Goal: Task Accomplishment & Management: Manage account settings

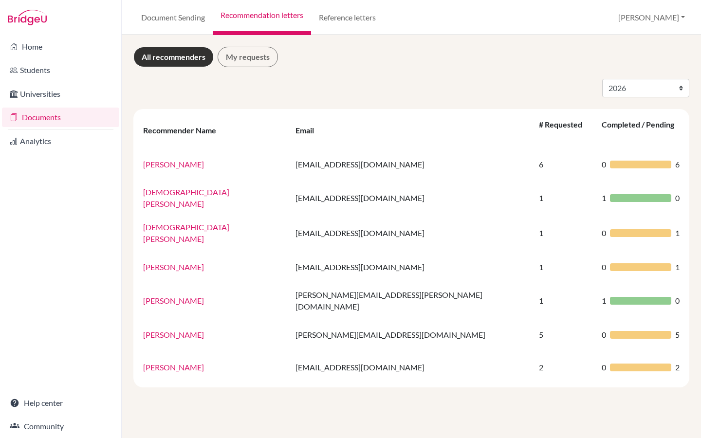
select select "2026"
click at [45, 49] on link "Home" at bounding box center [60, 46] width 117 height 19
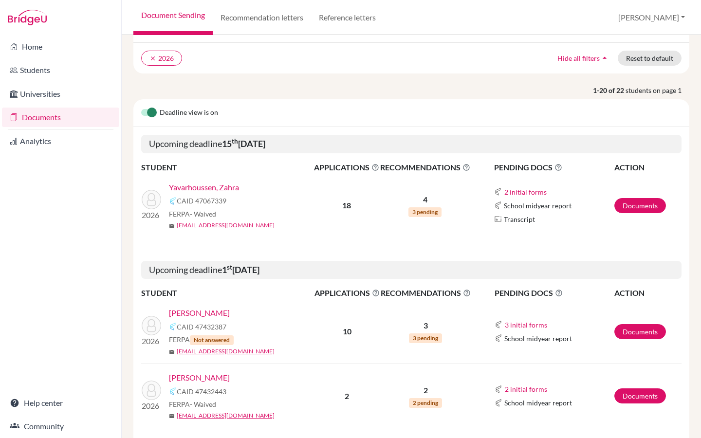
scroll to position [69, 0]
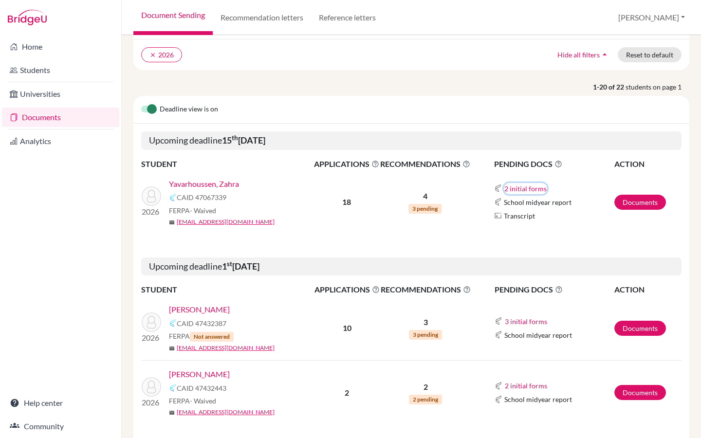
click at [531, 189] on button "2 initial forms" at bounding box center [525, 188] width 43 height 11
click at [473, 187] on td "2 initial forms Counselor recommendation School report School midyear report Tr…" at bounding box center [542, 202] width 143 height 64
click at [645, 203] on link "Documents" at bounding box center [640, 202] width 52 height 15
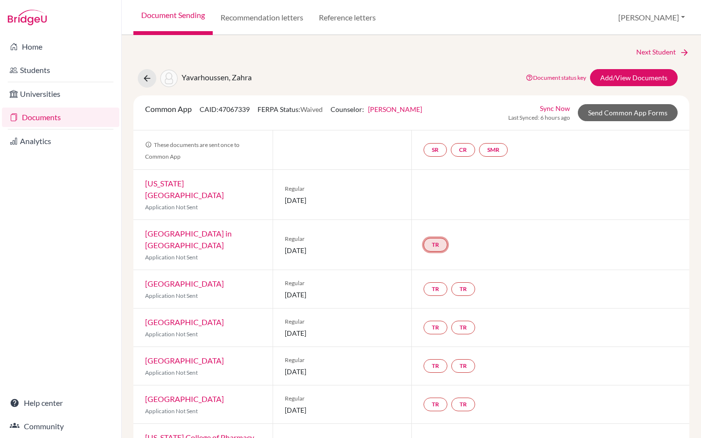
click at [437, 238] on link "TR" at bounding box center [435, 245] width 24 height 14
click at [517, 226] on div "TR Teacher recommendation Incomplete" at bounding box center [550, 245] width 278 height 50
click at [494, 151] on link "SMR" at bounding box center [493, 150] width 29 height 14
click at [503, 122] on link "School midyear report" at bounding box center [496, 120] width 68 height 8
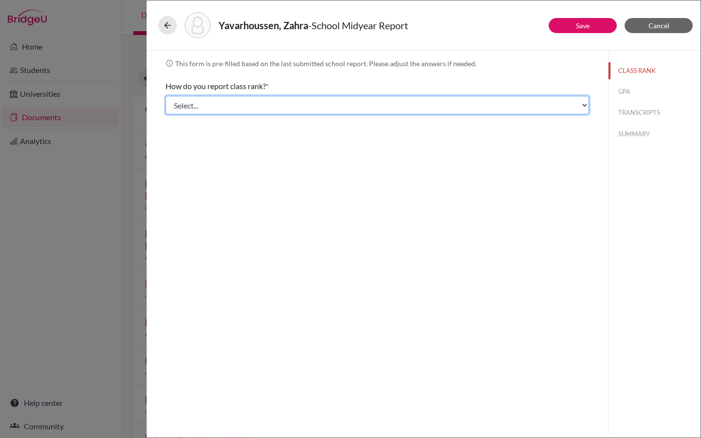
click at [295, 101] on select "Select... Exact Decile Quintile Quartile None" at bounding box center [376, 105] width 423 height 18
select select "5"
click at [165, 96] on select "Select... Exact Decile Quintile Quartile None" at bounding box center [376, 105] width 423 height 18
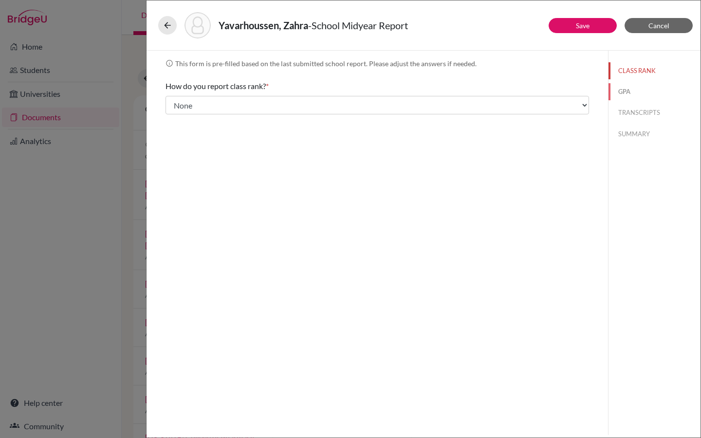
click at [627, 93] on button "GPA" at bounding box center [654, 91] width 92 height 17
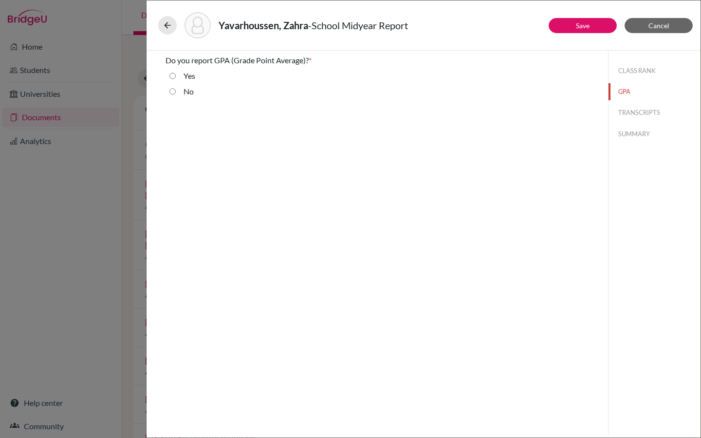
click at [173, 76] on input "Yes" at bounding box center [172, 76] width 6 height 12
radio input "true"
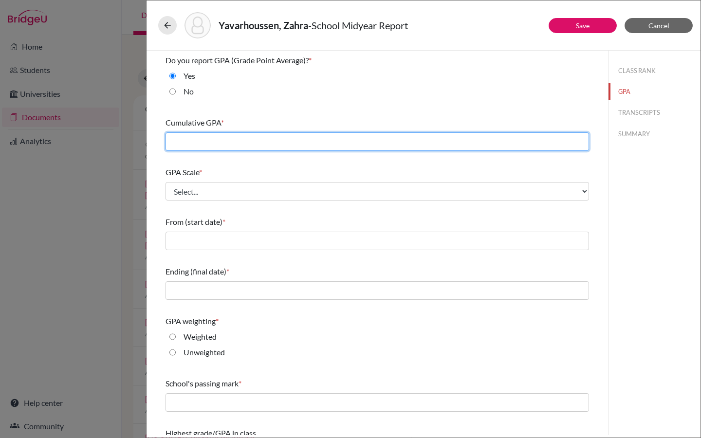
click at [368, 140] on input "text" at bounding box center [376, 141] width 423 height 18
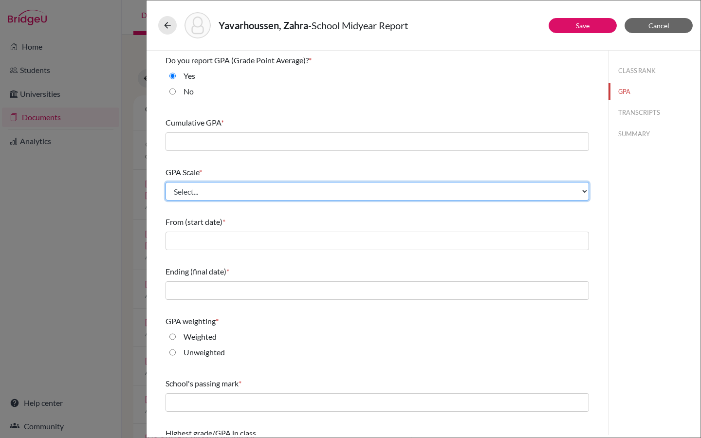
click at [202, 193] on select "Select... 4 5 6 7 8 9 10 11 12 13 14 15 16 17 18 19 20 100" at bounding box center [376, 191] width 423 height 18
select select "4"
click at [165, 182] on select "Select... 4 5 6 7 8 9 10 11 12 13 14 15 16 17 18 19 20 100" at bounding box center [376, 191] width 423 height 18
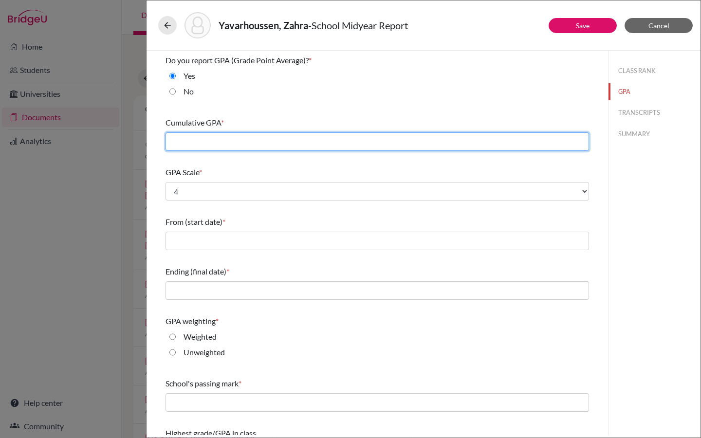
click at [310, 144] on input "text" at bounding box center [376, 141] width 423 height 18
type input "4.36"
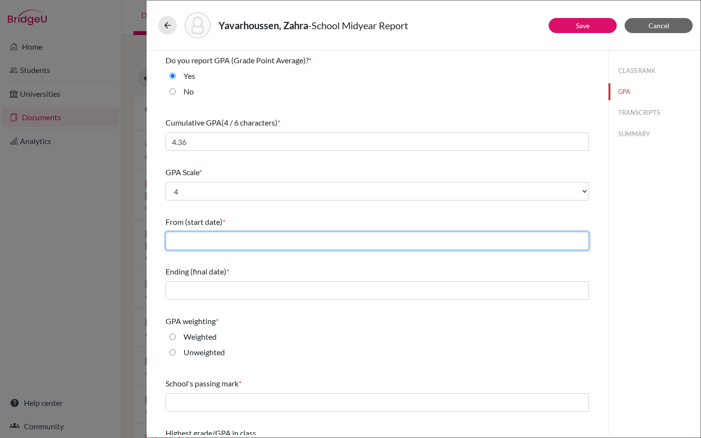
click at [305, 244] on input "text" at bounding box center [376, 241] width 423 height 18
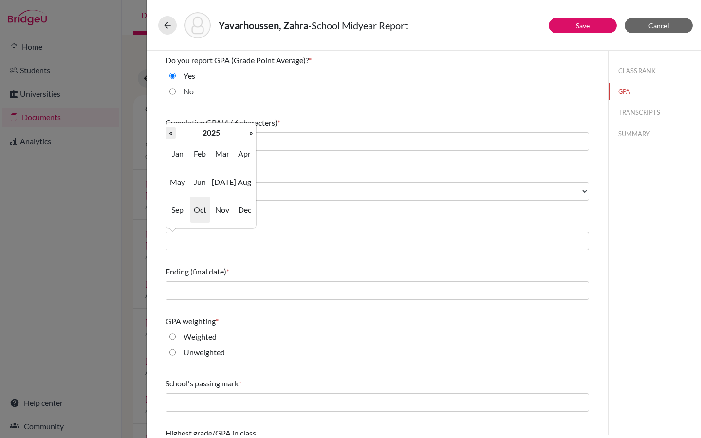
click at [175, 133] on th "«" at bounding box center [171, 133] width 10 height 13
click at [247, 183] on span "Aug" at bounding box center [244, 182] width 20 height 26
type input "08/2023"
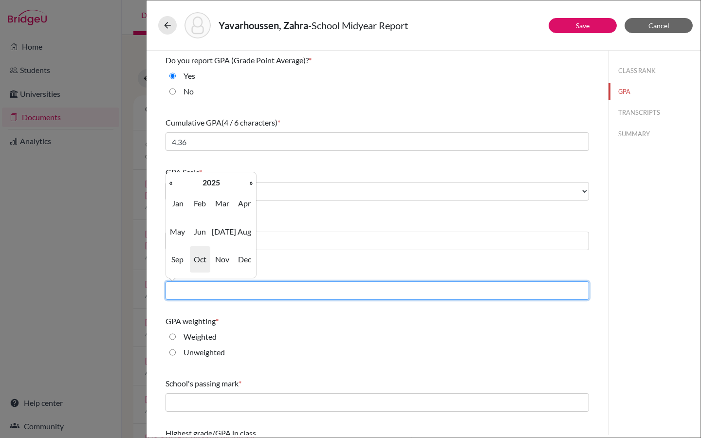
click at [220, 289] on input "text" at bounding box center [376, 290] width 423 height 18
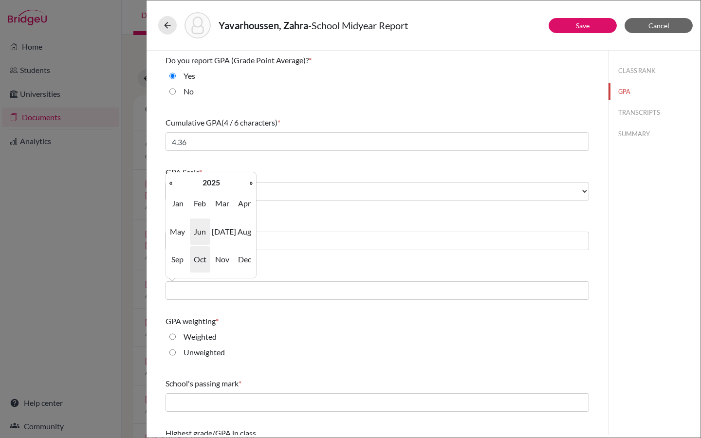
click at [202, 235] on span "Jun" at bounding box center [200, 232] width 20 height 26
type input "06/2025"
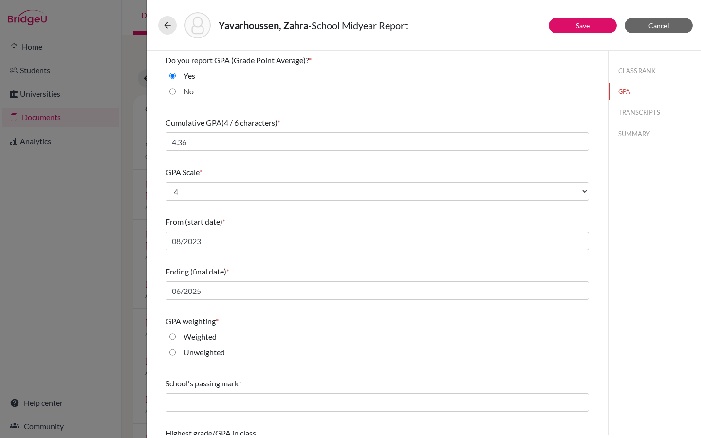
scroll to position [30, 0]
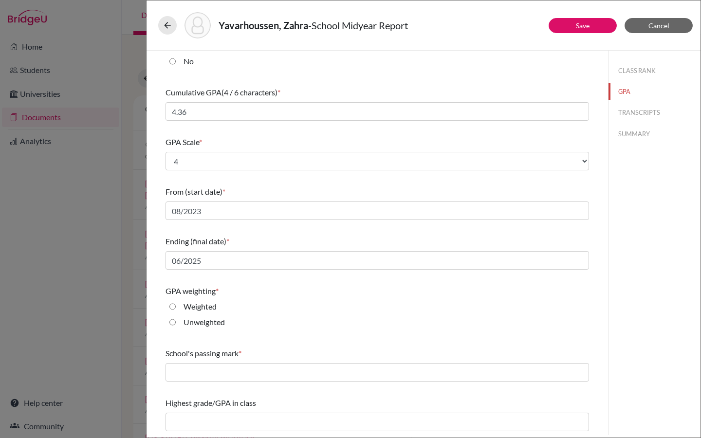
click at [173, 305] on input "Weighted" at bounding box center [172, 307] width 6 height 12
radio input "true"
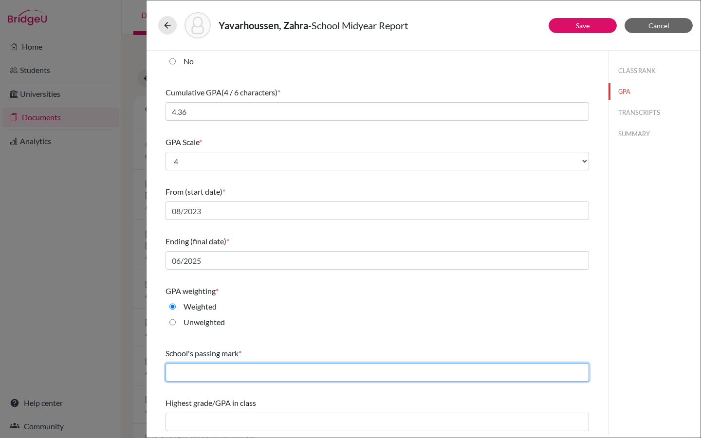
click at [245, 375] on input "text" at bounding box center [376, 372] width 423 height 18
type input "3"
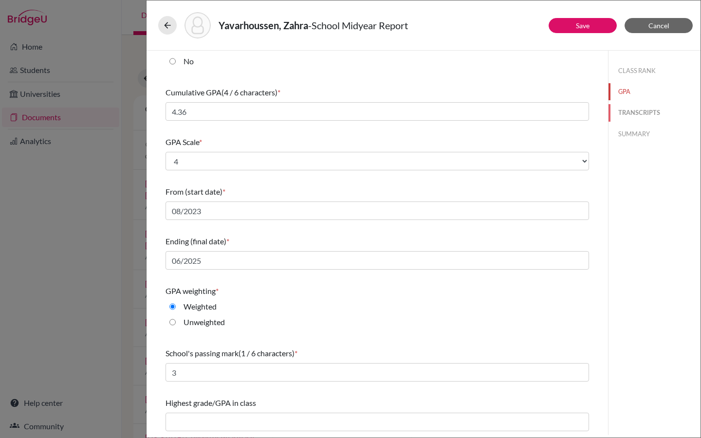
click at [648, 114] on button "TRANSCRIPTS" at bounding box center [654, 112] width 92 height 17
select select "Select..."
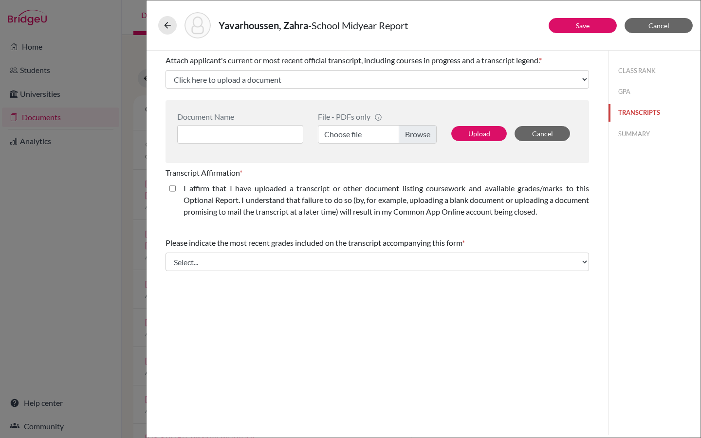
scroll to position [0, 0]
click at [418, 138] on label "Choose file" at bounding box center [377, 134] width 119 height 18
click at [418, 138] on input "Choose file" at bounding box center [377, 134] width 119 height 18
click at [256, 134] on input at bounding box center [240, 134] width 126 height 18
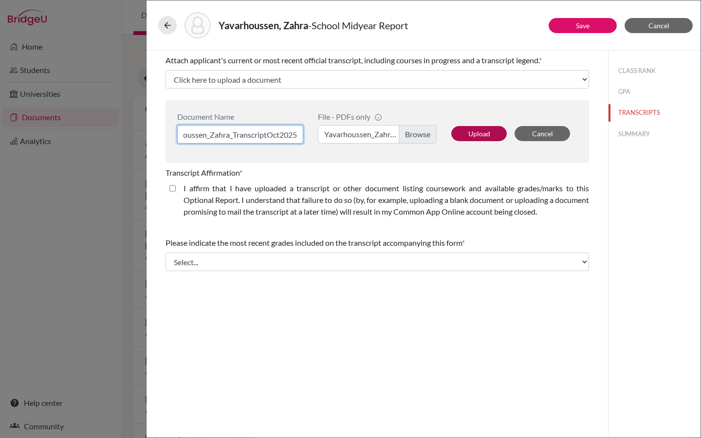
type input "Yavarhoussen_Zahra_TranscriptOct2025"
click at [480, 131] on button "Upload" at bounding box center [478, 133] width 55 height 15
select select "687935"
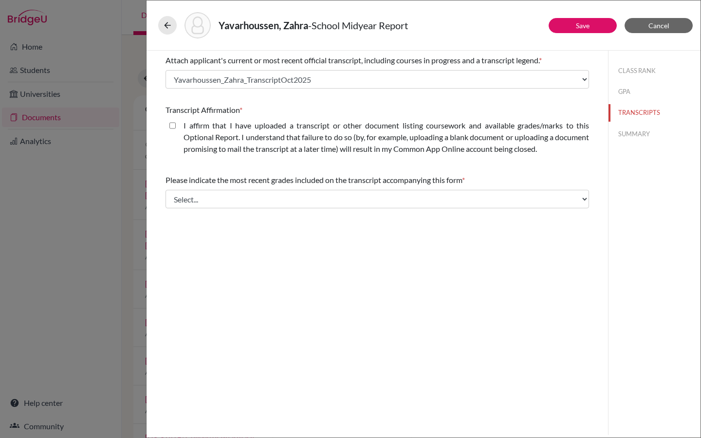
click at [172, 129] on closed\ "I affirm that I have uploaded a transcript or other document listing coursework…" at bounding box center [172, 126] width 6 height 12
checkbox closed\ "true"
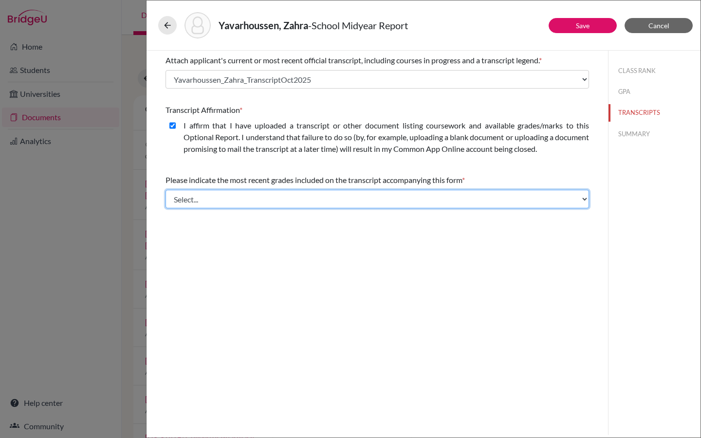
click at [227, 197] on select "Select... Final junior year grades 1st Quarter senior year grades 2nd Quarter/1…" at bounding box center [376, 199] width 423 height 18
select select "0"
click at [165, 190] on select "Select... Final junior year grades 1st Quarter senior year grades 2nd Quarter/1…" at bounding box center [376, 199] width 423 height 18
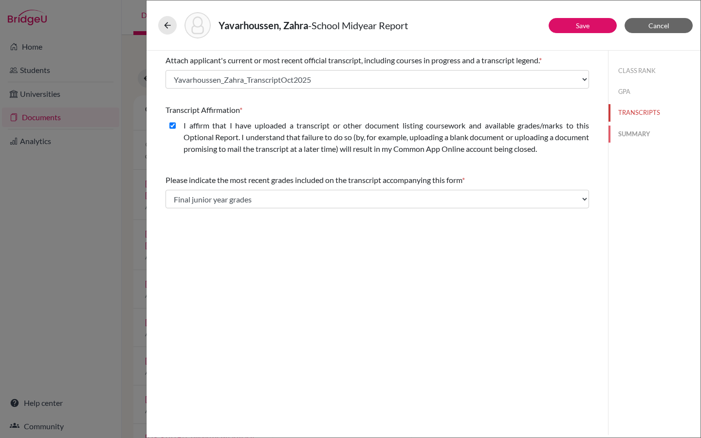
click at [643, 135] on button "SUMMARY" at bounding box center [654, 134] width 92 height 17
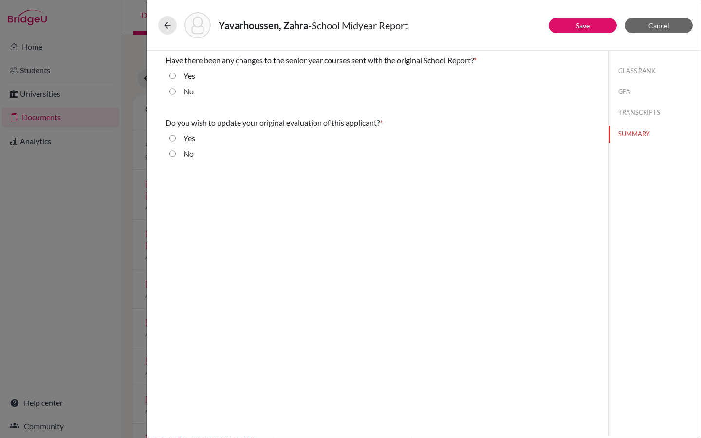
click at [174, 92] on input "No" at bounding box center [172, 92] width 6 height 12
radio input "true"
click at [175, 154] on input "No" at bounding box center [172, 154] width 6 height 12
radio input "true"
click at [581, 26] on link "Save" at bounding box center [583, 25] width 14 height 8
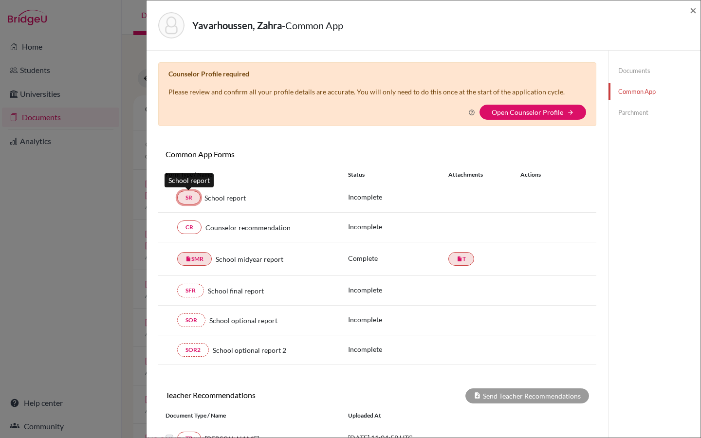
click at [193, 196] on link "SR" at bounding box center [188, 198] width 23 height 14
click at [188, 197] on link "SR" at bounding box center [188, 198] width 23 height 14
click at [557, 109] on link "Open Counselor Profile" at bounding box center [528, 112] width 72 height 8
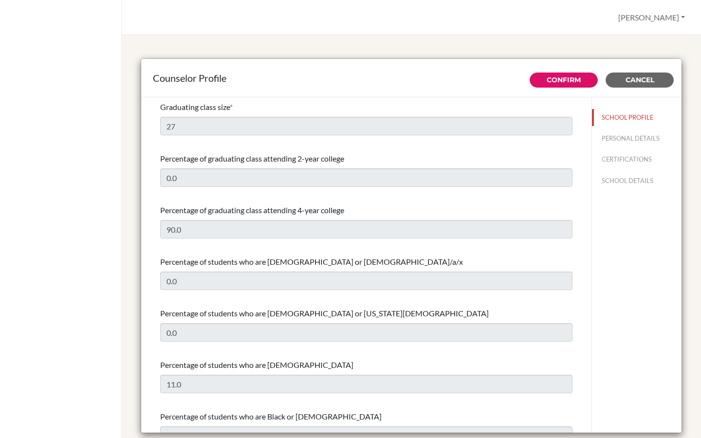
select select "0"
select select "309001"
click at [644, 83] on span "Cancel" at bounding box center [639, 79] width 29 height 9
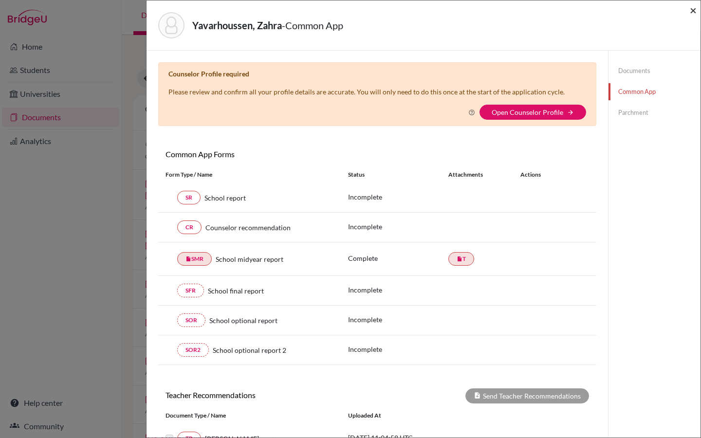
click at [694, 11] on span "×" at bounding box center [693, 10] width 7 height 14
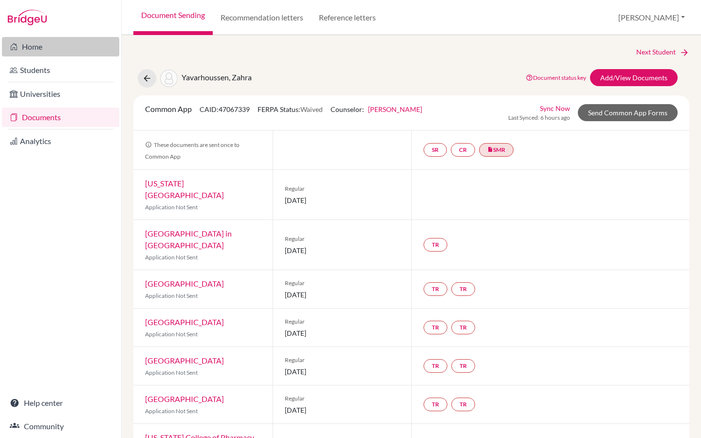
click at [38, 43] on link "Home" at bounding box center [60, 46] width 117 height 19
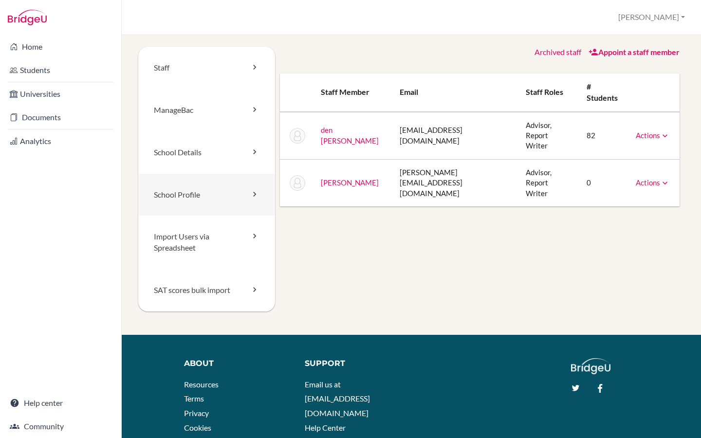
click at [254, 195] on icon at bounding box center [255, 194] width 10 height 10
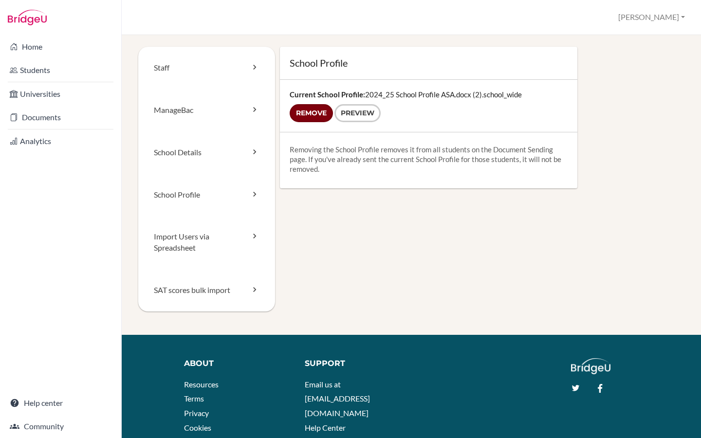
click at [319, 111] on input "Remove" at bounding box center [311, 113] width 43 height 18
click at [315, 113] on form "Remove Preview" at bounding box center [429, 113] width 278 height 18
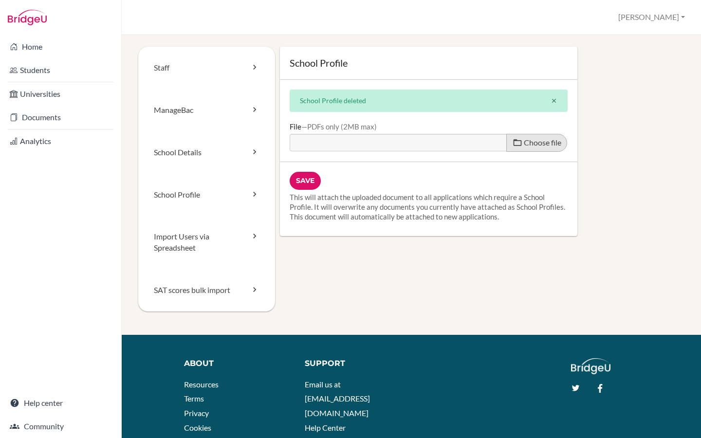
click at [538, 146] on span "Choose file" at bounding box center [542, 142] width 37 height 9
click at [439, 145] on input "Choose file" at bounding box center [364, 139] width 149 height 11
type input "C:\fakepath\2025_26 School Profile ASA.Final.pdf"
type input "2025_26 School Profile ASA.Final.pdf"
click at [309, 178] on input "Save" at bounding box center [305, 181] width 31 height 18
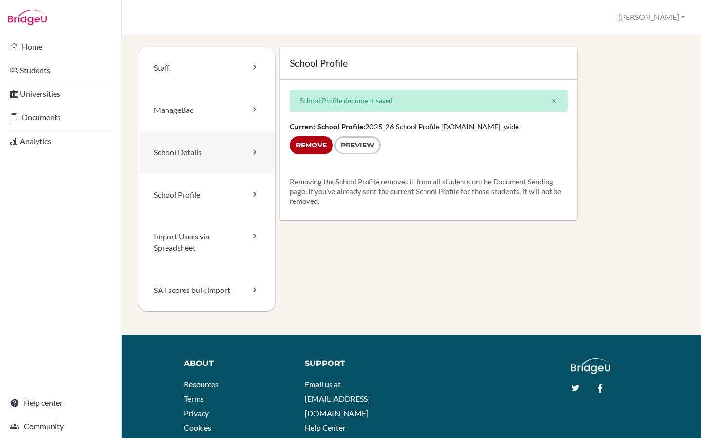
click at [254, 149] on icon at bounding box center [255, 152] width 10 height 10
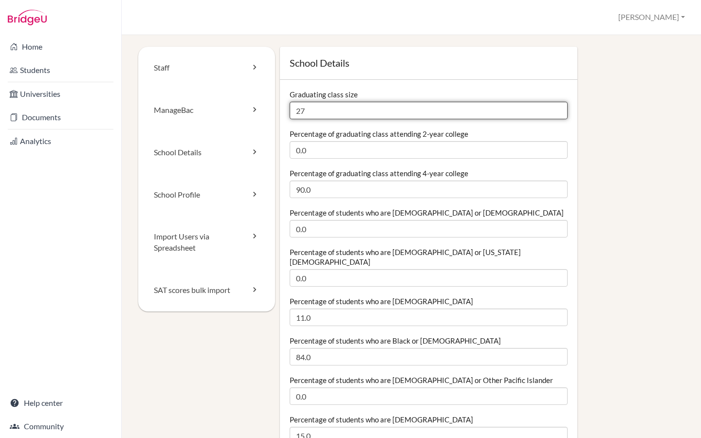
click at [311, 115] on input "27" at bounding box center [429, 111] width 278 height 18
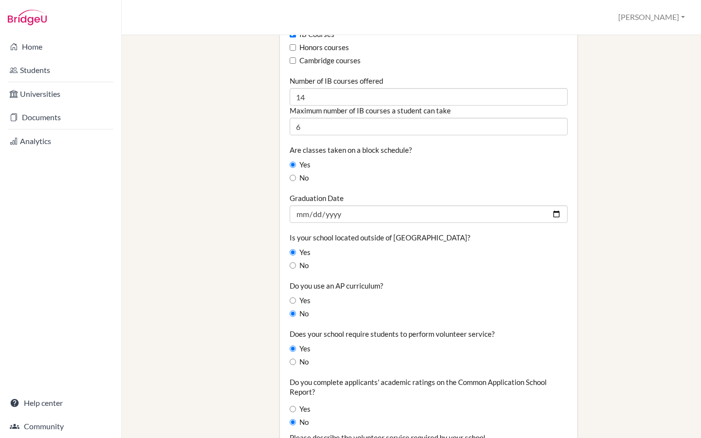
scroll to position [672, 0]
type input "22"
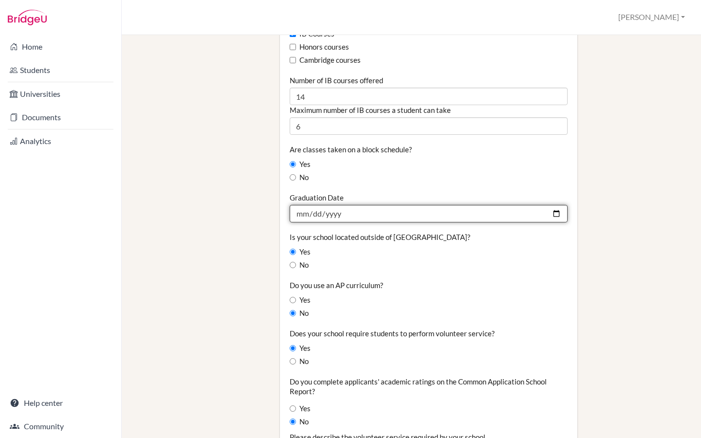
click at [340, 205] on input "2025-06-02" at bounding box center [429, 214] width 278 height 18
click at [556, 205] on input "2025-06-02" at bounding box center [429, 214] width 278 height 18
type input "2026-05-09"
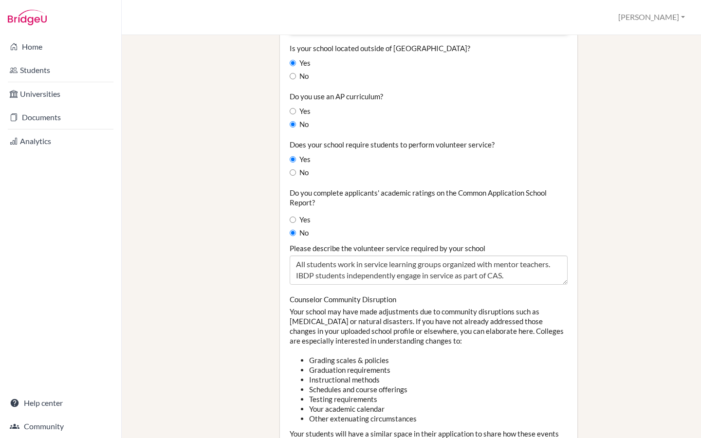
scroll to position [861, 0]
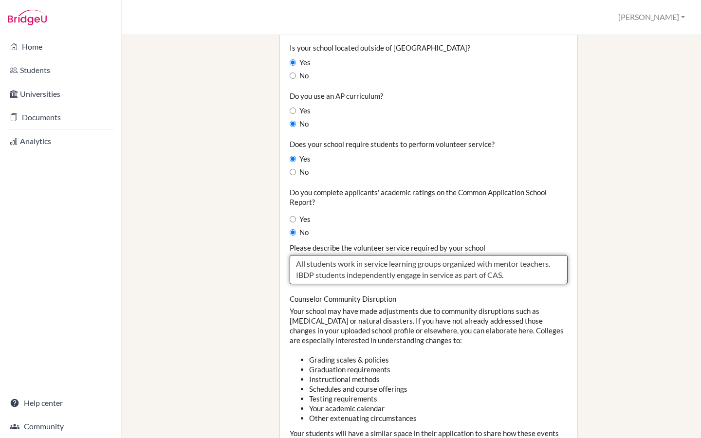
click at [554, 257] on textarea "All students work in service learning groups organized with mentor teachers. IB…" at bounding box center [429, 269] width 278 height 29
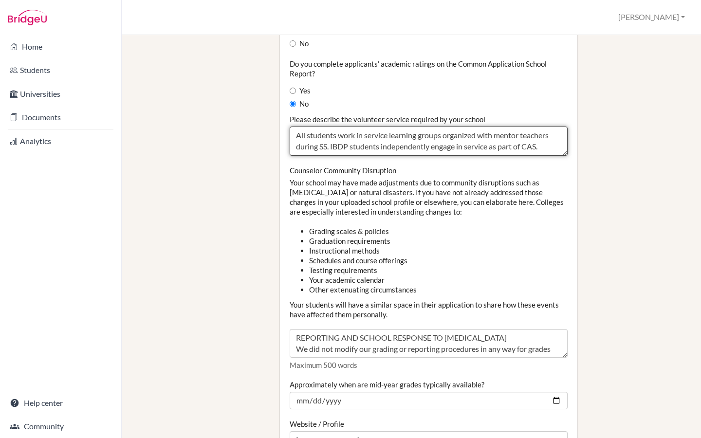
scroll to position [1008, 0]
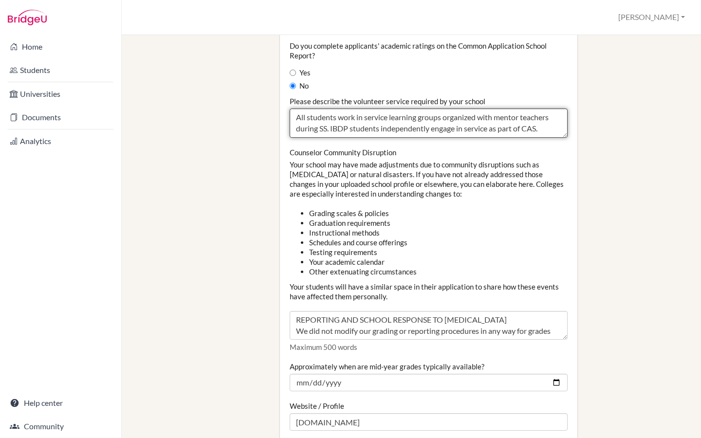
type textarea "All students work in service learning groups organized with mentor teachers dur…"
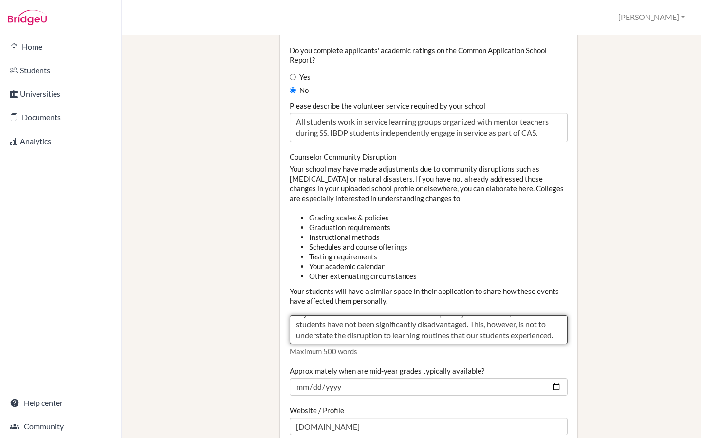
scroll to position [1002, 0]
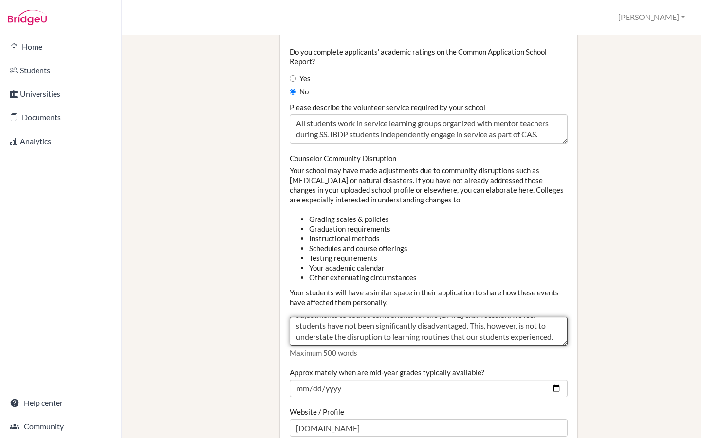
drag, startPoint x: 294, startPoint y: 311, endPoint x: 553, endPoint y: 351, distance: 261.6
click at [553, 351] on div "Do you complete applicants' academic ratings on the Common Application School R…" at bounding box center [429, 222] width 278 height 350
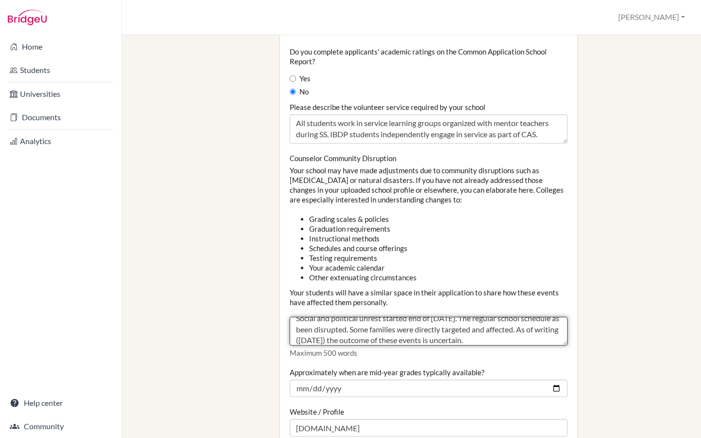
type textarea "Social and political unrest started end of September 2025. The regular school s…"
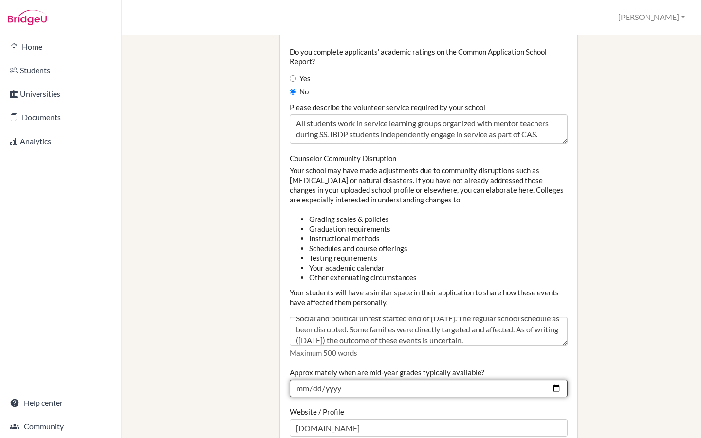
click at [559, 380] on input "2025-01-23" at bounding box center [429, 389] width 278 height 18
type input "2026-01-23"
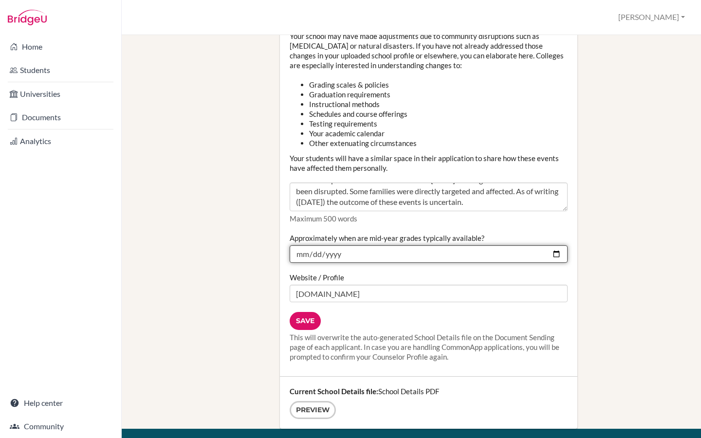
scroll to position [1182, 0]
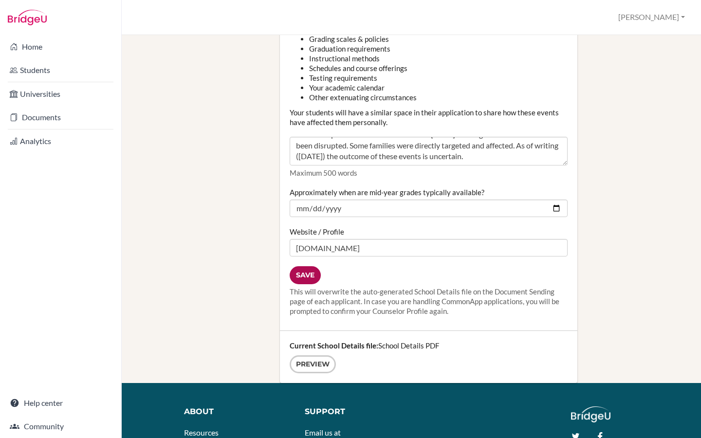
click at [306, 269] on input "Save" at bounding box center [305, 275] width 31 height 18
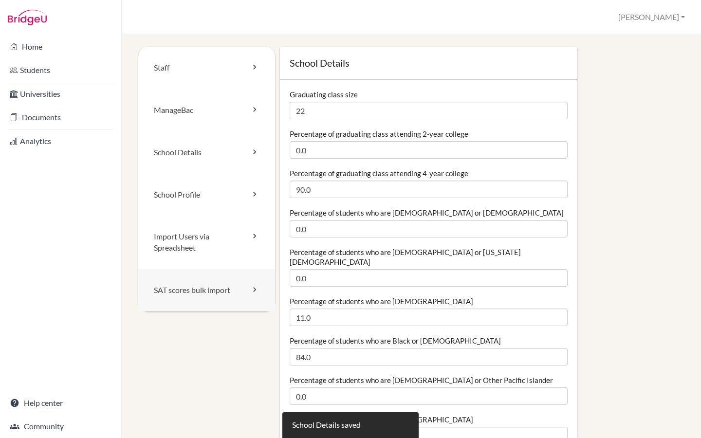
click at [256, 289] on icon at bounding box center [255, 290] width 10 height 10
click at [255, 112] on icon at bounding box center [255, 110] width 10 height 10
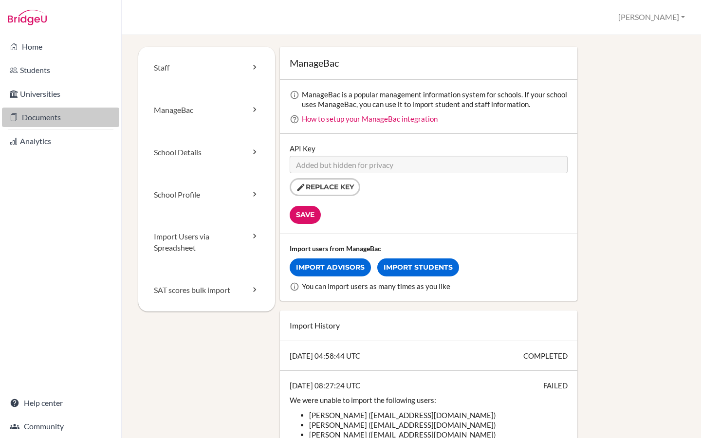
click at [52, 116] on link "Documents" at bounding box center [60, 117] width 117 height 19
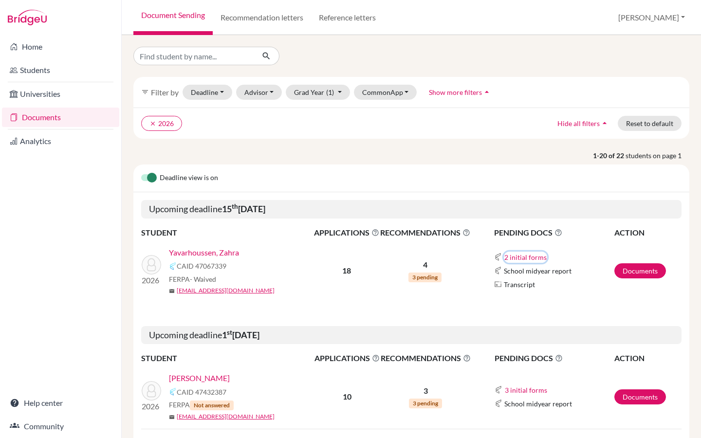
click at [519, 257] on button "2 initial forms" at bounding box center [525, 257] width 43 height 11
click at [528, 288] on div "School report" at bounding box center [555, 287] width 85 height 10
click at [646, 273] on link "Documents" at bounding box center [640, 270] width 52 height 15
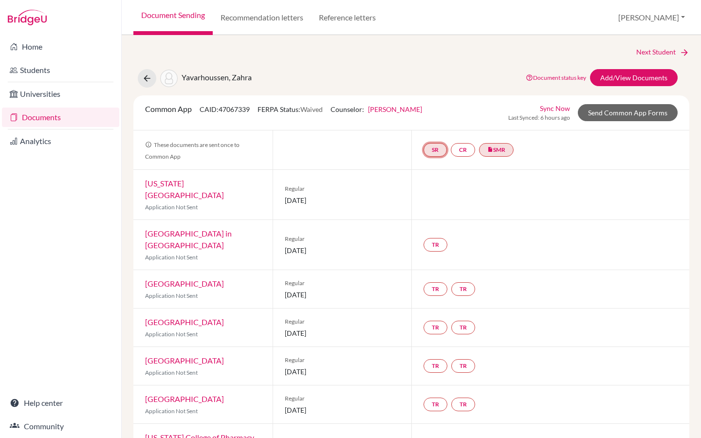
click at [436, 148] on link "SR" at bounding box center [434, 150] width 23 height 14
click at [436, 119] on link "School report" at bounding box center [434, 120] width 41 height 8
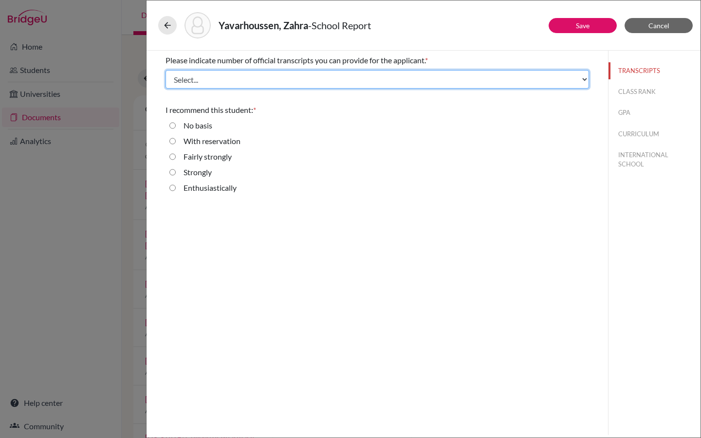
click at [224, 84] on select "Select... 1 2 3 4" at bounding box center [376, 79] width 423 height 18
select select "1"
click at [165, 70] on select "Select... 1 2 3 4" at bounding box center [376, 79] width 423 height 18
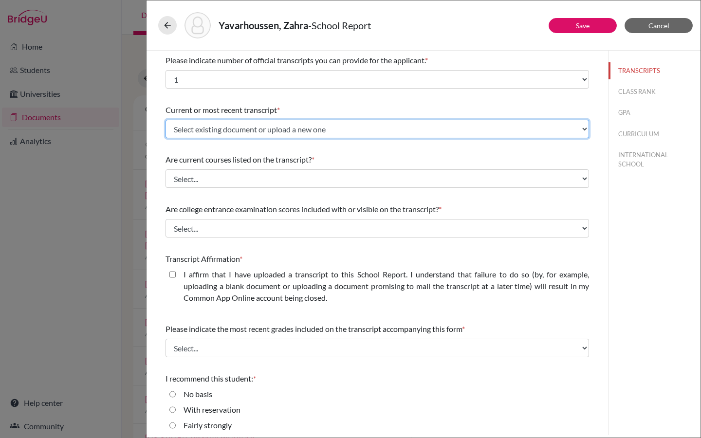
click at [199, 129] on select "Select existing document or upload a new one Yavarhoussen_Zahra_TranscriptOct20…" at bounding box center [376, 129] width 423 height 18
select select "687935"
click at [165, 120] on select "Select existing document or upload a new one Yavarhoussen_Zahra_TranscriptOct20…" at bounding box center [376, 129] width 423 height 18
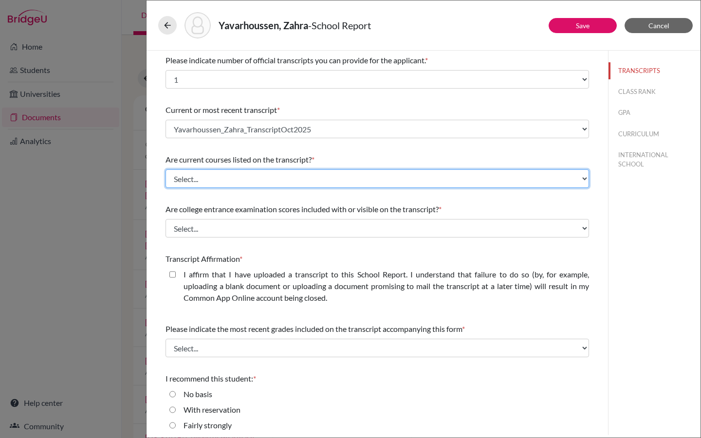
click at [205, 178] on select "Select... Yes No" at bounding box center [376, 178] width 423 height 18
select select "0"
click at [165, 169] on select "Select... Yes No" at bounding box center [376, 178] width 423 height 18
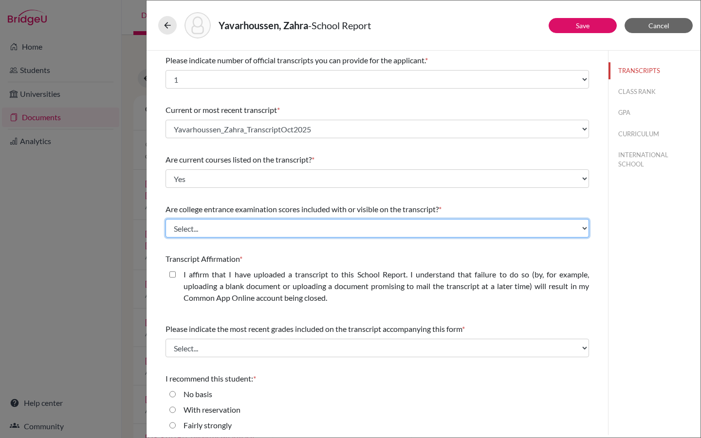
click at [188, 225] on select "Select... Yes No" at bounding box center [376, 228] width 423 height 18
select select "0"
click at [165, 219] on select "Select... Yes No" at bounding box center [376, 228] width 423 height 18
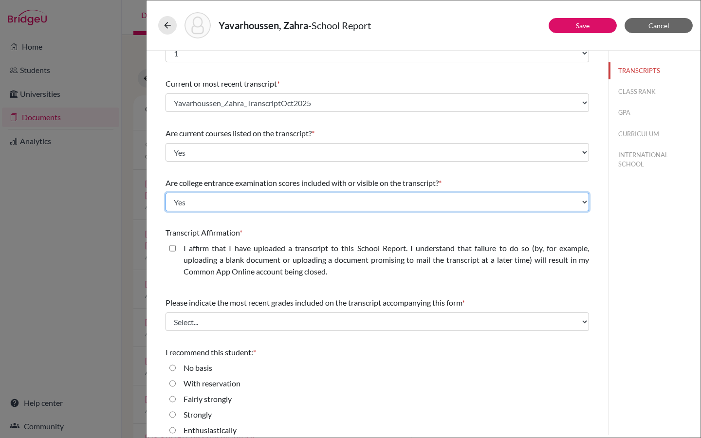
scroll to position [28, 0]
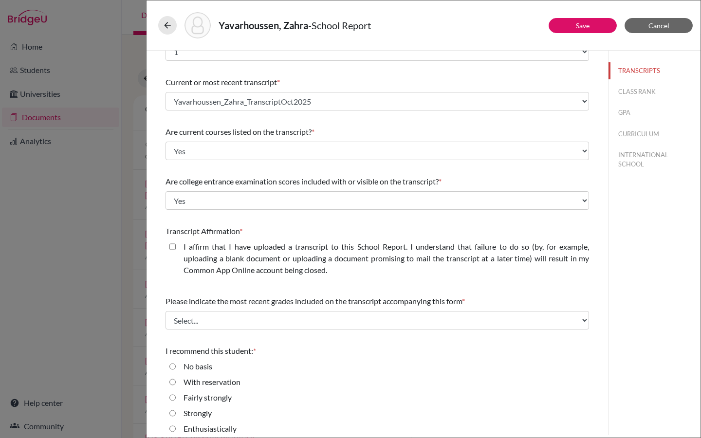
click at [173, 244] on closed\ "I affirm that I have uploaded a transcript to this School Report. I understand …" at bounding box center [172, 247] width 6 height 12
checkbox closed\ "true"
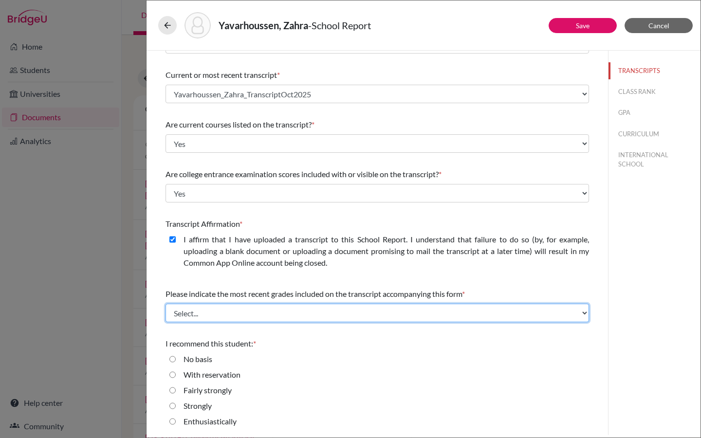
click at [201, 311] on select "Select... Final junior year grades 1st Quarter senior year grades 2nd Quarter/1…" at bounding box center [376, 313] width 423 height 18
select select "0"
click at [165, 304] on select "Select... Final junior year grades 1st Quarter senior year grades 2nd Quarter/1…" at bounding box center [376, 313] width 423 height 18
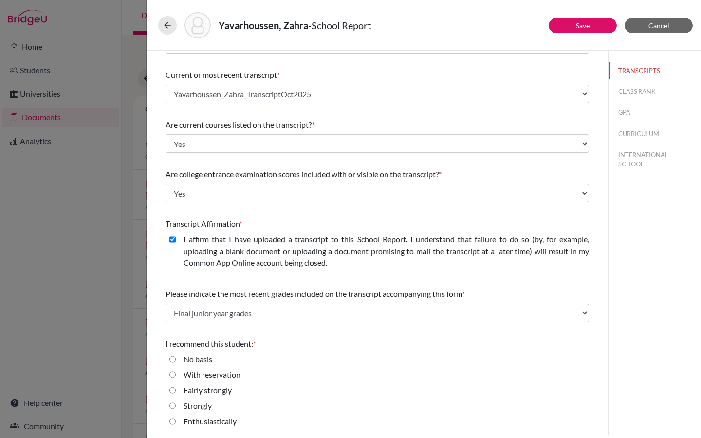
click at [171, 421] on input "Enthusiastically" at bounding box center [172, 422] width 6 height 12
radio input "true"
click at [641, 90] on button "CLASS RANK" at bounding box center [654, 91] width 92 height 17
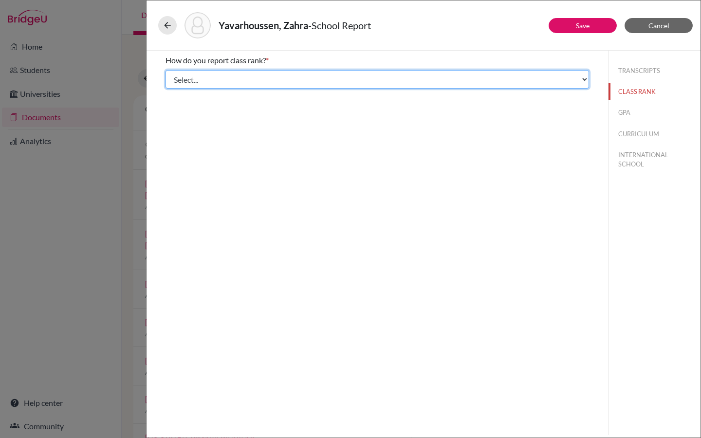
click at [390, 81] on select "Select... Exact Decile Quintile Quartile None" at bounding box center [376, 79] width 423 height 18
select select "5"
click at [165, 70] on select "Select... Exact Decile Quintile Quartile None" at bounding box center [376, 79] width 423 height 18
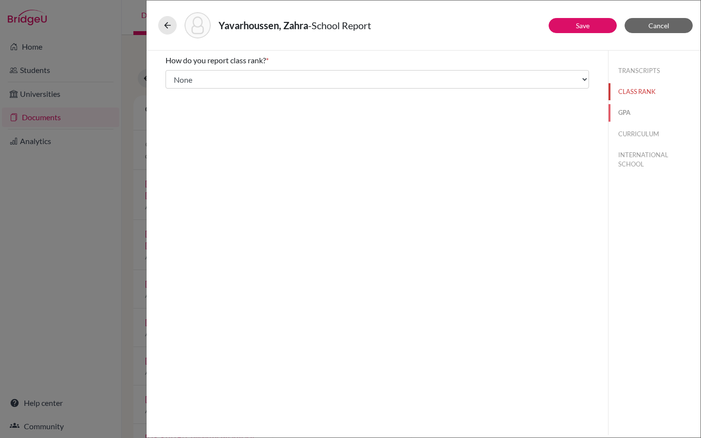
click at [633, 113] on button "GPA" at bounding box center [654, 112] width 92 height 17
click at [173, 77] on input "Yes" at bounding box center [172, 76] width 6 height 12
radio input "true"
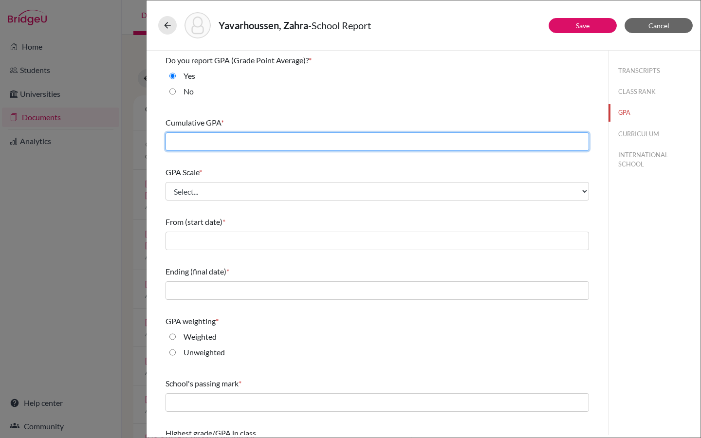
click at [212, 141] on input "text" at bounding box center [376, 141] width 423 height 18
type input "4.36"
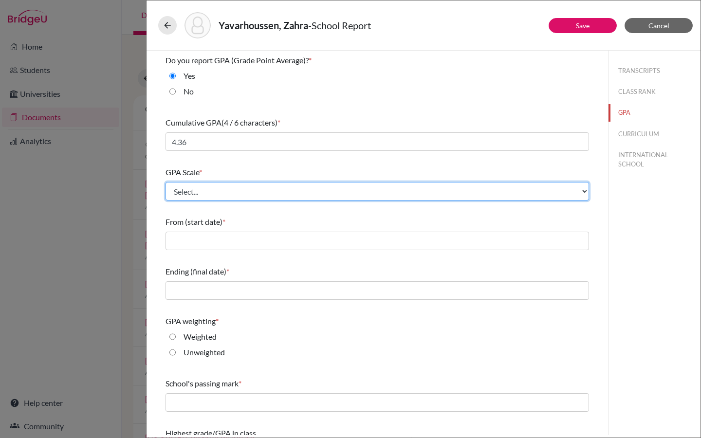
click at [204, 190] on select "Select... 4 5 6 7 8 9 10 11 12 13 14 15 16 17 18 19 20 100" at bounding box center [376, 191] width 423 height 18
select select "4"
click at [165, 182] on select "Select... 4 5 6 7 8 9 10 11 12 13 14 15 16 17 18 19 20 100" at bounding box center [376, 191] width 423 height 18
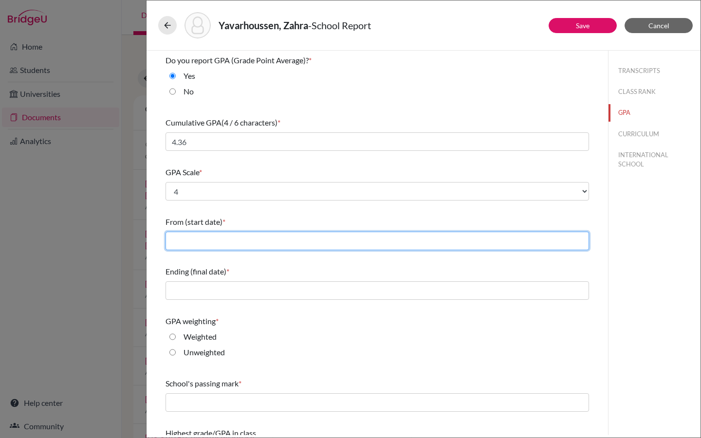
click at [205, 243] on input "text" at bounding box center [376, 241] width 423 height 18
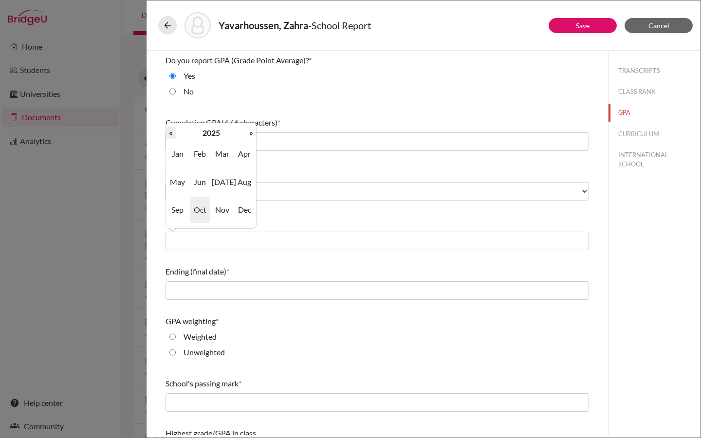
click at [174, 133] on th "«" at bounding box center [171, 133] width 10 height 13
click at [199, 177] on span "Jun" at bounding box center [200, 182] width 20 height 26
type input "06/2024"
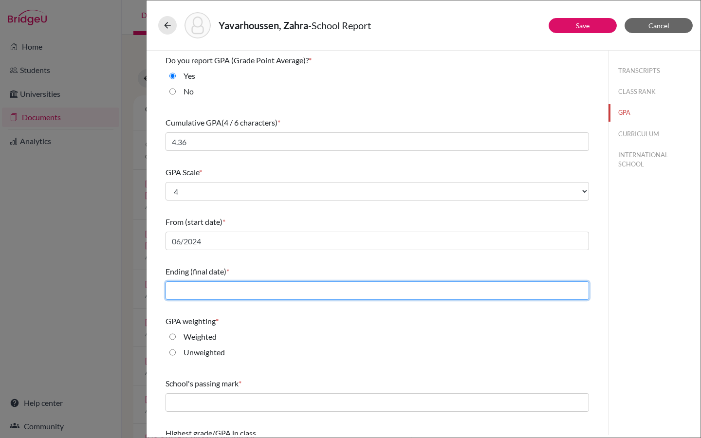
click at [212, 293] on input "text" at bounding box center [376, 290] width 423 height 18
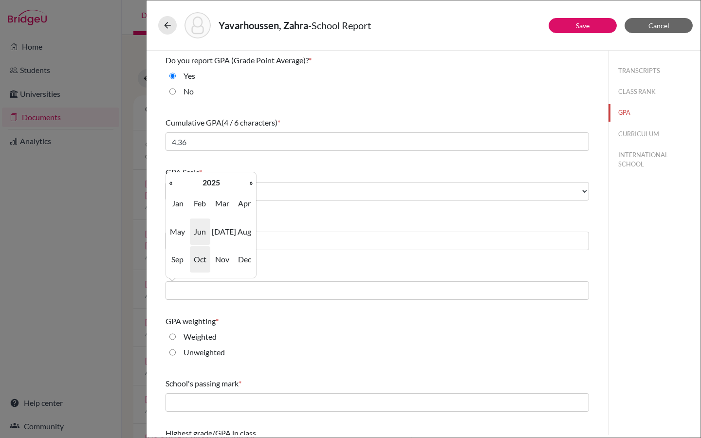
click at [203, 238] on span "Jun" at bounding box center [200, 232] width 20 height 26
type input "06/2025"
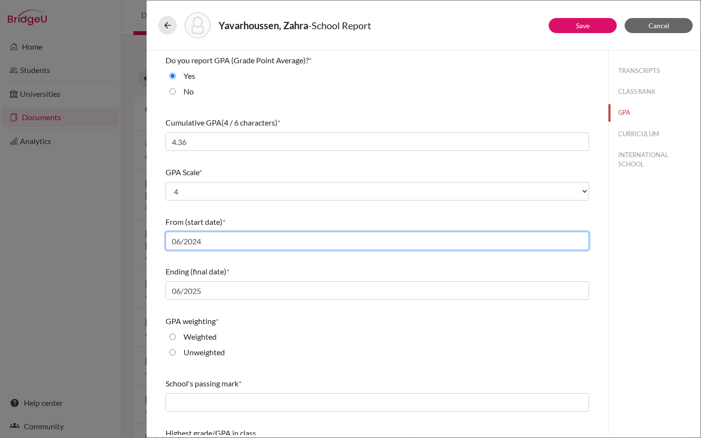
click at [208, 240] on input "06/2024" at bounding box center [376, 241] width 423 height 18
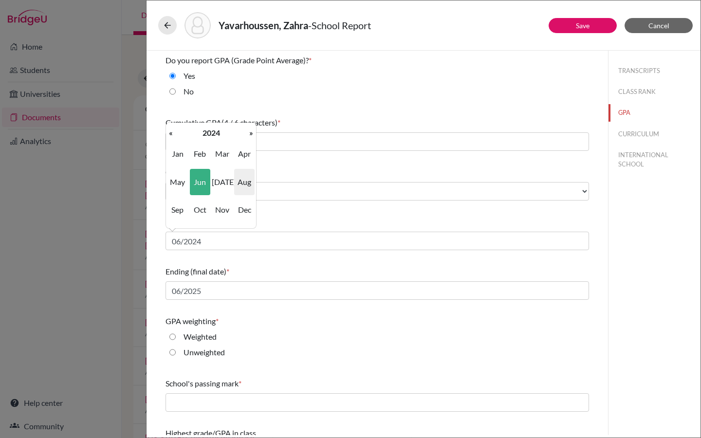
click at [241, 184] on span "Aug" at bounding box center [244, 182] width 20 height 26
type input "08/2024"
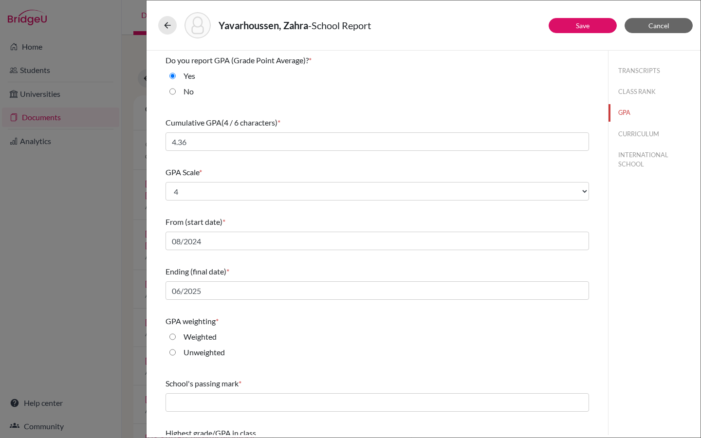
click at [173, 337] on input "Weighted" at bounding box center [172, 337] width 6 height 12
radio input "true"
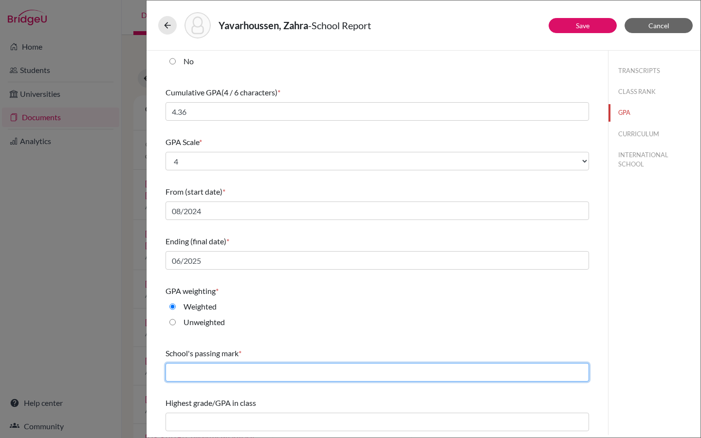
click at [199, 366] on input "text" at bounding box center [376, 372] width 423 height 18
type input "3"
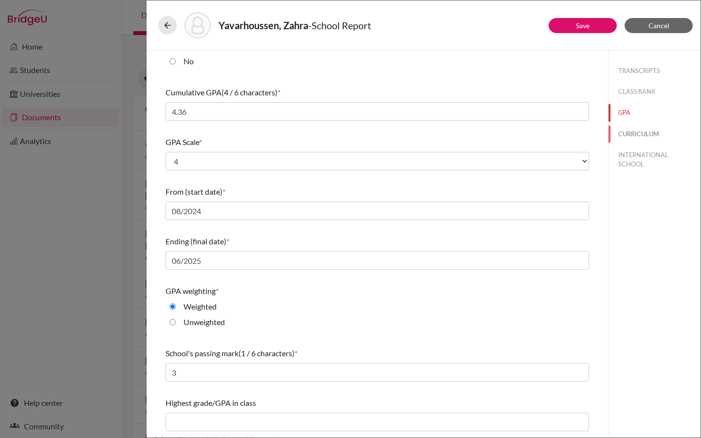
click at [643, 132] on button "CURRICULUM" at bounding box center [654, 134] width 92 height 17
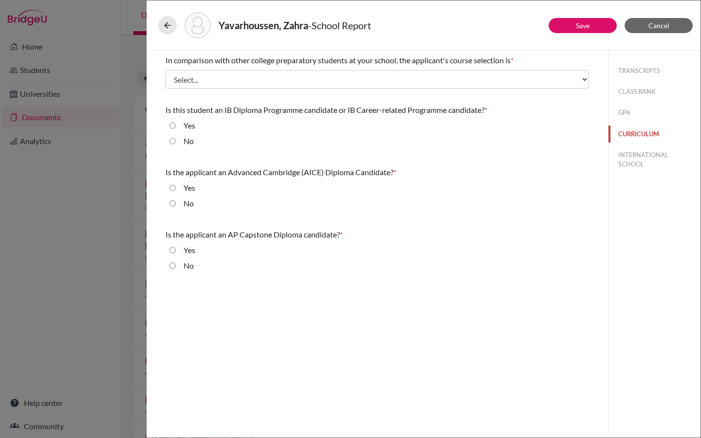
scroll to position [0, 0]
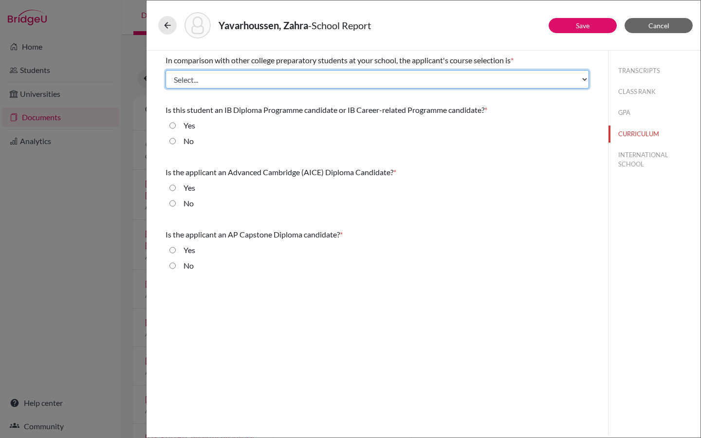
click at [213, 80] on select "Select... Less than demanding Average Demanding Very demanding Most demanding P…" at bounding box center [376, 79] width 423 height 18
select select "3"
click at [165, 70] on select "Select... Less than demanding Average Demanding Very demanding Most demanding P…" at bounding box center [376, 79] width 423 height 18
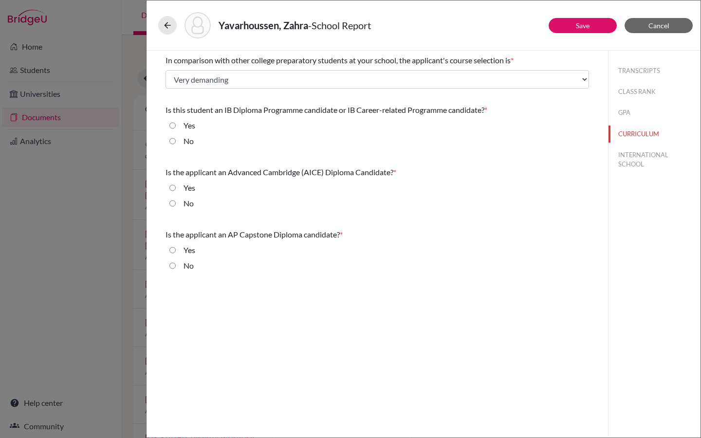
click at [173, 143] on input "No" at bounding box center [172, 141] width 6 height 12
radio input "true"
click at [172, 203] on input "No" at bounding box center [172, 204] width 6 height 12
radio input "true"
click at [175, 266] on input "No" at bounding box center [172, 266] width 6 height 12
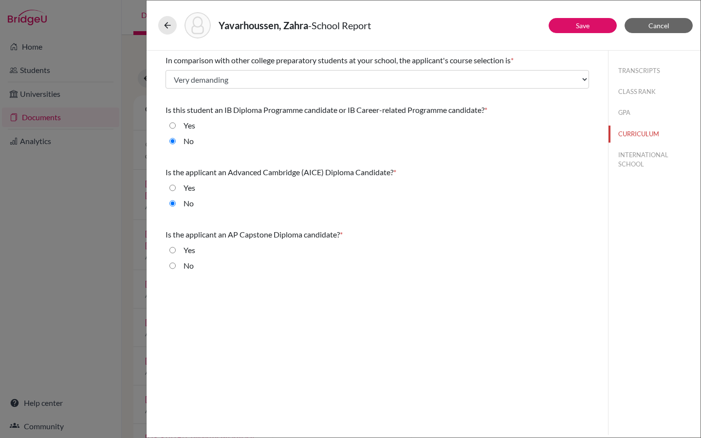
radio input "true"
click at [641, 157] on button "INTERNATIONAL SCHOOL" at bounding box center [654, 159] width 92 height 26
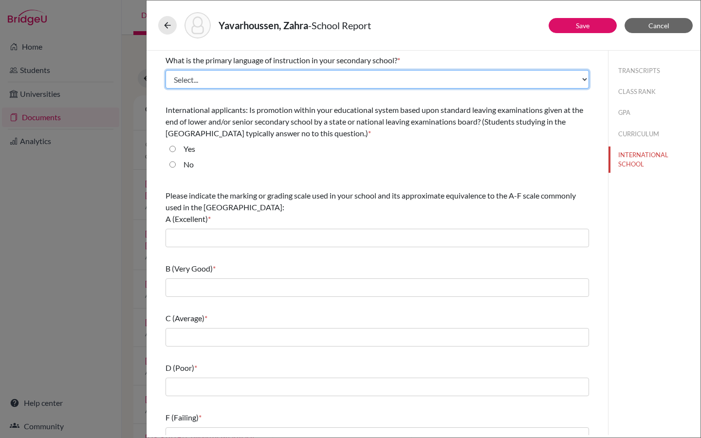
click at [364, 82] on select "Select... Albanian Arabic Armenian Assamese Azerbaijani Belarusian Bengali Bulg…" at bounding box center [376, 79] width 423 height 18
select select "14"
click at [165, 70] on select "Select... Albanian Arabic Armenian Assamese Azerbaijani Belarusian Bengali Bulg…" at bounding box center [376, 79] width 423 height 18
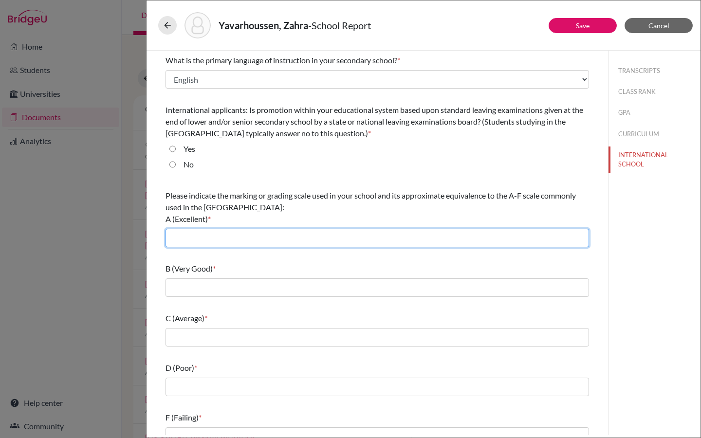
click at [253, 235] on input "text" at bounding box center [376, 238] width 423 height 18
type input "7"
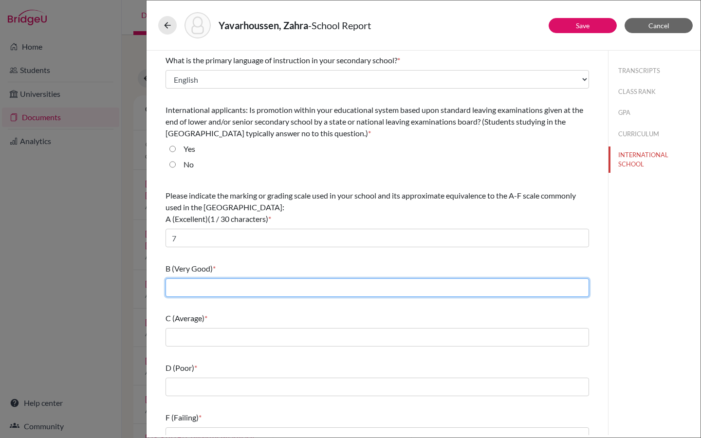
click at [228, 292] on input "text" at bounding box center [376, 287] width 423 height 18
type input "5-6"
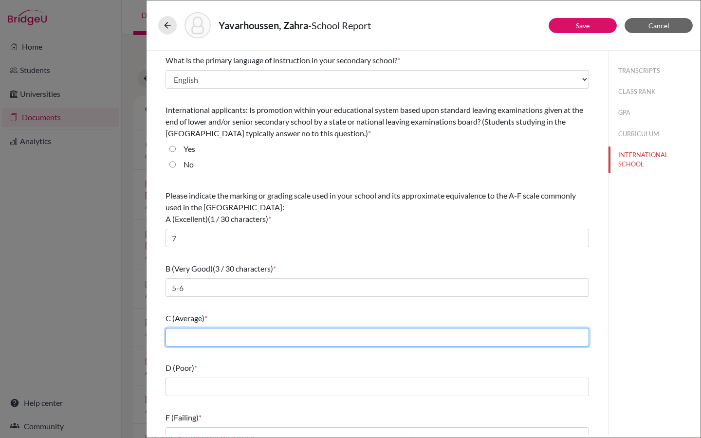
click at [222, 336] on input "text" at bounding box center [376, 337] width 423 height 18
type input "4"
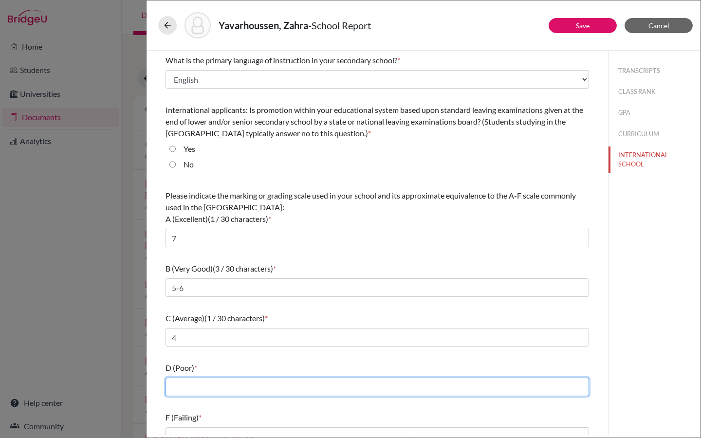
click at [213, 390] on input "text" at bounding box center [376, 387] width 423 height 18
type input "3"
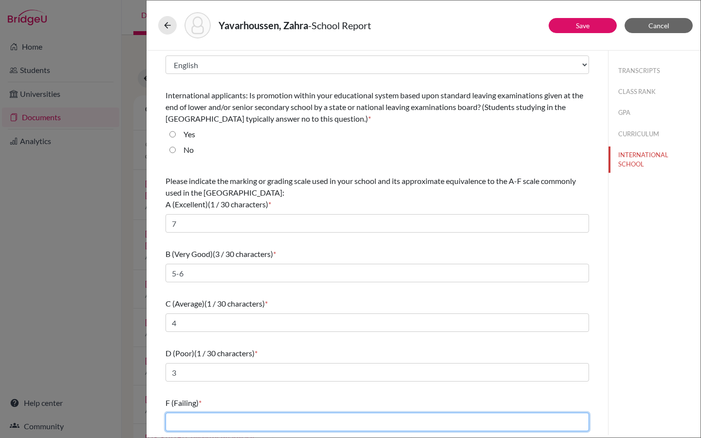
click at [205, 415] on input "text" at bounding box center [376, 422] width 423 height 18
type input "1-2"
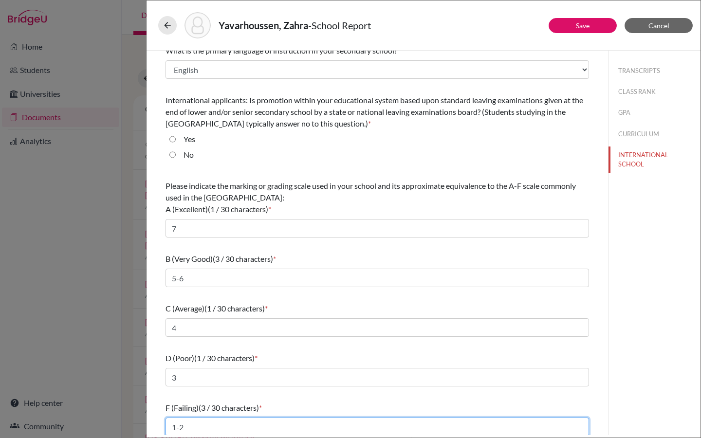
scroll to position [9, 0]
click at [637, 94] on button "CLASS RANK" at bounding box center [654, 91] width 92 height 17
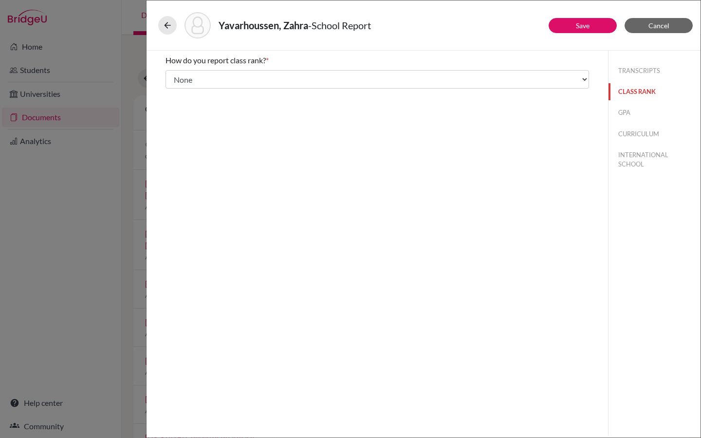
scroll to position [0, 0]
click at [636, 72] on button "TRANSCRIPTS" at bounding box center [654, 70] width 92 height 17
select select "1"
select select "0"
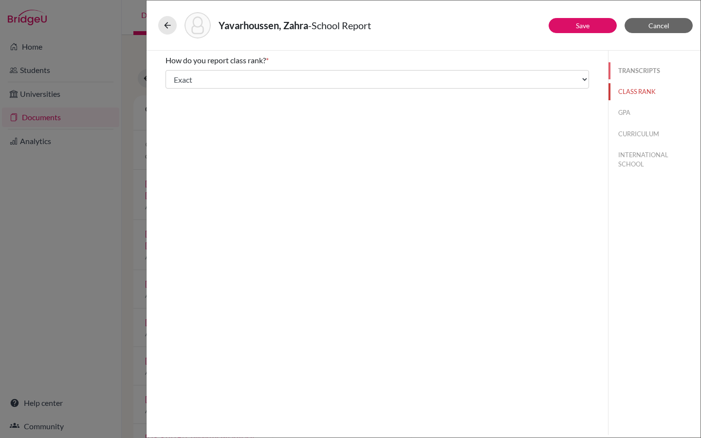
select select "687935"
select select "0"
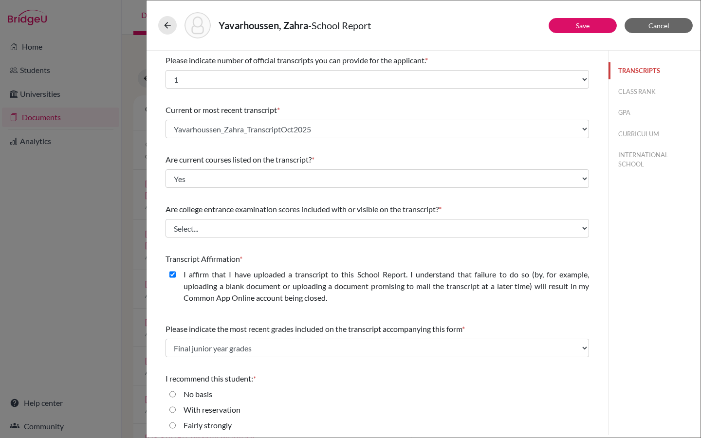
scroll to position [35, 0]
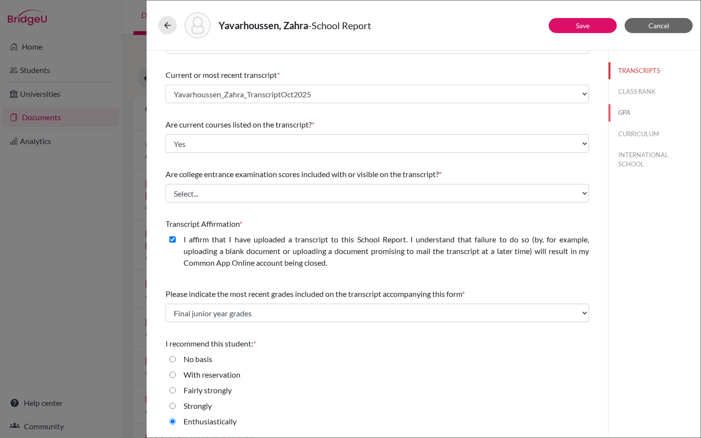
click at [624, 116] on button "GPA" at bounding box center [654, 112] width 92 height 17
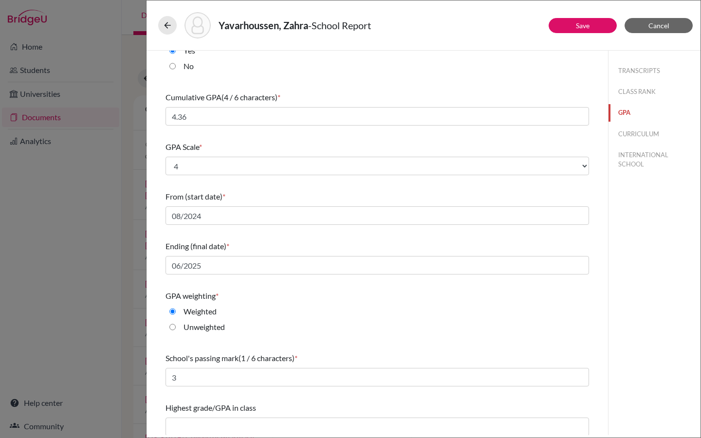
scroll to position [30, 0]
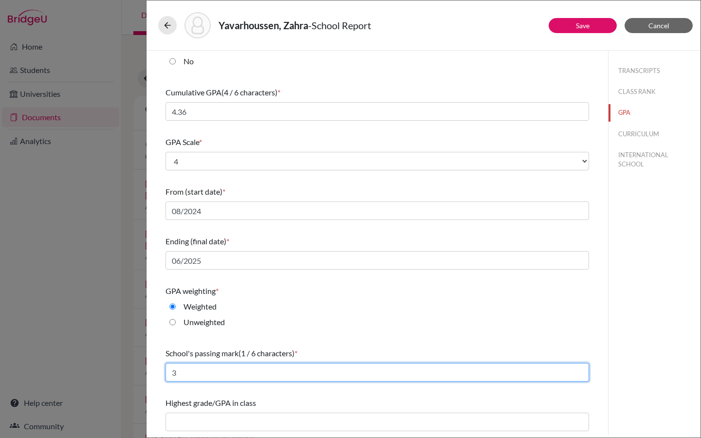
click at [178, 375] on input "3" at bounding box center [376, 372] width 423 height 18
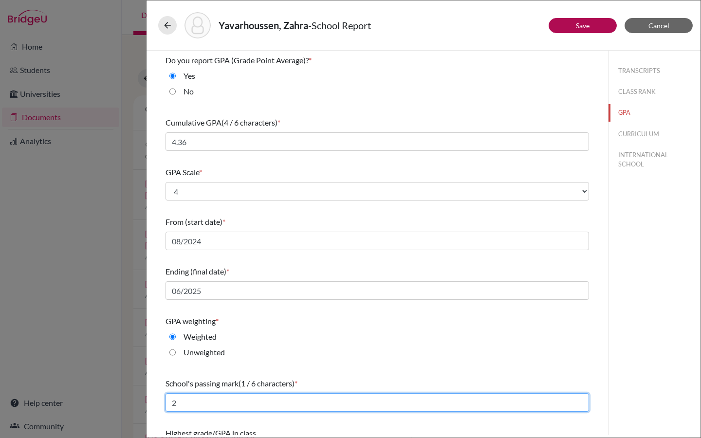
type input "2"
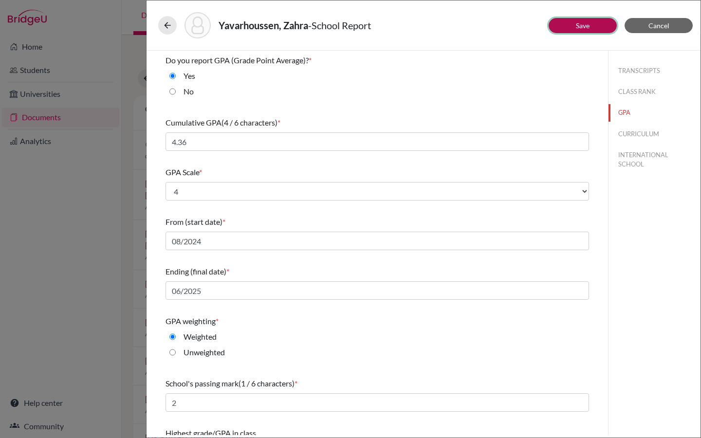
click at [583, 24] on link "Save" at bounding box center [583, 25] width 14 height 8
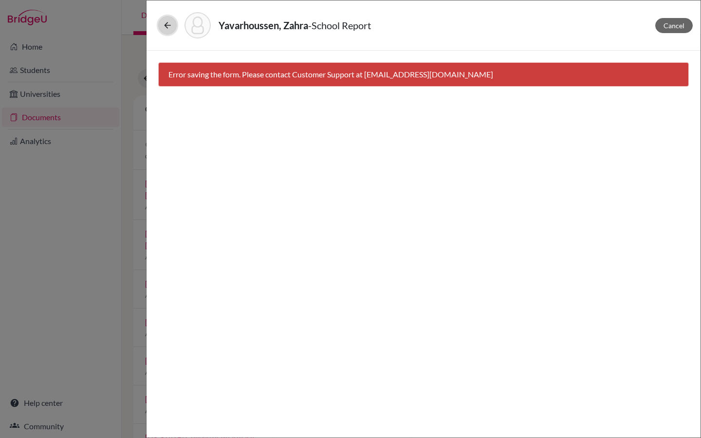
click at [167, 24] on icon at bounding box center [168, 25] width 10 height 10
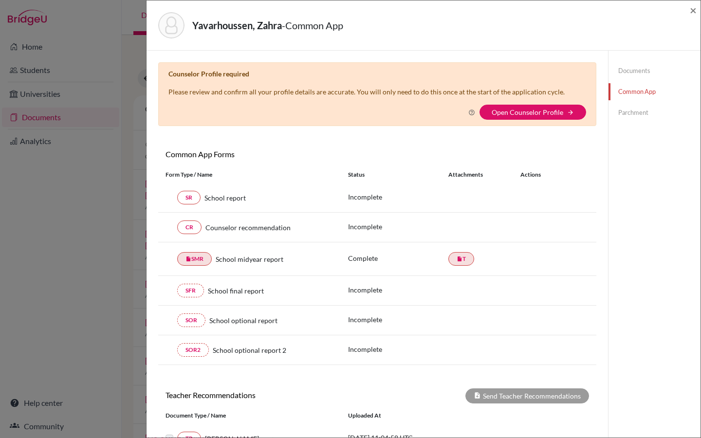
click at [635, 70] on link "Documents" at bounding box center [654, 70] width 92 height 17
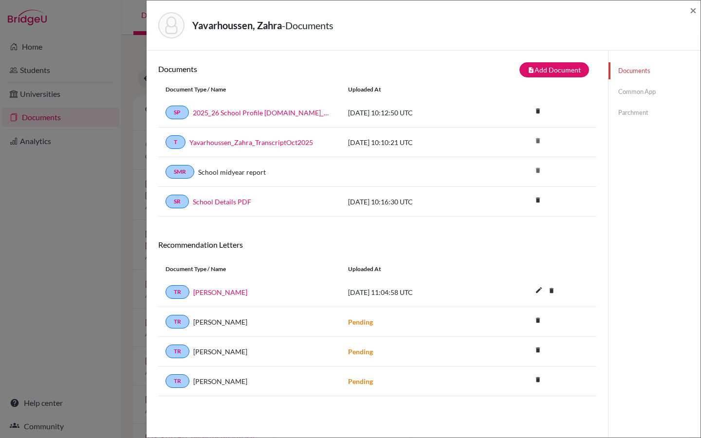
click at [644, 96] on link "Common App" at bounding box center [654, 91] width 92 height 17
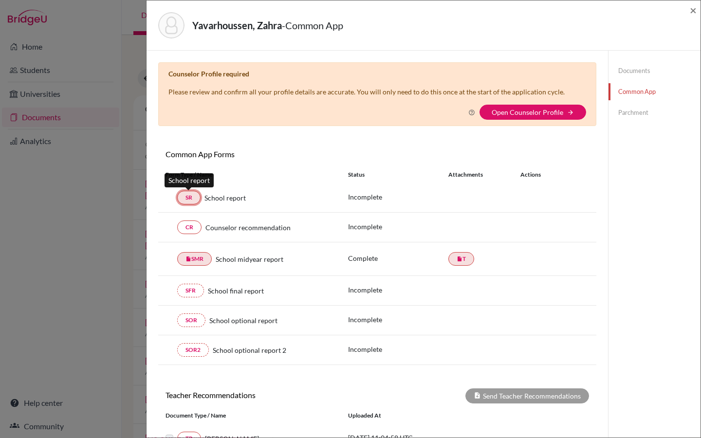
click at [186, 194] on link "SR" at bounding box center [188, 198] width 23 height 14
click at [188, 196] on link "SR" at bounding box center [188, 198] width 23 height 14
click at [531, 111] on link "Open Counselor Profile" at bounding box center [528, 112] width 72 height 8
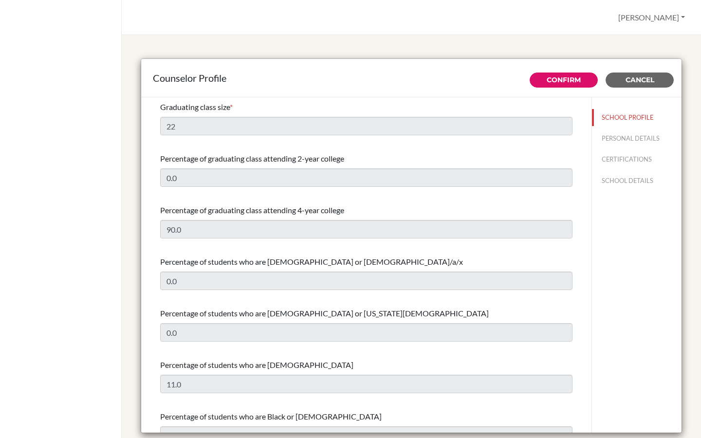
select select "0"
select select "353799"
click at [579, 78] on link "Confirm" at bounding box center [564, 79] width 34 height 9
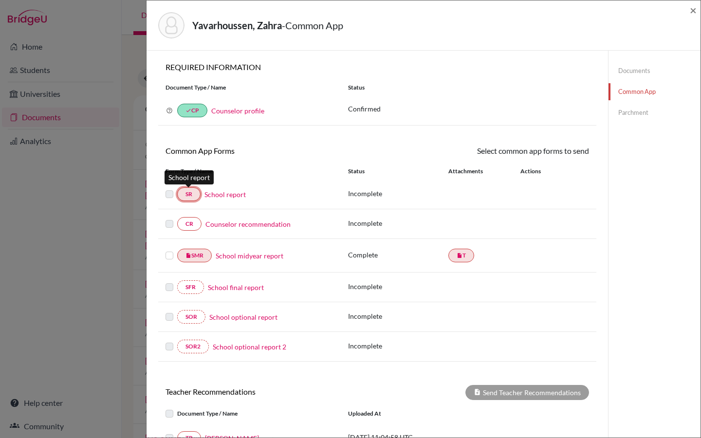
click at [189, 193] on link "SR" at bounding box center [188, 194] width 23 height 14
click at [229, 194] on link "School report" at bounding box center [224, 194] width 41 height 10
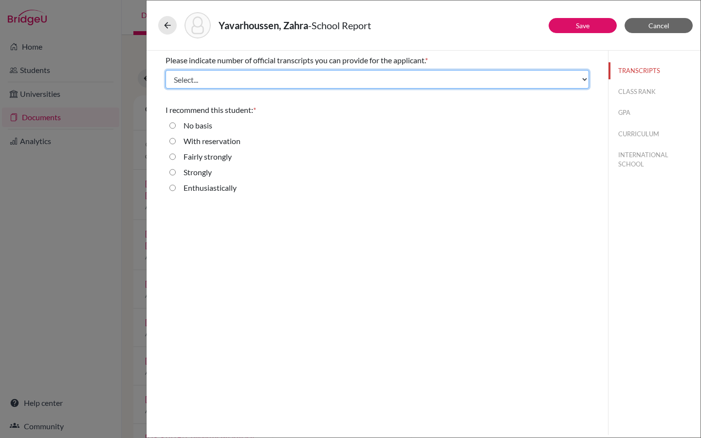
click at [188, 75] on select "Select... 1 2 3 4" at bounding box center [376, 79] width 423 height 18
select select "1"
click at [165, 70] on select "Select... 1 2 3 4" at bounding box center [376, 79] width 423 height 18
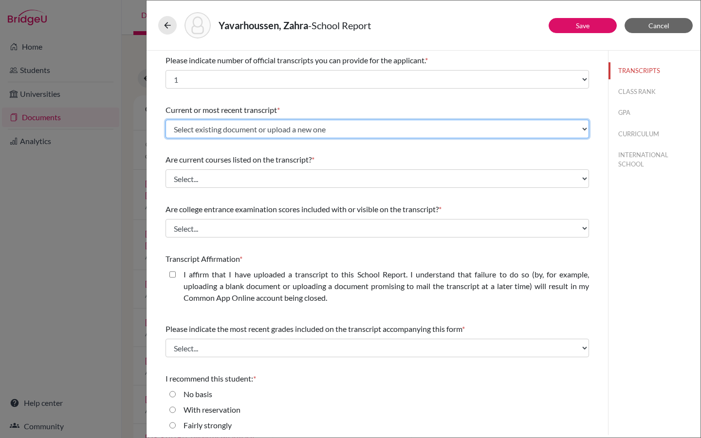
click at [203, 129] on select "Select existing document or upload a new one Yavarhoussen_Zahra_TranscriptOct20…" at bounding box center [376, 129] width 423 height 18
select select "687935"
click at [165, 120] on select "Select existing document or upload a new one Yavarhoussen_Zahra_TranscriptOct20…" at bounding box center [376, 129] width 423 height 18
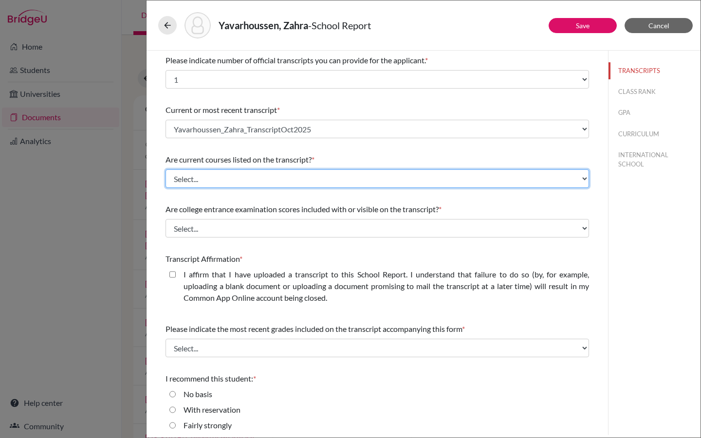
click at [198, 177] on select "Select... Yes No" at bounding box center [376, 178] width 423 height 18
click at [165, 169] on select "Select... Yes No" at bounding box center [376, 178] width 423 height 18
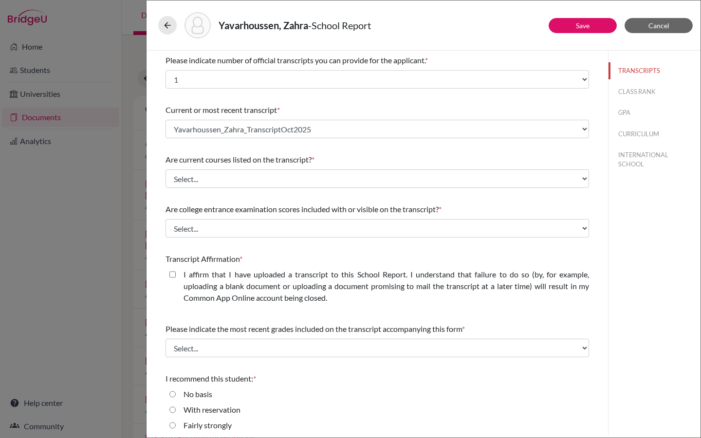
drag, startPoint x: 198, startPoint y: 177, endPoint x: 185, endPoint y: 188, distance: 16.9
click at [185, 188] on div "Are current courses listed on the transcript? * Select... Yes No" at bounding box center [376, 171] width 423 height 42
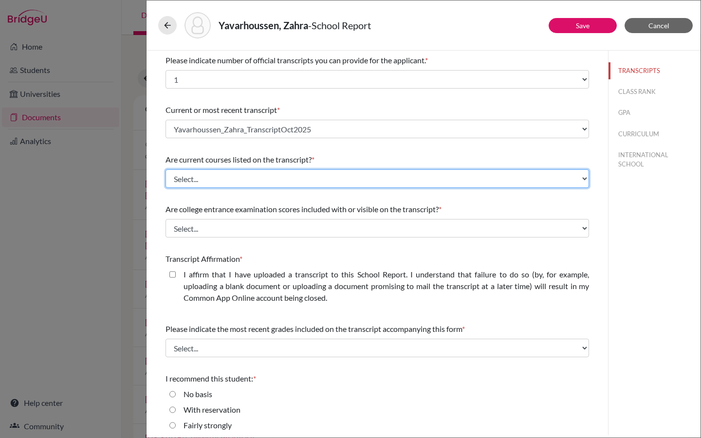
click at [193, 174] on select "Select... Yes No" at bounding box center [376, 178] width 423 height 18
select select "0"
click at [165, 169] on select "Select... Yes No" at bounding box center [376, 178] width 423 height 18
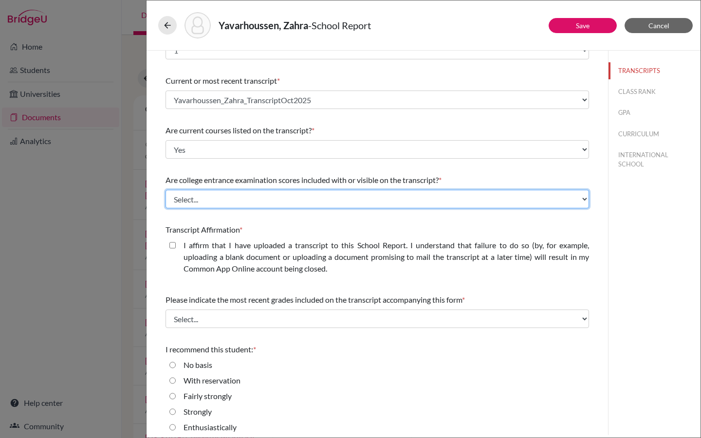
click at [181, 199] on select "Select... Yes No" at bounding box center [376, 199] width 423 height 18
select select "0"
click at [165, 190] on select "Select... Yes No" at bounding box center [376, 199] width 423 height 18
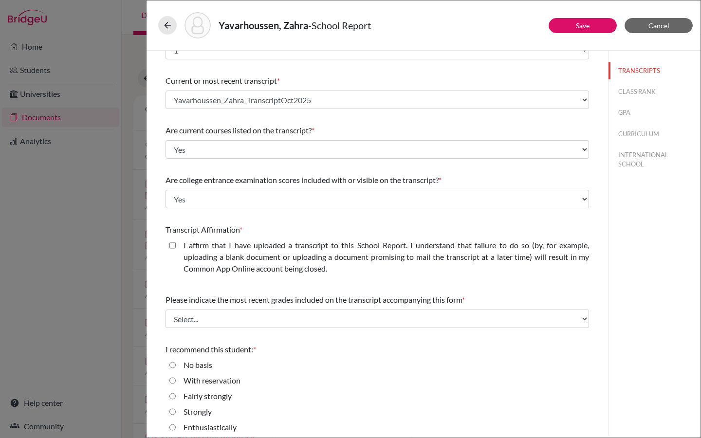
click at [168, 247] on div "I affirm that I have uploaded a transcript to this School Report. I understand …" at bounding box center [376, 258] width 423 height 39
click at [176, 244] on div "I affirm that I have uploaded a transcript to this School Report. I understand …" at bounding box center [382, 258] width 413 height 39
click at [175, 244] on closed\ "I affirm that I have uploaded a transcript to this School Report. I understand …" at bounding box center [172, 245] width 6 height 12
checkbox closed\ "true"
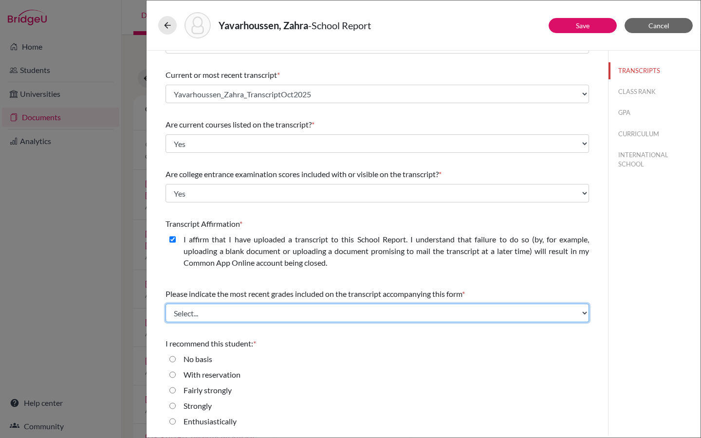
click at [195, 317] on select "Select... Final junior year grades 1st Quarter senior year grades 2nd Quarter/1…" at bounding box center [376, 313] width 423 height 18
select select "0"
click at [165, 304] on select "Select... Final junior year grades 1st Quarter senior year grades 2nd Quarter/1…" at bounding box center [376, 313] width 423 height 18
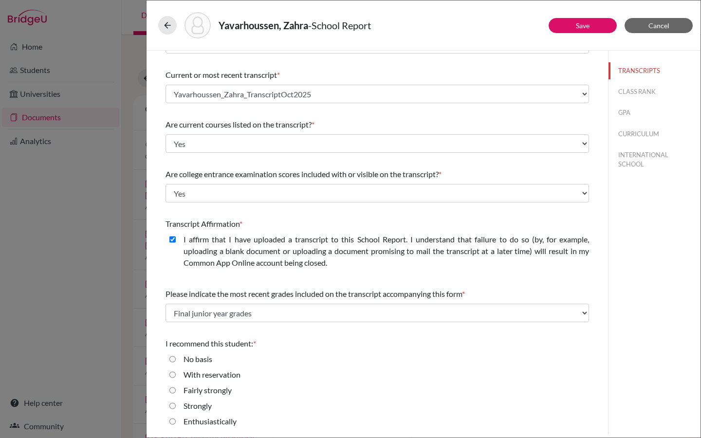
click at [171, 421] on input "Enthusiastically" at bounding box center [172, 422] width 6 height 12
radio input "true"
click at [641, 90] on button "CLASS RANK" at bounding box center [654, 91] width 92 height 17
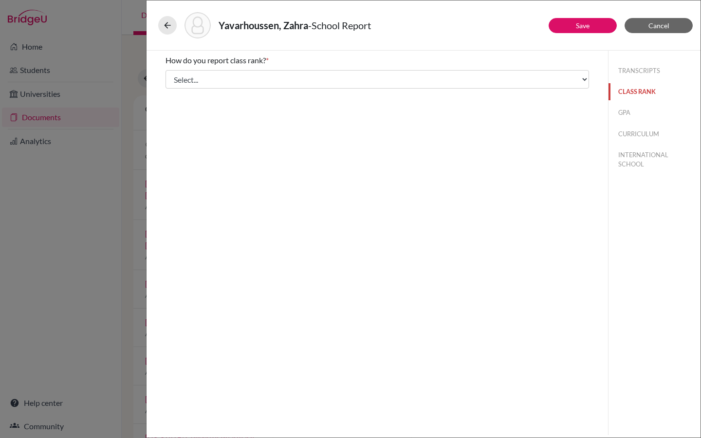
scroll to position [0, 0]
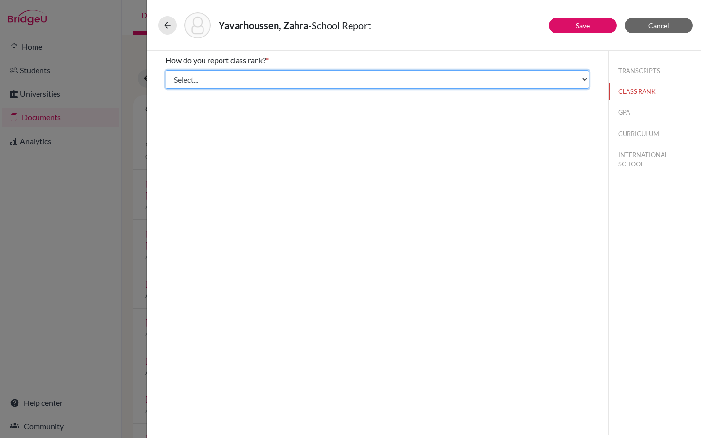
click at [538, 81] on select "Select... Exact Decile Quintile Quartile None" at bounding box center [376, 79] width 423 height 18
select select "5"
click at [165, 70] on select "Select... Exact Decile Quintile Quartile None" at bounding box center [376, 79] width 423 height 18
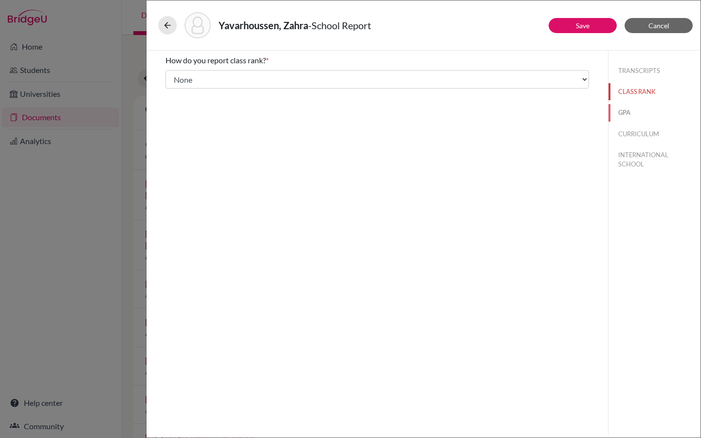
click at [625, 113] on button "GPA" at bounding box center [654, 112] width 92 height 17
click at [172, 74] on input "Yes" at bounding box center [172, 76] width 6 height 12
radio input "true"
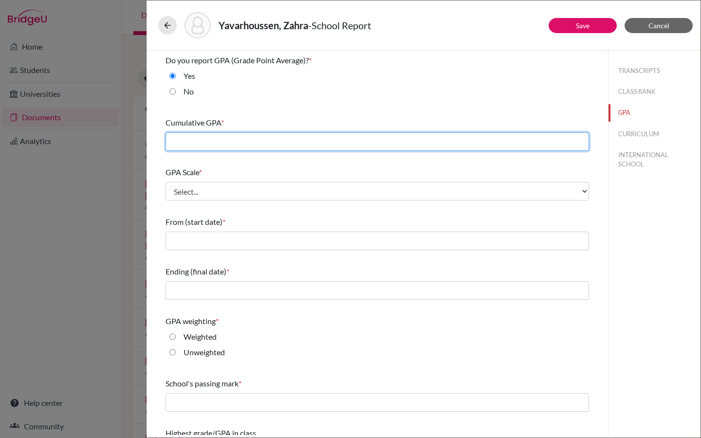
click at [204, 140] on input "text" at bounding box center [376, 141] width 423 height 18
type input "4.36"
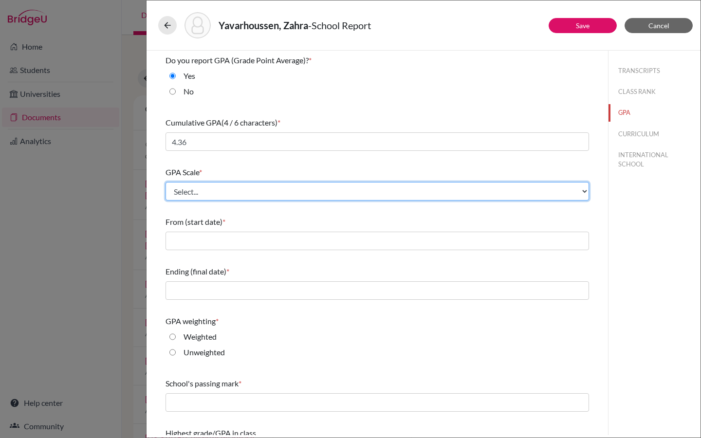
click at [204, 191] on select "Select... 4 5 6 7 8 9 10 11 12 13 14 15 16 17 18 19 20 100" at bounding box center [376, 191] width 423 height 18
select select "4"
click at [165, 182] on select "Select... 4 5 6 7 8 9 10 11 12 13 14 15 16 17 18 19 20 100" at bounding box center [376, 191] width 423 height 18
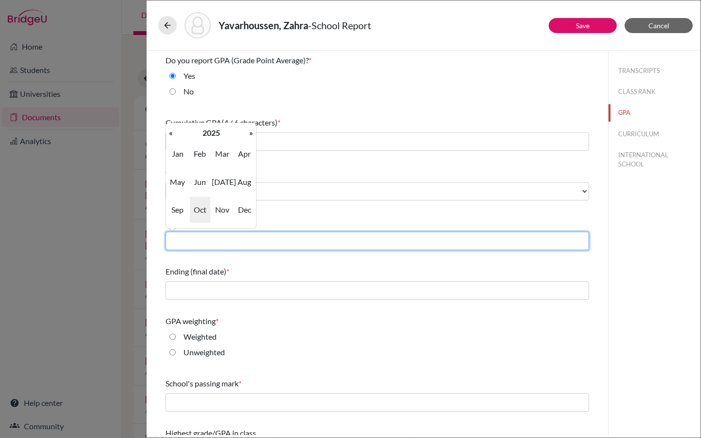
click at [195, 243] on input "text" at bounding box center [376, 241] width 423 height 18
type input "08/2024"
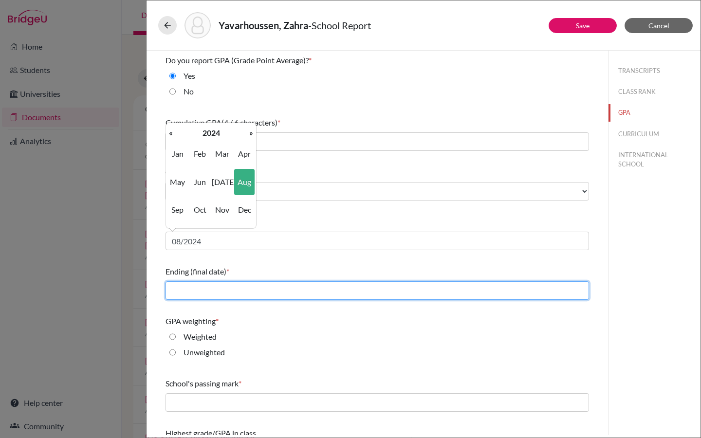
click at [203, 291] on input "text" at bounding box center [376, 290] width 423 height 18
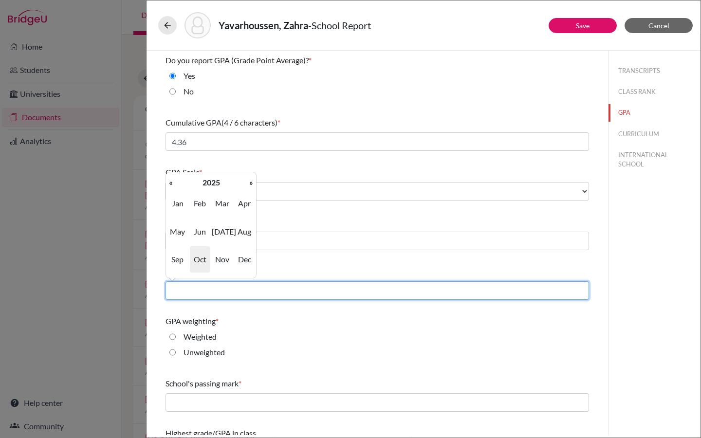
type input "06/2025"
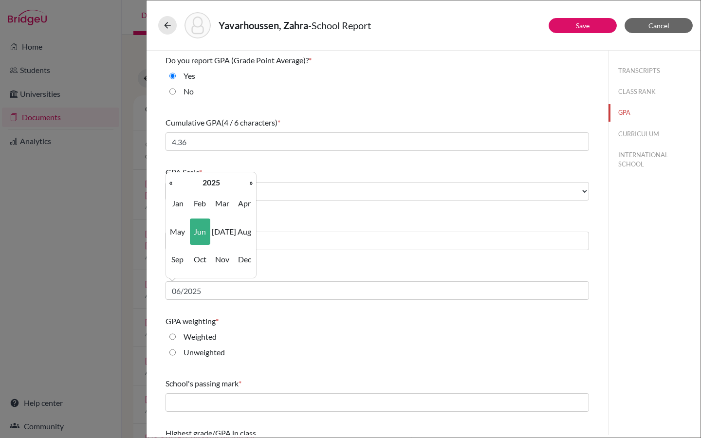
click at [169, 335] on input "Weighted" at bounding box center [172, 337] width 6 height 12
radio input "true"
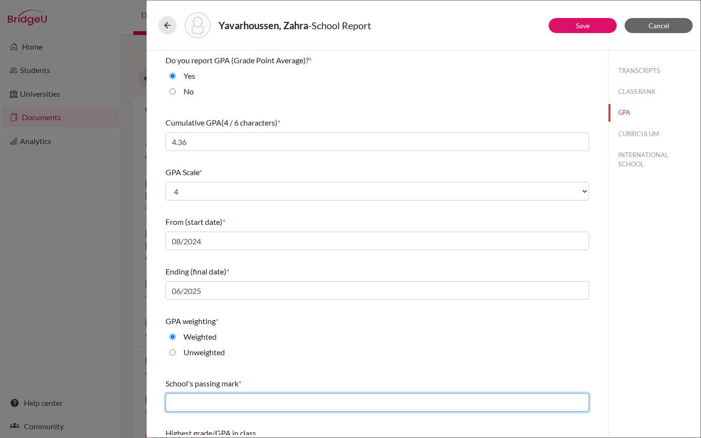
click at [178, 405] on input "text" at bounding box center [376, 402] width 423 height 18
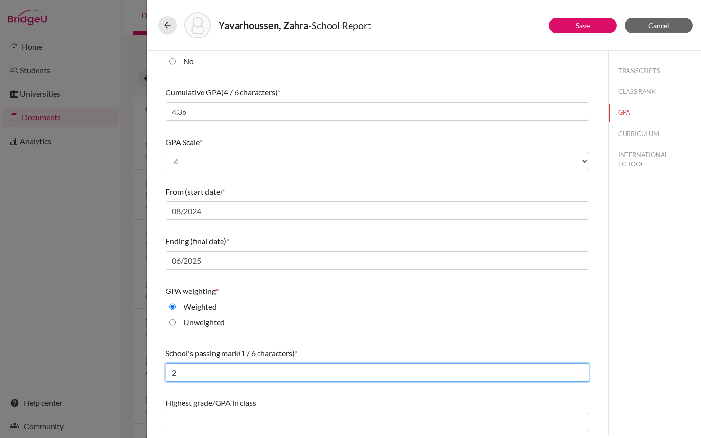
type input "2"
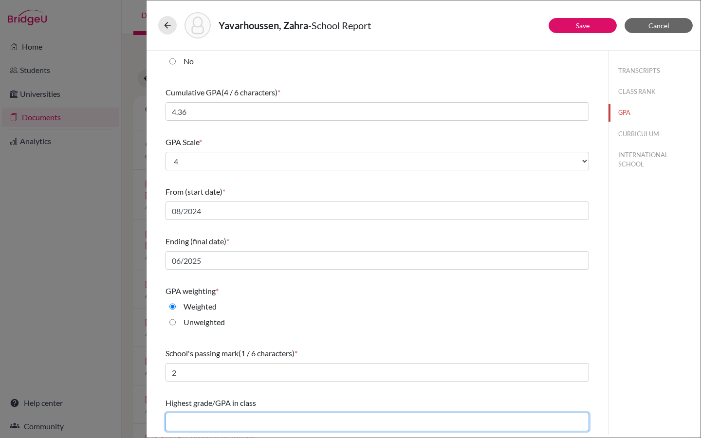
click at [425, 420] on input "text" at bounding box center [376, 422] width 423 height 18
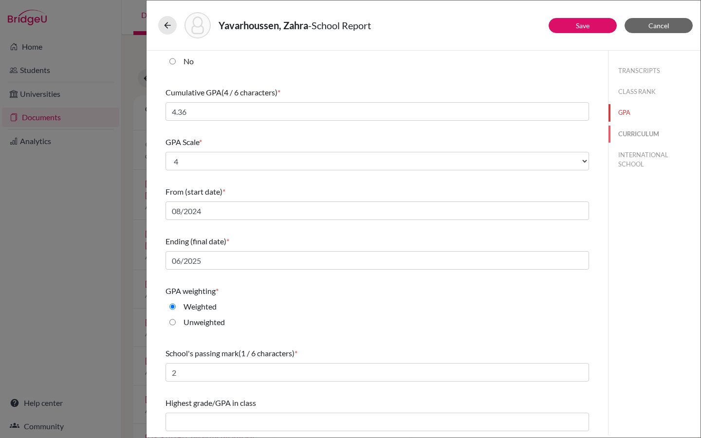
click at [643, 132] on button "CURRICULUM" at bounding box center [654, 134] width 92 height 17
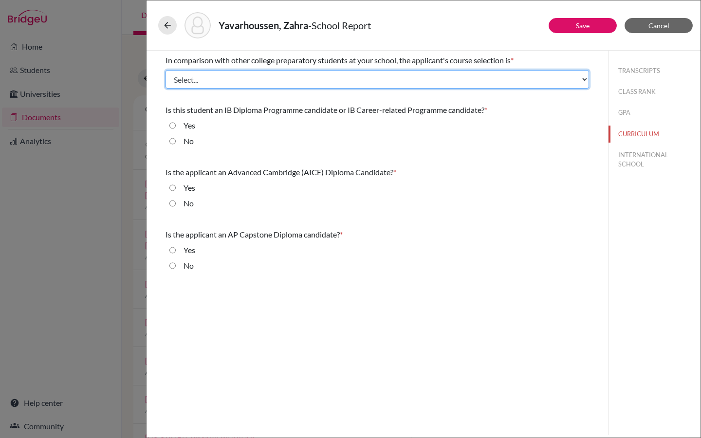
click at [191, 79] on select "Select... Less than demanding Average Demanding Very demanding Most demanding P…" at bounding box center [376, 79] width 423 height 18
select select "3"
click at [165, 70] on select "Select... Less than demanding Average Demanding Very demanding Most demanding P…" at bounding box center [376, 79] width 423 height 18
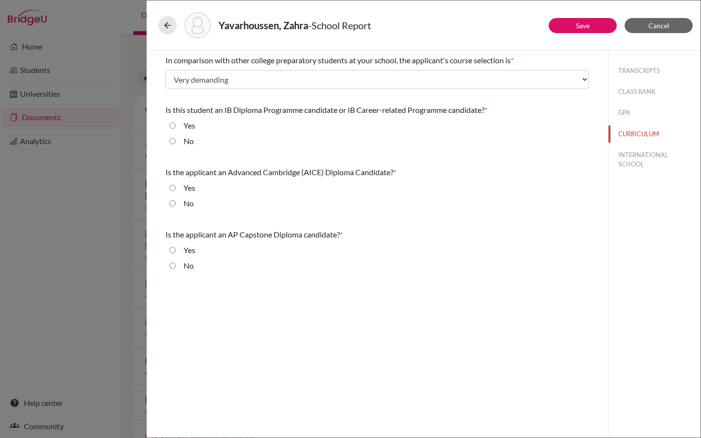
click at [171, 141] on input "No" at bounding box center [172, 141] width 6 height 12
radio input "true"
click at [170, 203] on input "No" at bounding box center [172, 204] width 6 height 12
radio input "true"
click at [173, 264] on input "No" at bounding box center [172, 266] width 6 height 12
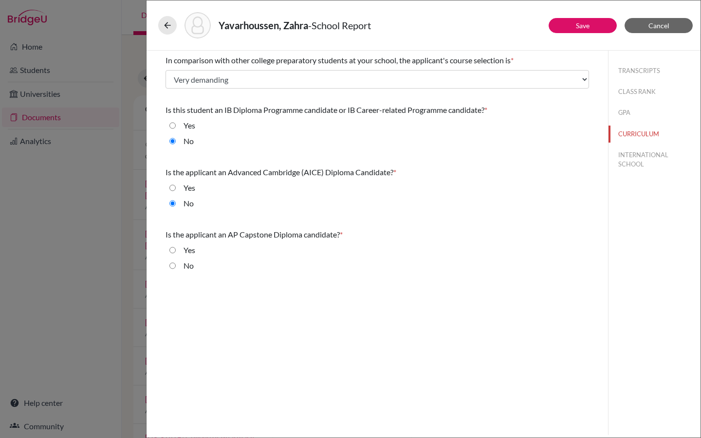
radio input "true"
click at [644, 162] on button "INTERNATIONAL SCHOOL" at bounding box center [654, 159] width 92 height 26
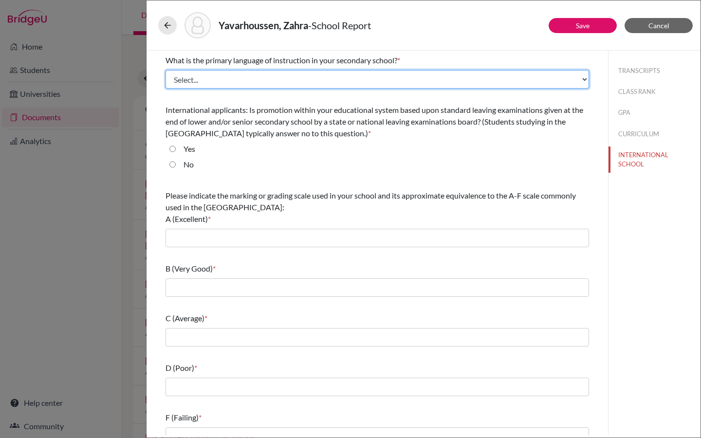
click at [334, 81] on select "Select... Albanian Arabic Armenian Assamese Azerbaijani Belarusian Bengali Bulg…" at bounding box center [376, 79] width 423 height 18
select select "14"
click at [165, 70] on select "Select... Albanian Arabic Armenian Assamese Azerbaijani Belarusian Bengali Bulg…" at bounding box center [376, 79] width 423 height 18
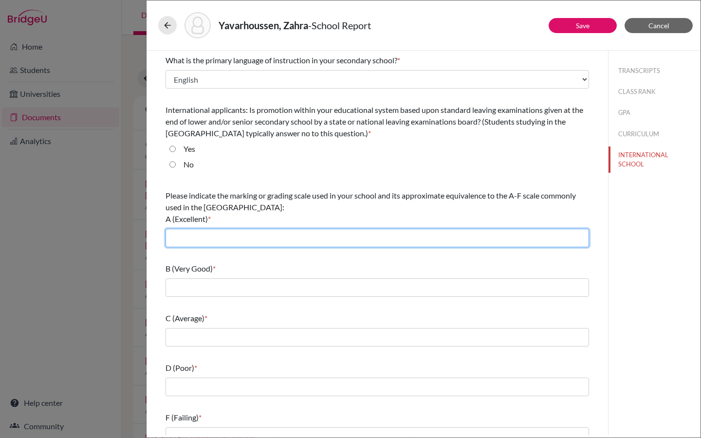
click at [223, 242] on input "text" at bounding box center [376, 238] width 423 height 18
type input "7"
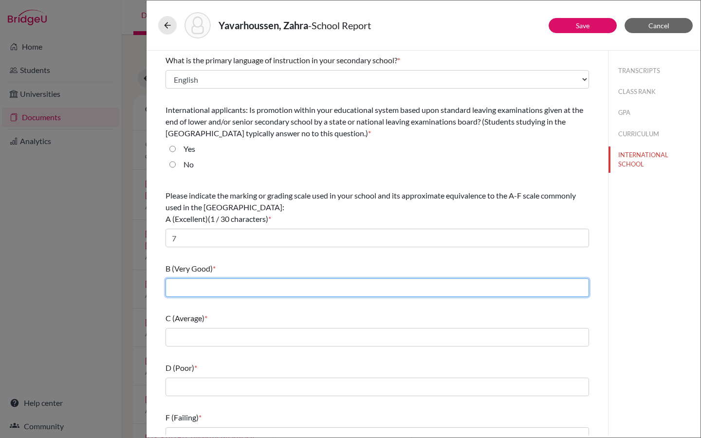
click at [209, 290] on input "text" at bounding box center [376, 287] width 423 height 18
type input "5-6"
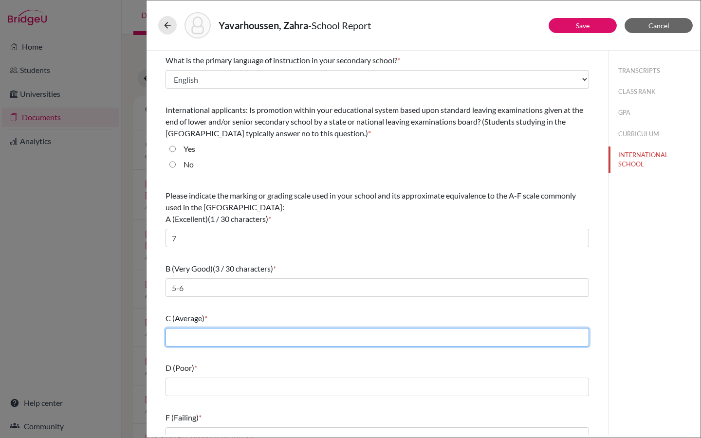
click at [217, 335] on input "text" at bounding box center [376, 337] width 423 height 18
type input "4"
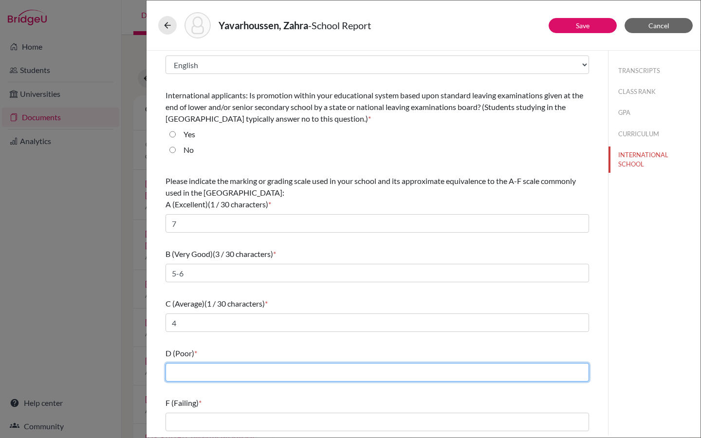
click at [201, 372] on input "text" at bounding box center [376, 372] width 423 height 18
type input "3"
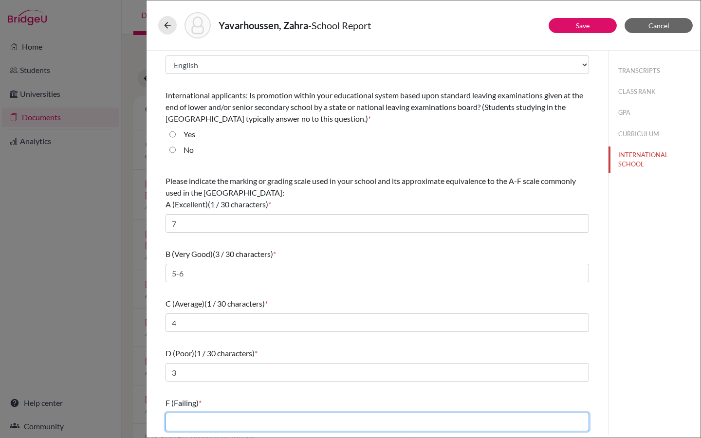
click at [212, 427] on input "text" at bounding box center [376, 422] width 423 height 18
type input "1-2"
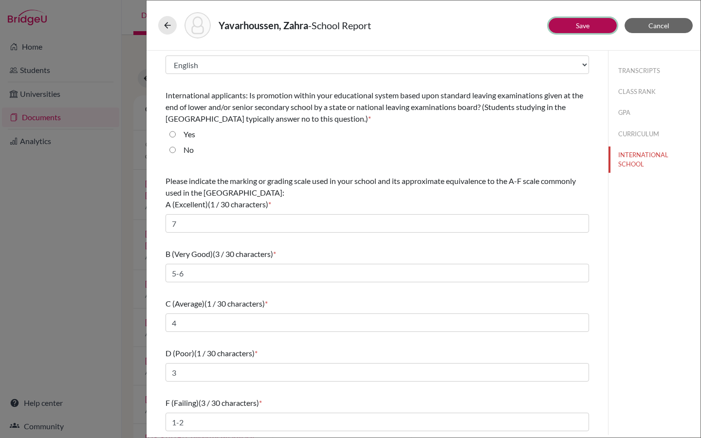
click at [576, 27] on link "Save" at bounding box center [583, 25] width 14 height 8
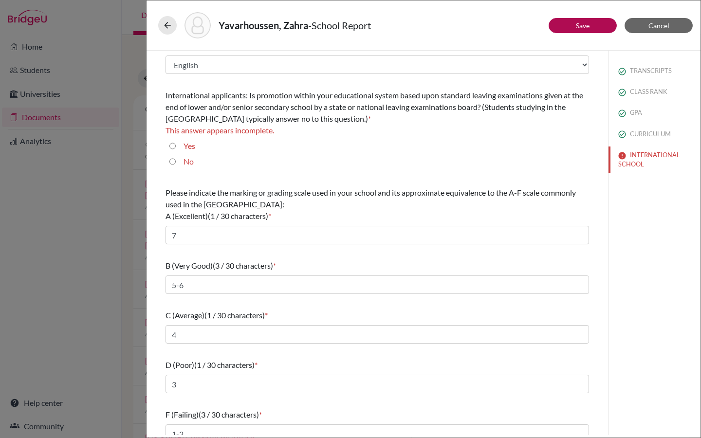
click at [174, 163] on input "No" at bounding box center [172, 162] width 6 height 12
radio input "true"
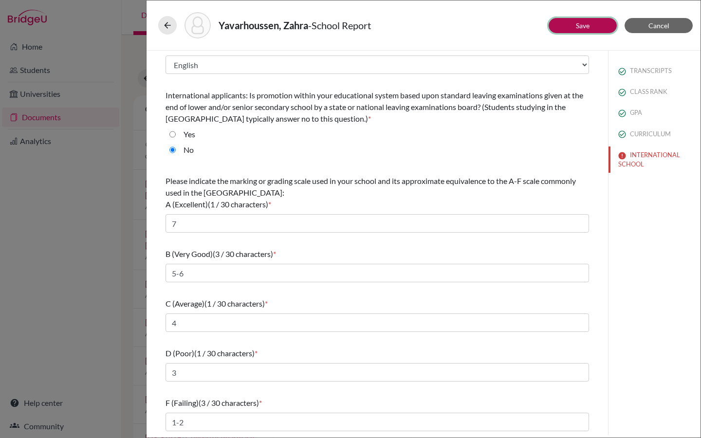
click at [577, 25] on link "Save" at bounding box center [583, 25] width 14 height 8
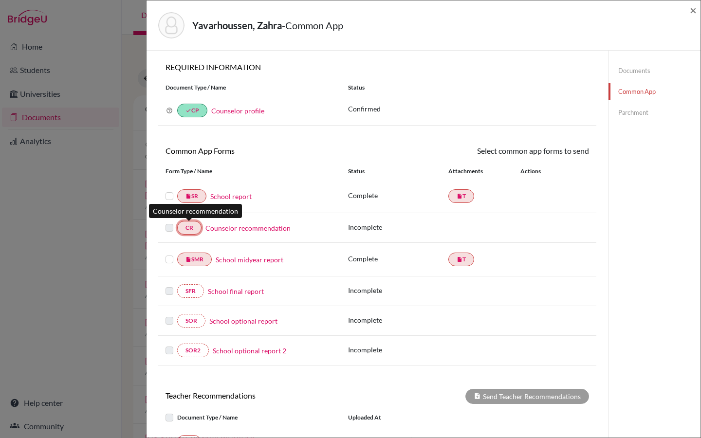
click at [192, 227] on link "CR" at bounding box center [189, 228] width 24 height 14
click at [273, 227] on link "Counselor recommendation" at bounding box center [247, 228] width 85 height 10
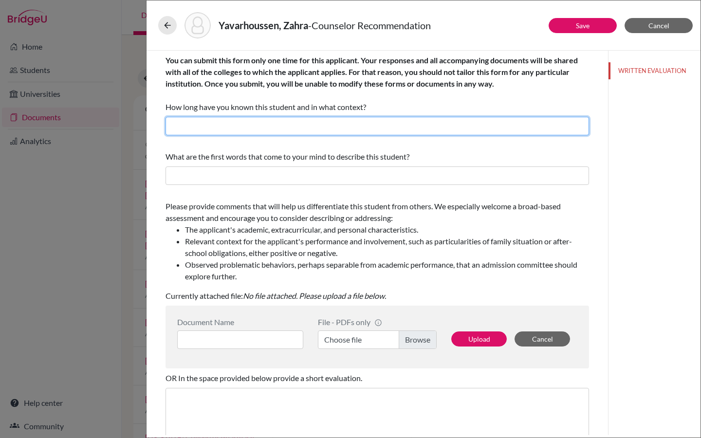
click at [282, 128] on input "text" at bounding box center [376, 126] width 423 height 18
type input "2.5 years, as Zahra's High School Counselor"
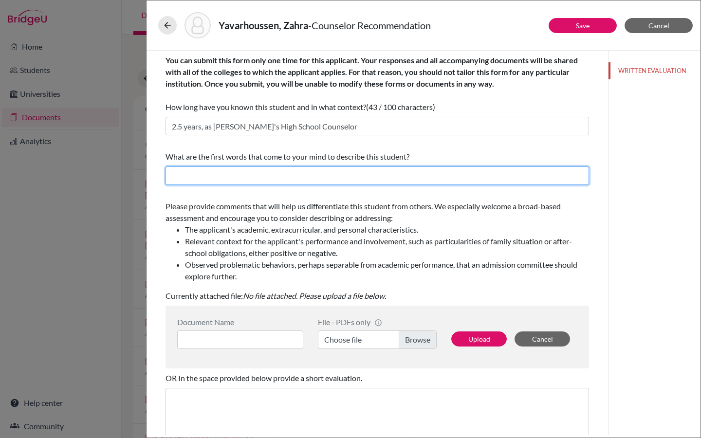
click at [217, 177] on input "text" at bounding box center [376, 175] width 423 height 18
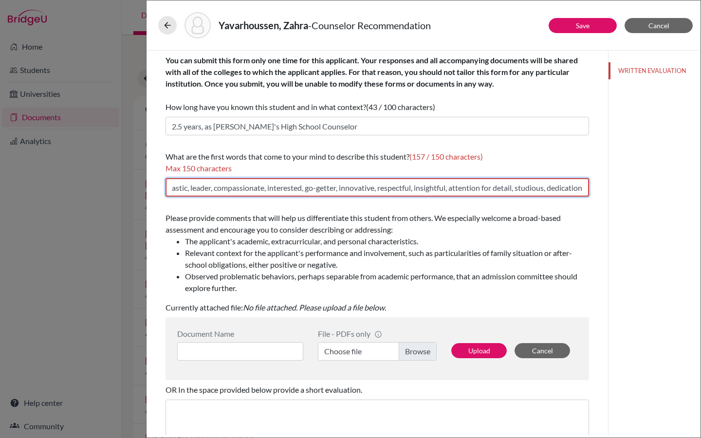
click at [474, 190] on input "Academic, curious, enthusiastic, leader, compassionate, interested, go-getter, …" at bounding box center [376, 187] width 423 height 18
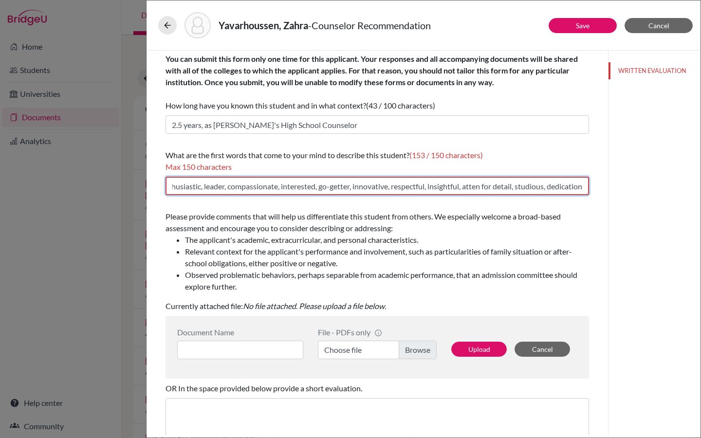
click at [478, 191] on input "Academic, curious, enthusiastic, leader, compassionate, interested, go-getter, …" at bounding box center [376, 186] width 423 height 18
click at [479, 188] on input "Academic, curious, enthusiastic, leader, compassionate, interested, go-getter, …" at bounding box center [376, 186] width 423 height 18
drag, startPoint x: 544, startPoint y: 189, endPoint x: 515, endPoint y: 190, distance: 28.7
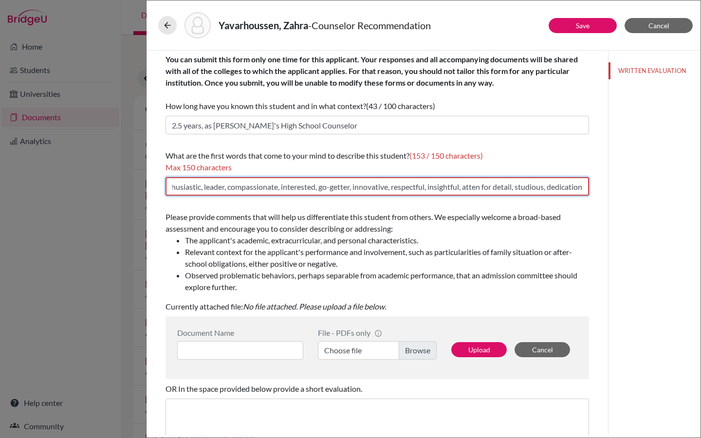
click at [515, 190] on input "Academic, curious, enthusiastic, leader, compassionate, interested, go-getter, …" at bounding box center [376, 186] width 423 height 18
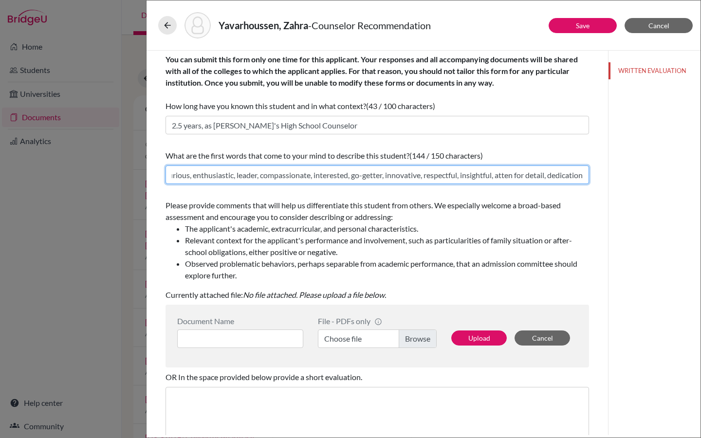
scroll to position [0, 51]
click at [511, 180] on input "Academic, curious, enthusiastic, leader, compassionate, interested, go-getter, …" at bounding box center [376, 174] width 423 height 18
click at [512, 176] on input "Academic, curious, enthusiastic, leader, compassionate, interested, go-getter, …" at bounding box center [376, 174] width 423 height 18
type input "Academic, curious, enthusiastic, leader, compassionate, interested, go-getter, …"
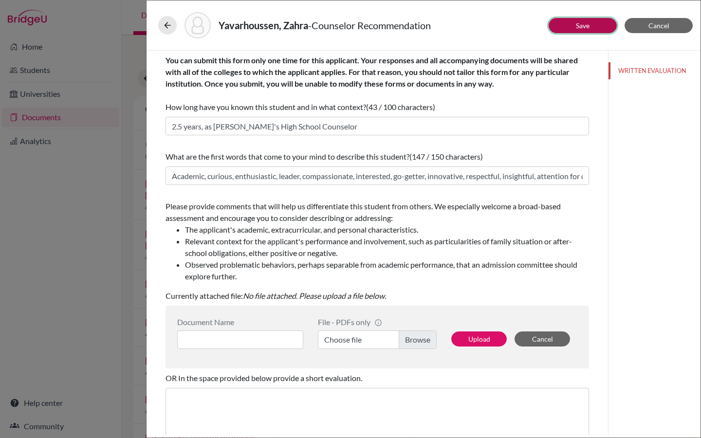
click at [588, 24] on link "Save" at bounding box center [583, 25] width 14 height 8
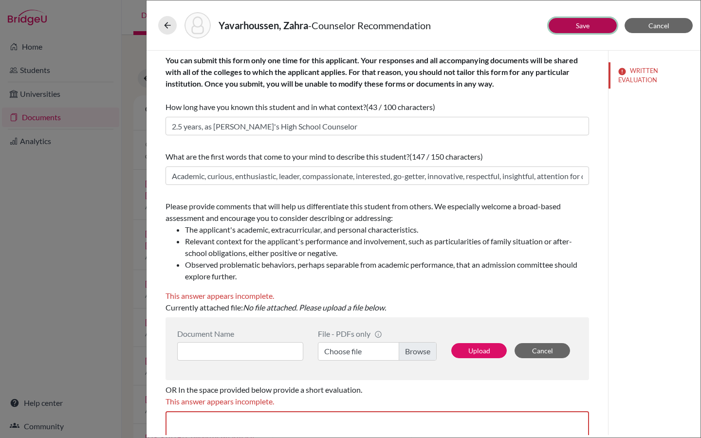
click at [585, 26] on link "Save" at bounding box center [583, 25] width 14 height 8
click at [94, 249] on div "Yavarhoussen, Zahra - Counselor Recommendation Save Cancel You can submit this …" at bounding box center [350, 219] width 701 height 438
click at [159, 24] on button at bounding box center [167, 25] width 18 height 18
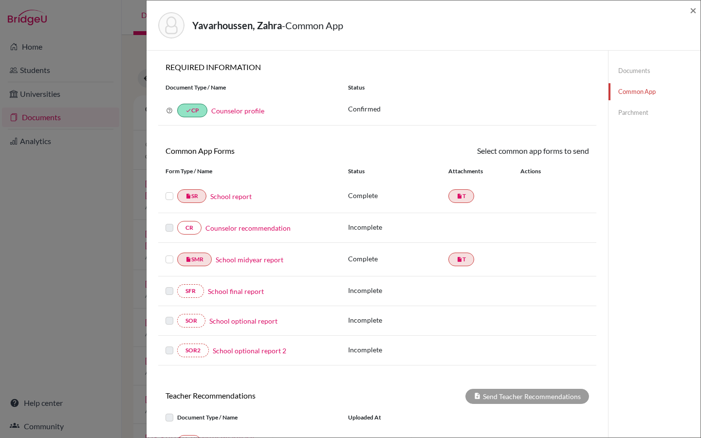
drag, startPoint x: 93, startPoint y: 209, endPoint x: 89, endPoint y: 206, distance: 5.3
click at [92, 208] on div "Yavarhoussen, Zahra - Common App × × REQUIRED INFORMATION Document Type / Name …" at bounding box center [350, 219] width 701 height 438
click at [694, 9] on span "×" at bounding box center [693, 10] width 7 height 14
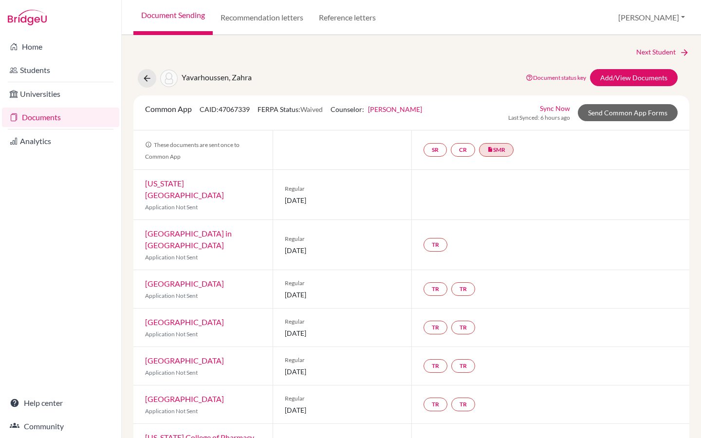
click at [50, 117] on link "Documents" at bounding box center [60, 117] width 117 height 19
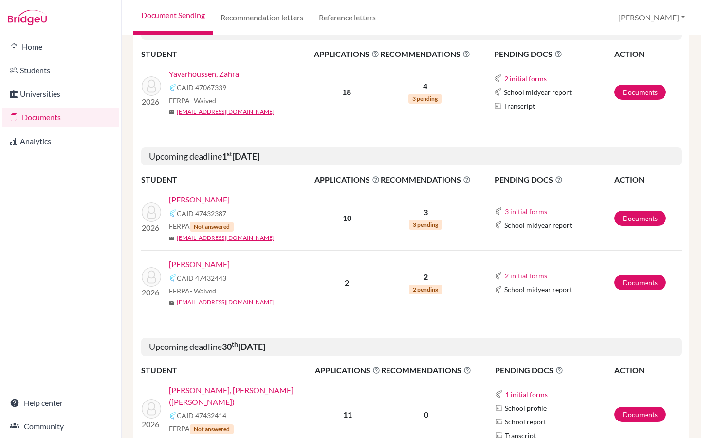
scroll to position [187, 0]
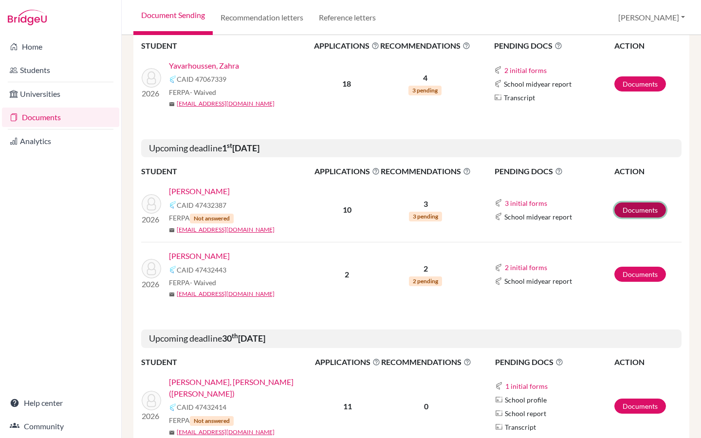
click at [642, 207] on link "Documents" at bounding box center [640, 209] width 52 height 15
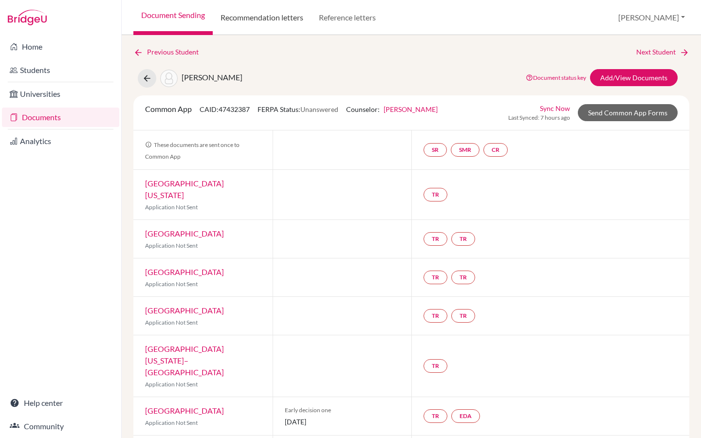
click at [282, 17] on link "Recommendation letters" at bounding box center [262, 17] width 98 height 35
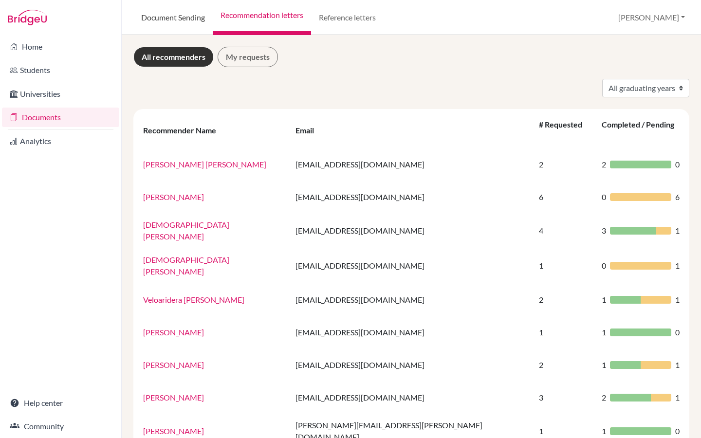
click at [175, 14] on link "Document Sending" at bounding box center [172, 17] width 79 height 35
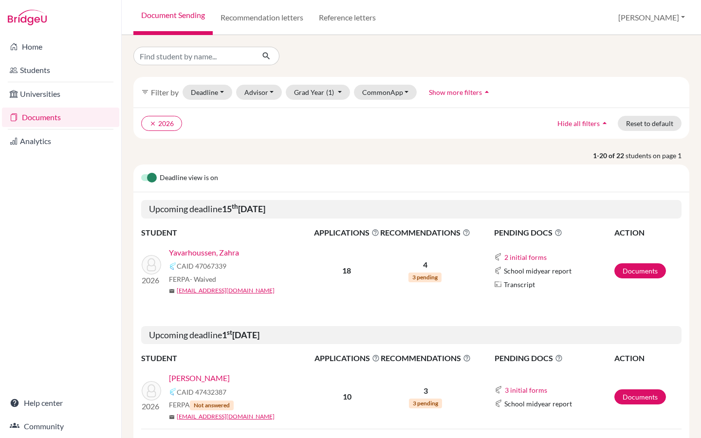
click at [424, 403] on span "3 pending" at bounding box center [425, 404] width 33 height 10
click at [425, 392] on p "3" at bounding box center [426, 391] width 90 height 12
click at [218, 375] on link "[PERSON_NAME]" at bounding box center [199, 378] width 61 height 12
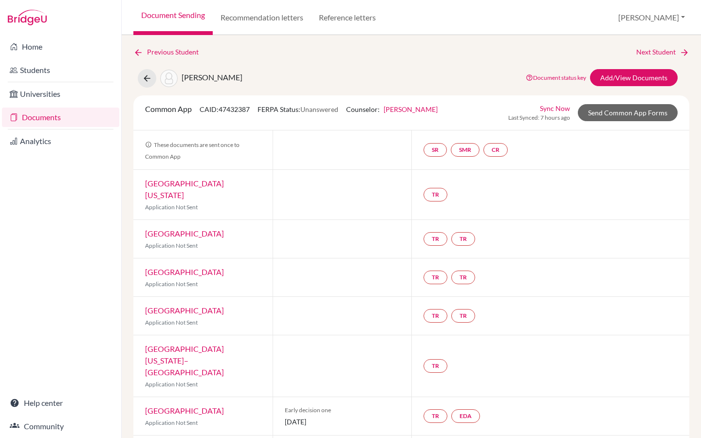
click at [561, 109] on link "Sync Now" at bounding box center [555, 108] width 30 height 10
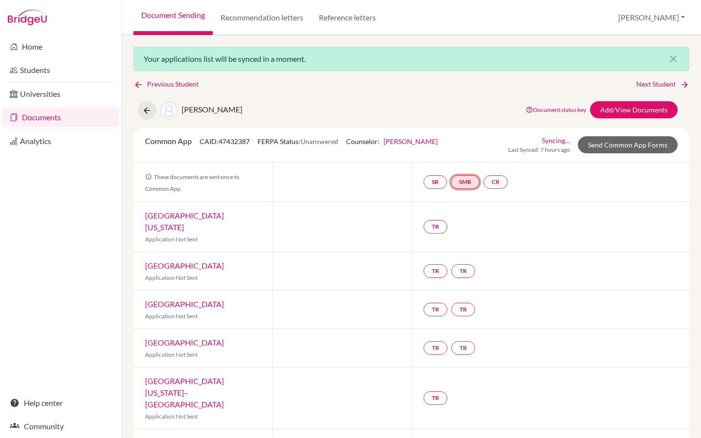
click at [472, 181] on link "SMR" at bounding box center [465, 182] width 29 height 14
click at [442, 183] on link "SR" at bounding box center [434, 182] width 23 height 14
click at [439, 151] on link "School report" at bounding box center [434, 152] width 41 height 8
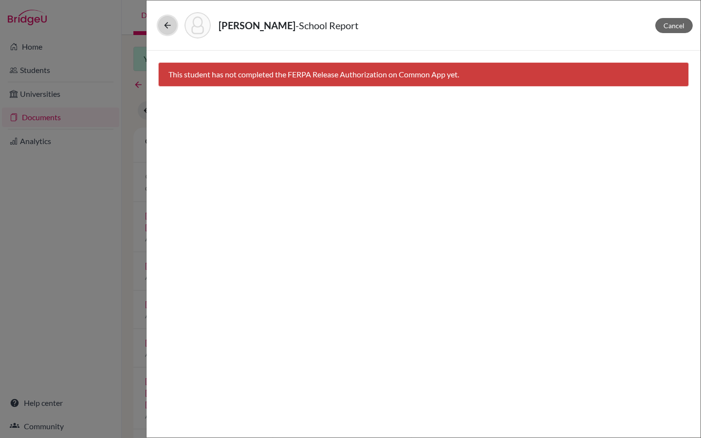
click at [167, 24] on icon at bounding box center [168, 25] width 10 height 10
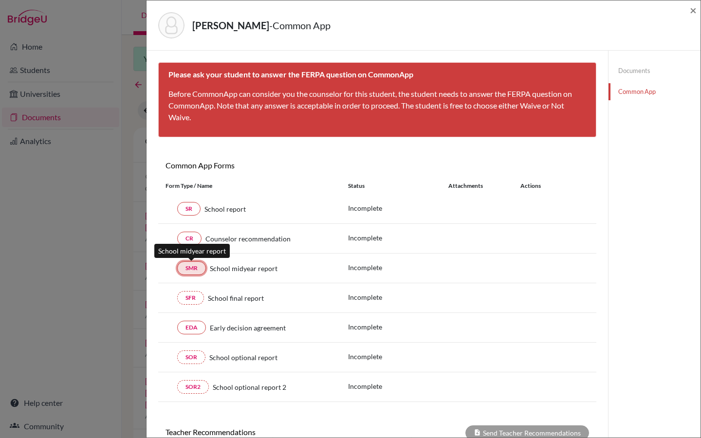
click at [197, 269] on link "SMR" at bounding box center [191, 268] width 29 height 14
click at [695, 10] on span "×" at bounding box center [693, 10] width 7 height 14
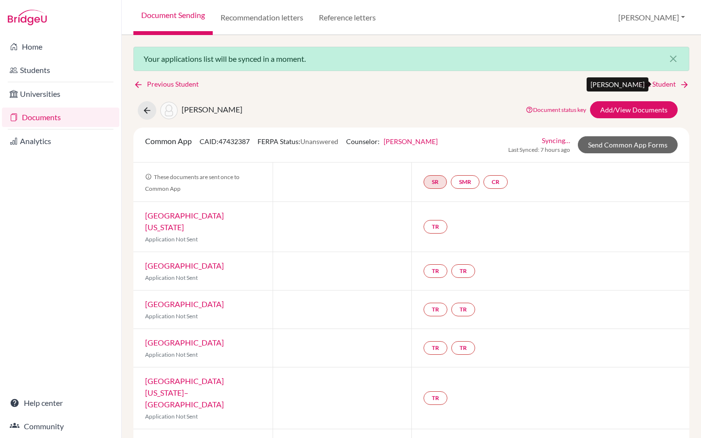
click at [662, 85] on link "Next Student" at bounding box center [662, 84] width 53 height 11
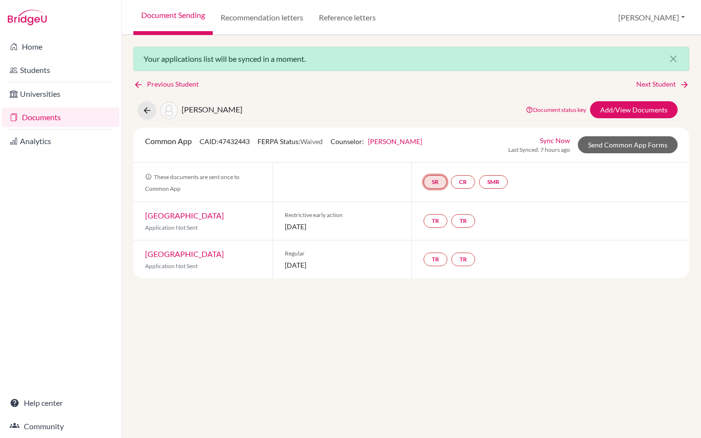
click at [438, 181] on link "SR" at bounding box center [434, 182] width 23 height 14
click at [436, 153] on link "School report" at bounding box center [434, 152] width 41 height 8
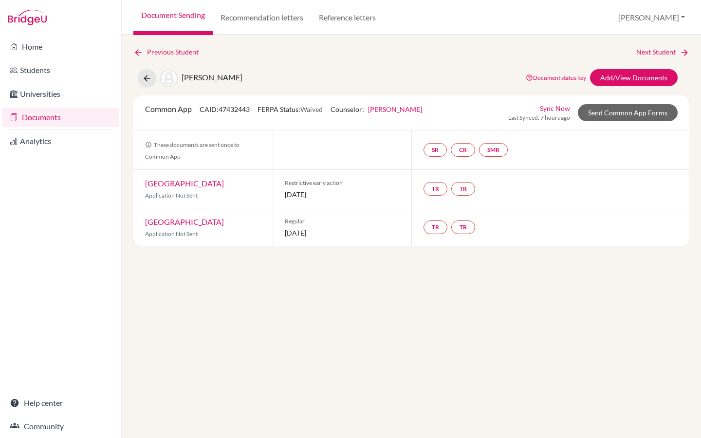
click at [557, 106] on link "Sync Now" at bounding box center [555, 108] width 30 height 10
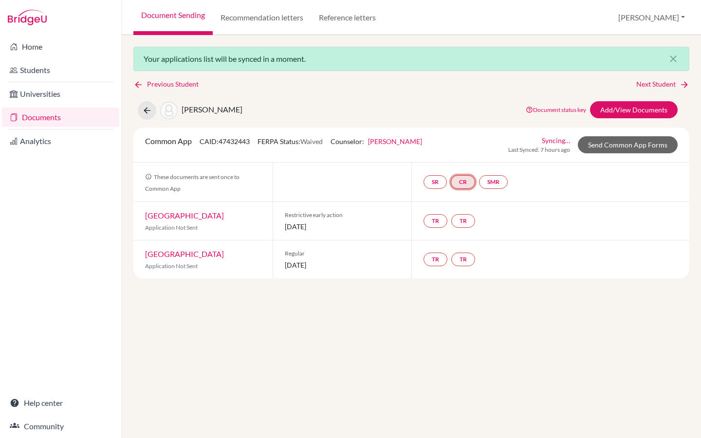
click at [464, 182] on link "CR" at bounding box center [463, 182] width 24 height 14
click at [465, 153] on link "Counselor recommendation" at bounding box center [463, 152] width 85 height 8
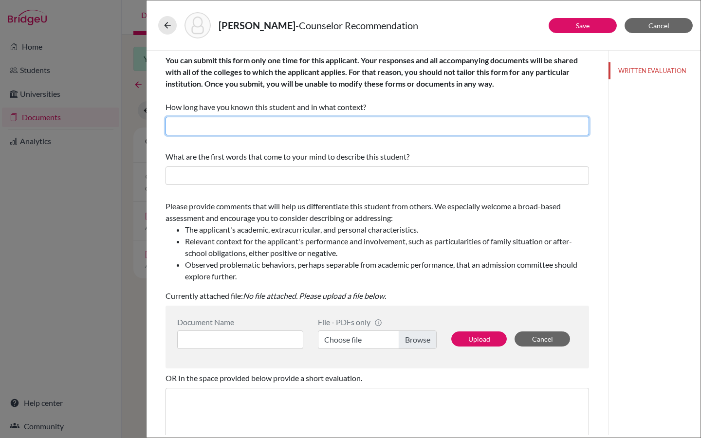
click at [326, 129] on input "text" at bounding box center [376, 126] width 423 height 18
type input "2.5 years, as [PERSON_NAME]'s High School Counselor"
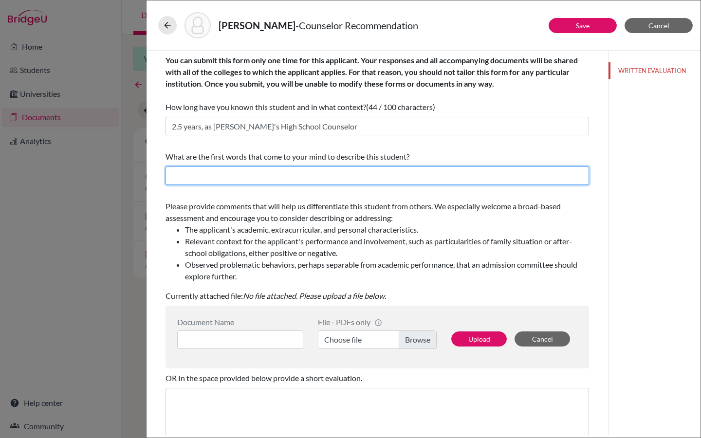
click at [316, 174] on input "text" at bounding box center [376, 175] width 423 height 18
type input "A"
click at [211, 178] on input "Intelligence, curiosity, hard worker, dedicated, respectful" at bounding box center [376, 175] width 423 height 18
click at [396, 175] on input "Intelligent, academic, curiosity, hard worker, dedicated, respectful" at bounding box center [376, 175] width 423 height 18
drag, startPoint x: 275, startPoint y: 176, endPoint x: 280, endPoint y: 176, distance: 5.4
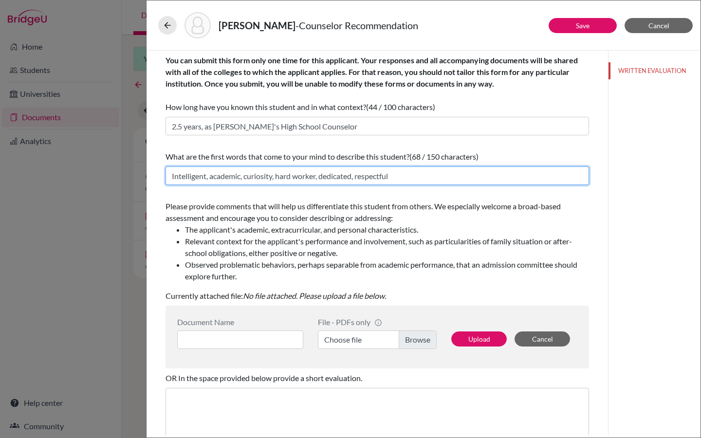
click at [276, 176] on input "Intelligent, academic, curiosity, hard worker, dedicated, respectful" at bounding box center [376, 175] width 423 height 18
drag, startPoint x: 391, startPoint y: 177, endPoint x: 409, endPoint y: 177, distance: 18.0
click at [392, 177] on input "Intelligent, academic, curious, hard worker, dedicated, respectful" at bounding box center [376, 175] width 423 height 18
type input "Intelligent, academic, curious, hard worker, dedicated, respectful, confident,"
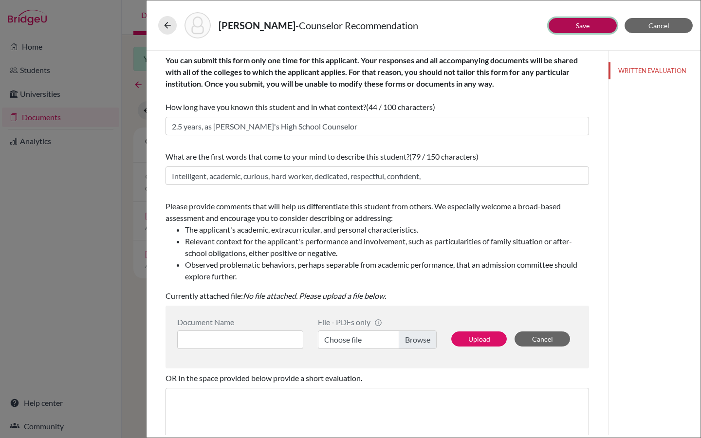
click at [574, 25] on button "Save" at bounding box center [583, 25] width 68 height 15
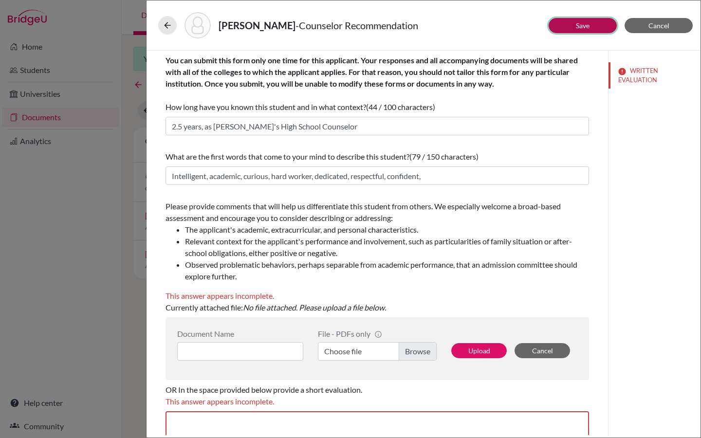
click at [579, 24] on link "Save" at bounding box center [583, 25] width 14 height 8
click at [168, 22] on icon at bounding box center [168, 25] width 10 height 10
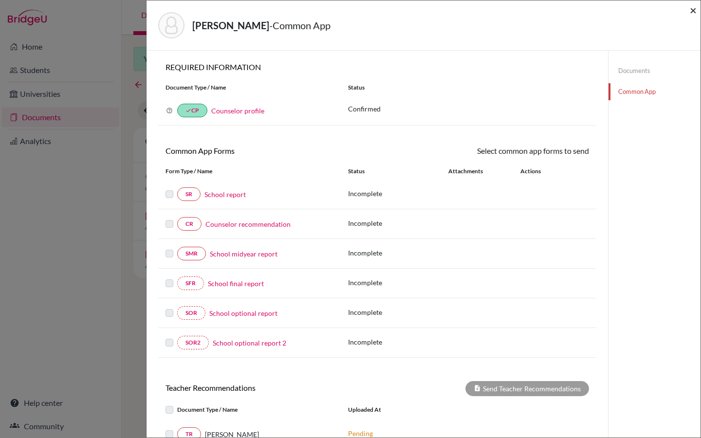
click at [694, 9] on span "×" at bounding box center [693, 10] width 7 height 14
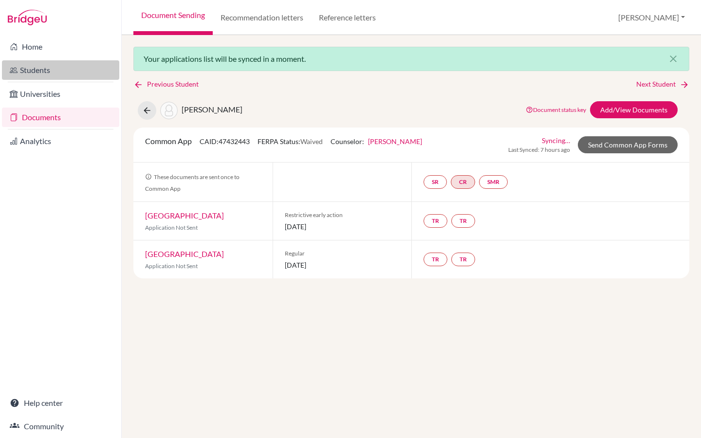
click at [35, 73] on link "Students" at bounding box center [60, 69] width 117 height 19
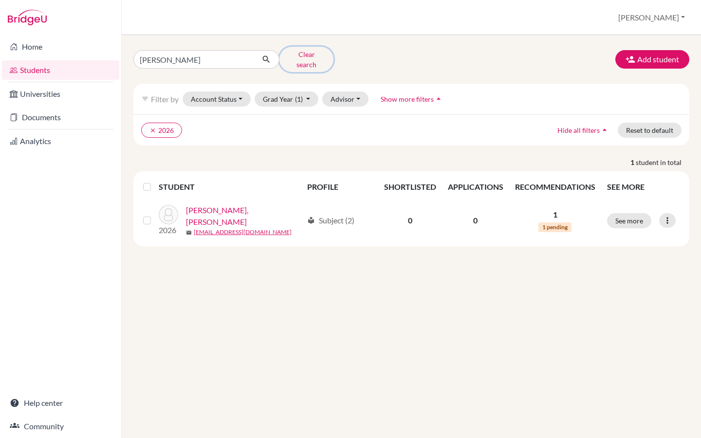
click at [306, 53] on button "Clear search" at bounding box center [306, 59] width 54 height 25
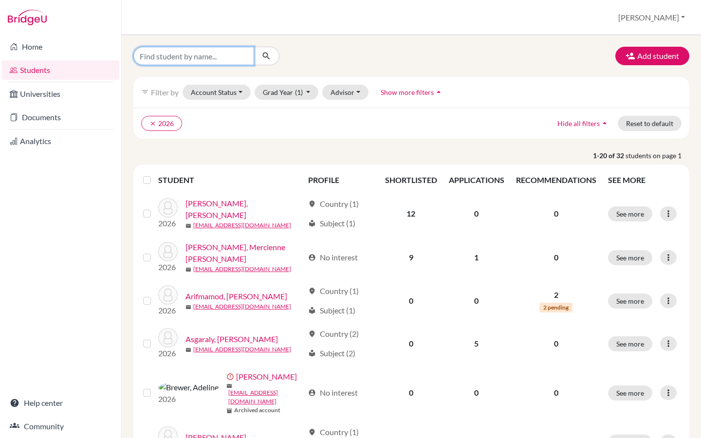
click at [174, 62] on input "Find student by name..." at bounding box center [193, 56] width 121 height 18
type input "noa"
click button "submit" at bounding box center [267, 56] width 26 height 18
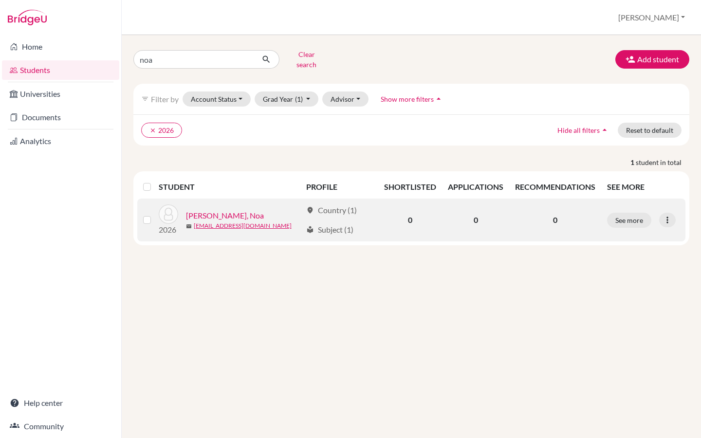
click at [213, 210] on link "[PERSON_NAME], Noa" at bounding box center [225, 216] width 78 height 12
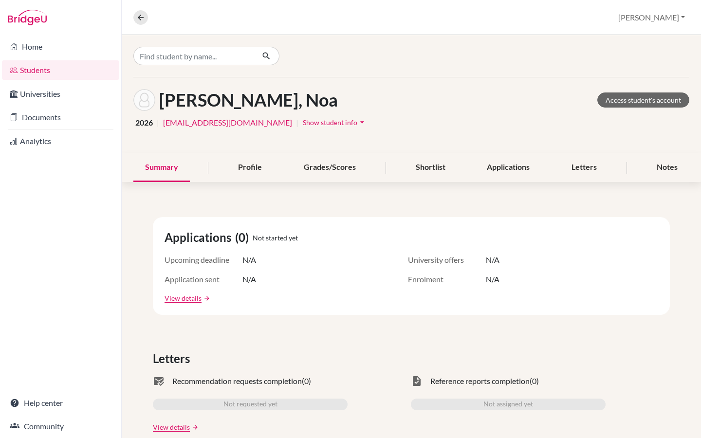
click at [357, 120] on icon "arrow_drop_down" at bounding box center [362, 122] width 10 height 10
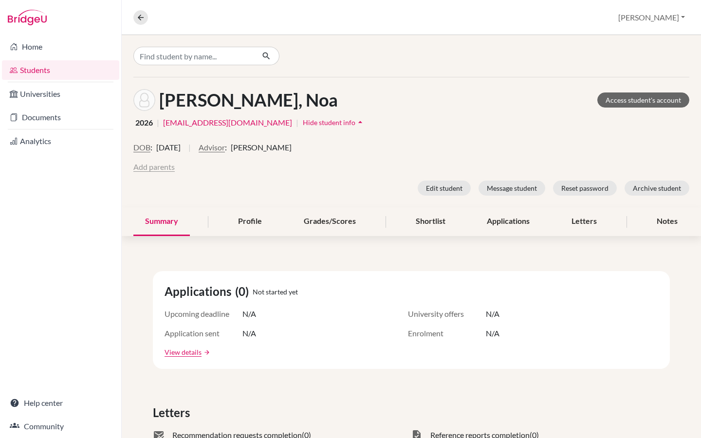
click at [153, 166] on button "Add parents" at bounding box center [153, 167] width 41 height 12
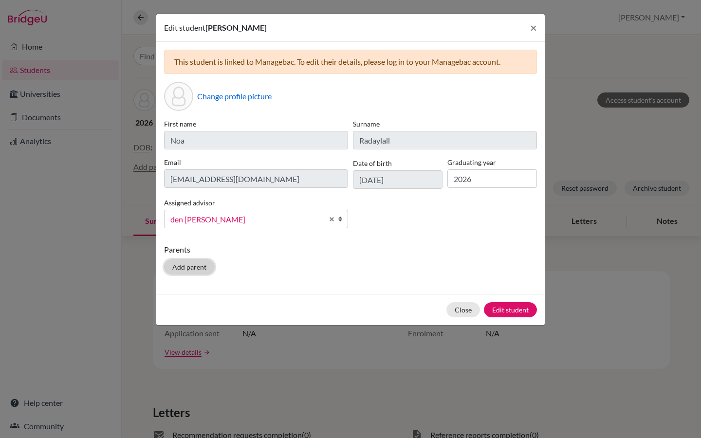
click at [194, 272] on button "Add parent" at bounding box center [189, 266] width 51 height 15
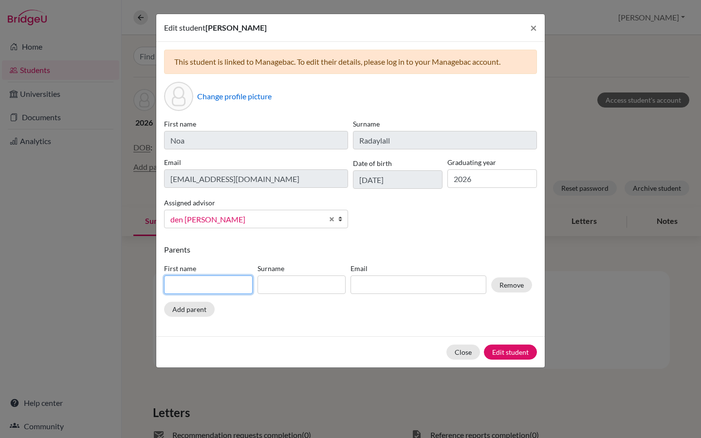
click at [190, 287] on input at bounding box center [208, 284] width 89 height 18
type input "[PERSON_NAME]"
click at [288, 284] on input at bounding box center [301, 284] width 89 height 18
type input "V"
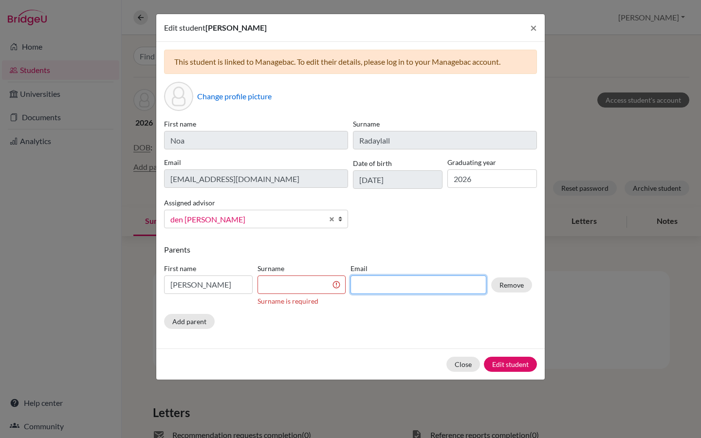
click at [389, 284] on input at bounding box center [418, 284] width 136 height 18
paste input "[EMAIL_ADDRESS][DOMAIN_NAME]"
type input "[EMAIL_ADDRESS][DOMAIN_NAME]"
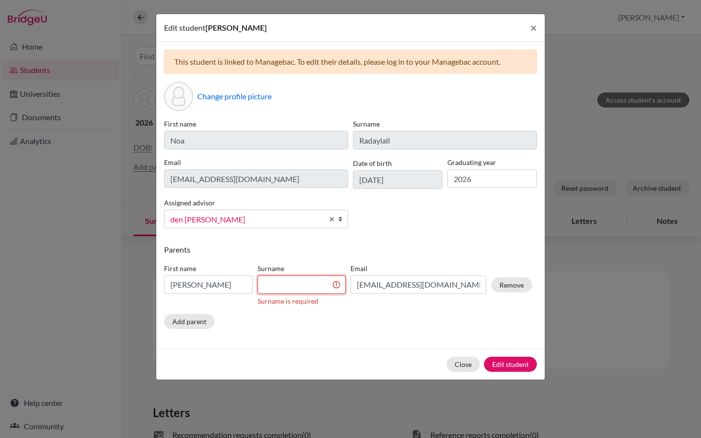
click at [304, 286] on input at bounding box center [301, 284] width 89 height 18
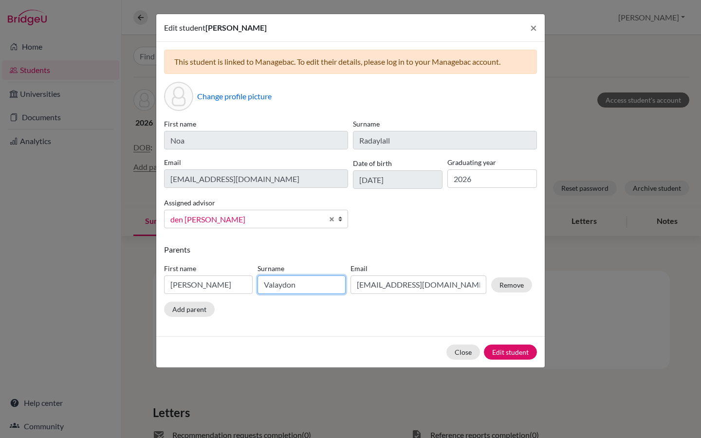
type input "Valaydon"
click at [373, 314] on div "Parents First name [PERSON_NAME] Valaydon Email [EMAIL_ADDRESS][DOMAIN_NAME] Re…" at bounding box center [350, 282] width 373 height 77
click at [183, 312] on button "Add parent" at bounding box center [189, 309] width 51 height 15
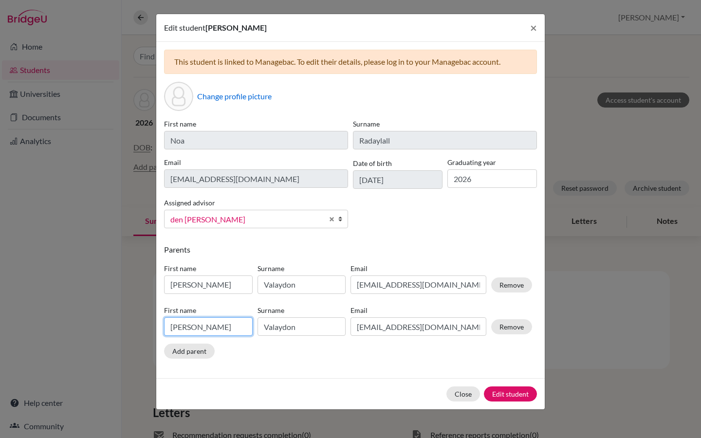
drag, startPoint x: 214, startPoint y: 328, endPoint x: 165, endPoint y: 328, distance: 48.7
click at [165, 328] on input "[PERSON_NAME]" at bounding box center [208, 326] width 89 height 18
type input "[PERSON_NAME]"
drag, startPoint x: 306, startPoint y: 326, endPoint x: 262, endPoint y: 329, distance: 44.5
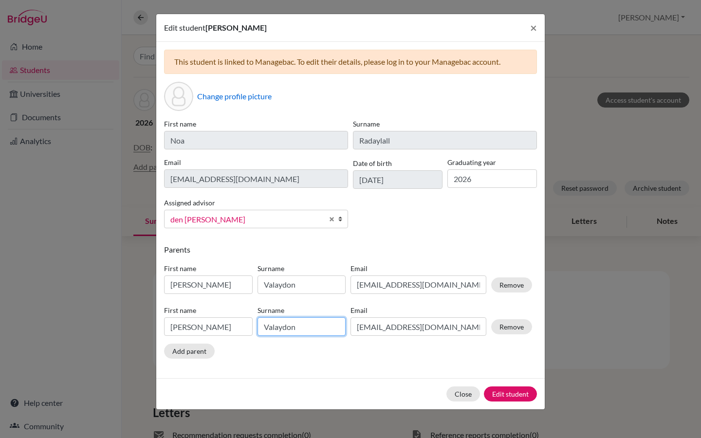
click at [262, 329] on input "Valaydon" at bounding box center [301, 326] width 89 height 18
type input "Radaylall"
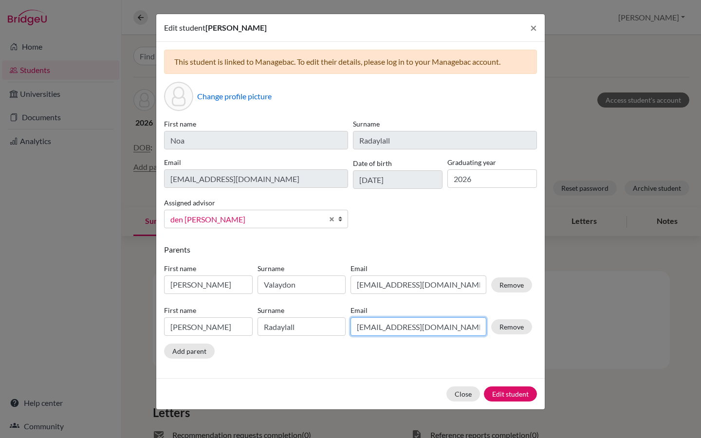
type input "Radaylall"
click at [419, 325] on input "[EMAIL_ADDRESS][DOMAIN_NAME]" at bounding box center [418, 326] width 136 height 18
drag, startPoint x: 439, startPoint y: 325, endPoint x: 345, endPoint y: 328, distance: 94.5
click at [345, 328] on div "First name [PERSON_NAME] [PERSON_NAME] Email [EMAIL_ADDRESS][DOMAIN_NAME] Remove" at bounding box center [348, 323] width 373 height 42
paste input "[EMAIL_ADDRESS][DOMAIN_NAME]"
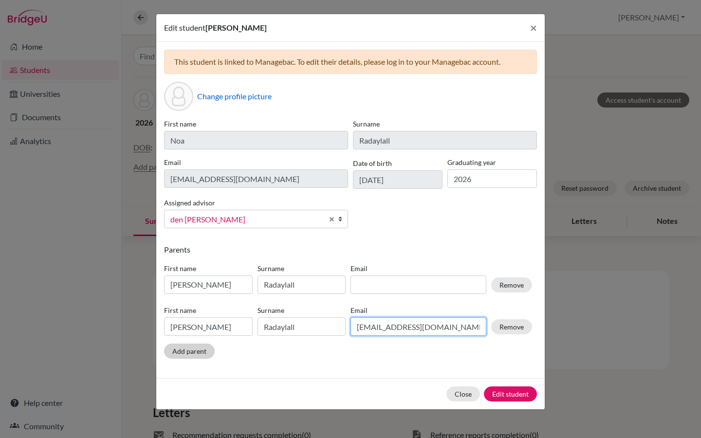
type input "[EMAIL_ADDRESS][DOMAIN_NAME]"
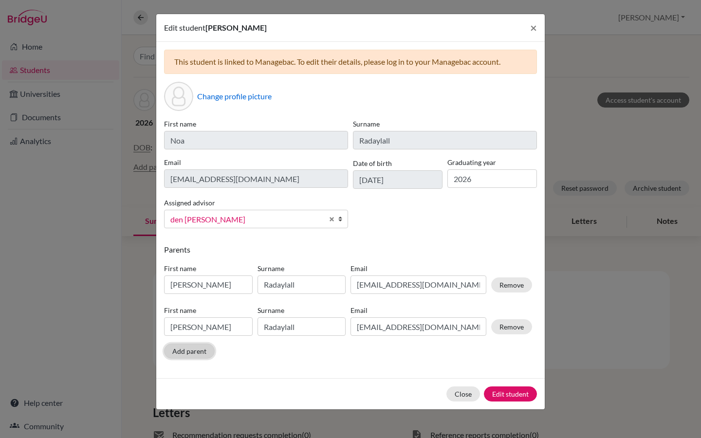
click at [178, 356] on button "Add parent" at bounding box center [189, 351] width 51 height 15
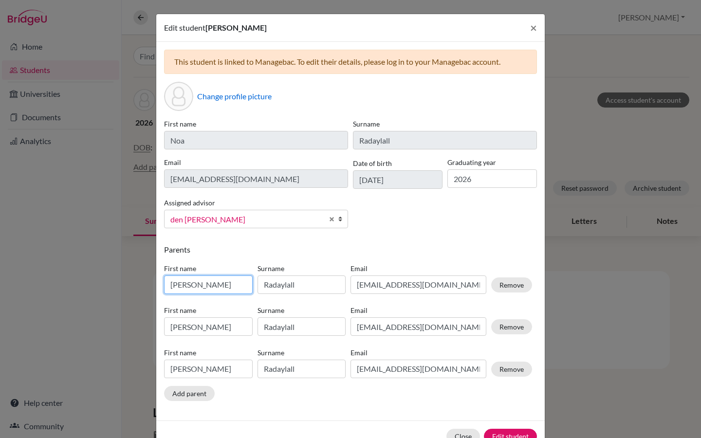
click at [194, 284] on input "[PERSON_NAME]" at bounding box center [208, 284] width 89 height 18
drag, startPoint x: 194, startPoint y: 284, endPoint x: 164, endPoint y: 285, distance: 30.2
click at [164, 285] on input "[PERSON_NAME]" at bounding box center [208, 284] width 89 height 18
click at [510, 371] on button "Remove" at bounding box center [511, 369] width 41 height 15
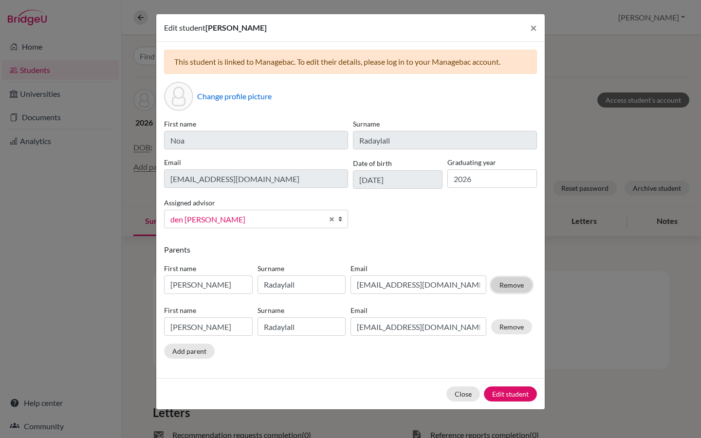
click at [512, 281] on button "Remove" at bounding box center [511, 284] width 41 height 15
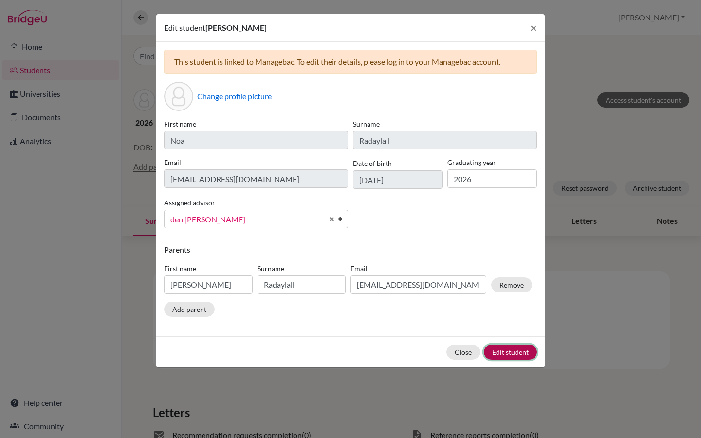
click at [511, 352] on button "Edit student" at bounding box center [510, 352] width 53 height 15
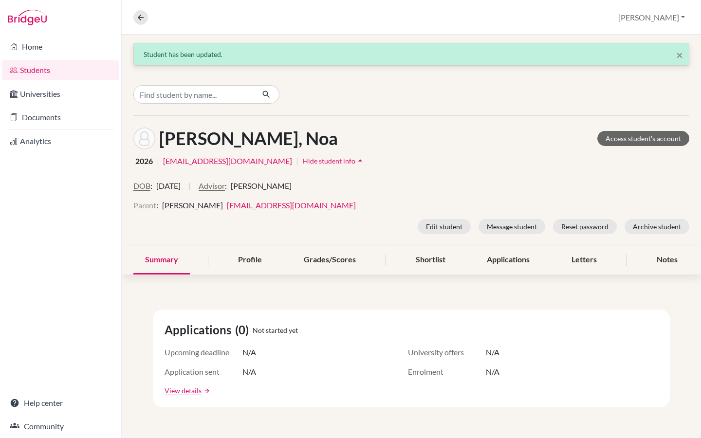
click at [139, 204] on button "Parent" at bounding box center [144, 206] width 23 height 12
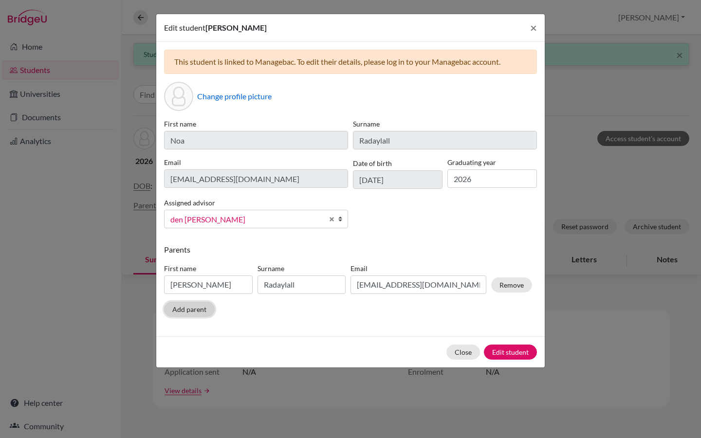
click at [195, 309] on button "Add parent" at bounding box center [189, 309] width 51 height 15
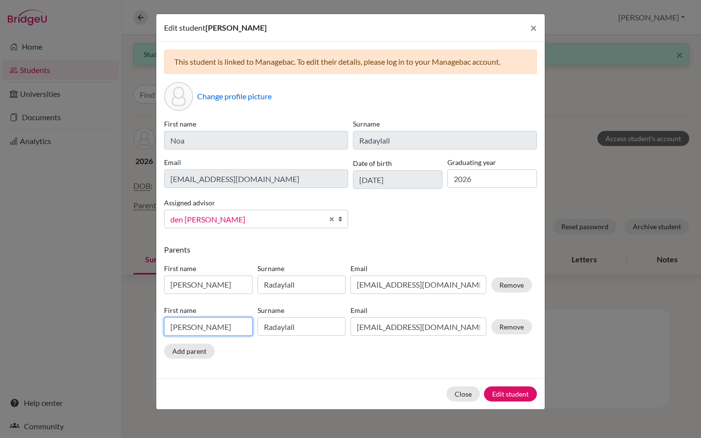
drag, startPoint x: 195, startPoint y: 327, endPoint x: 158, endPoint y: 325, distance: 37.0
click at [158, 325] on div "This student is linked to Managebac. To edit their details, please log in to yo…" at bounding box center [350, 210] width 388 height 336
type input "[PERSON_NAME]"
click at [293, 336] on div "First name [PERSON_NAME] [PERSON_NAME] Email [EMAIL_ADDRESS][DOMAIN_NAME] Remove" at bounding box center [348, 323] width 373 height 42
click at [296, 327] on input "Radaylall" at bounding box center [301, 326] width 89 height 18
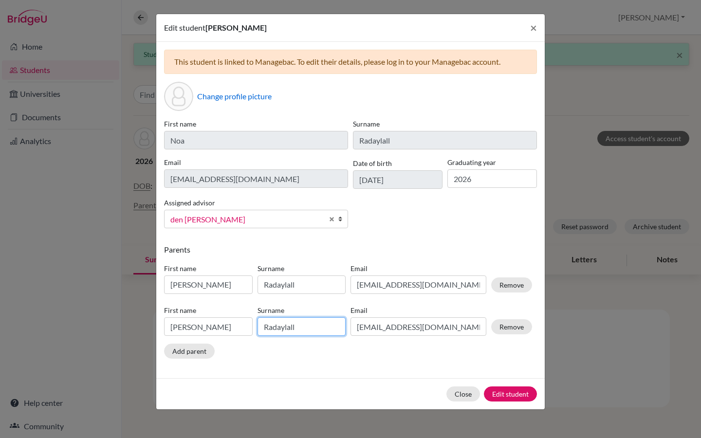
drag, startPoint x: 302, startPoint y: 327, endPoint x: 261, endPoint y: 327, distance: 40.9
click at [261, 327] on input "Radaylall" at bounding box center [301, 326] width 89 height 18
type input "Valaydon"
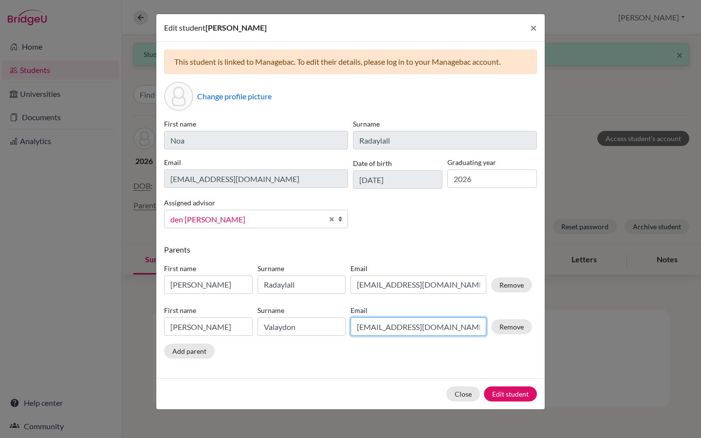
drag, startPoint x: 446, startPoint y: 326, endPoint x: 352, endPoint y: 329, distance: 94.5
click at [352, 329] on input "[EMAIL_ADDRESS][DOMAIN_NAME]" at bounding box center [418, 326] width 136 height 18
paste input
drag, startPoint x: 438, startPoint y: 322, endPoint x: 351, endPoint y: 327, distance: 87.3
click at [351, 327] on input "[EMAIL_ADDRESS][DOMAIN_NAME]" at bounding box center [418, 326] width 136 height 18
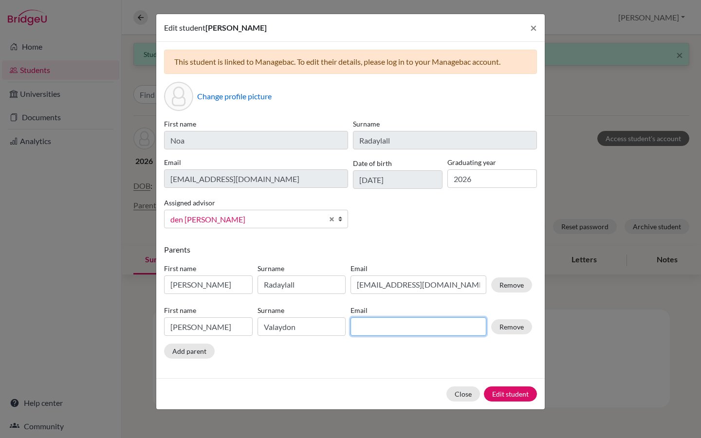
paste input "[EMAIL_ADDRESS][DOMAIN_NAME]"
type input "[EMAIL_ADDRESS][DOMAIN_NAME]"
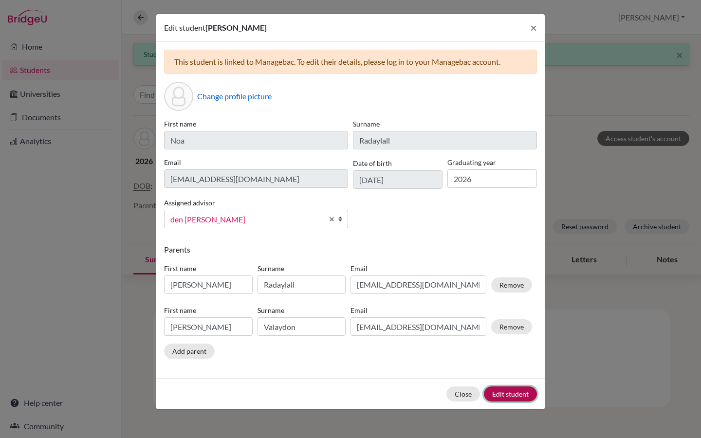
click at [510, 395] on button "Edit student" at bounding box center [510, 393] width 53 height 15
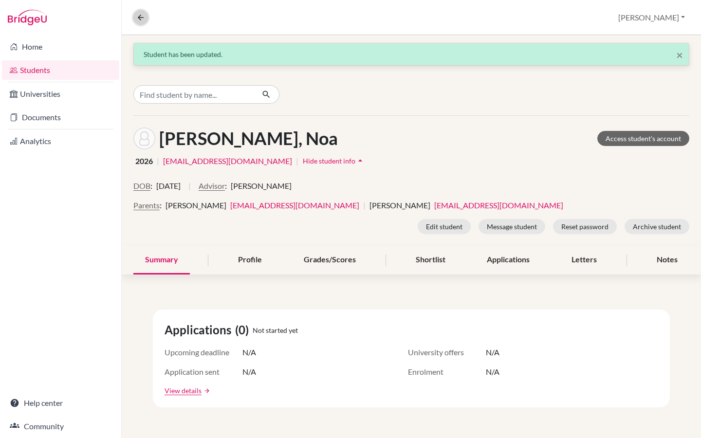
click at [140, 13] on icon at bounding box center [140, 17] width 9 height 9
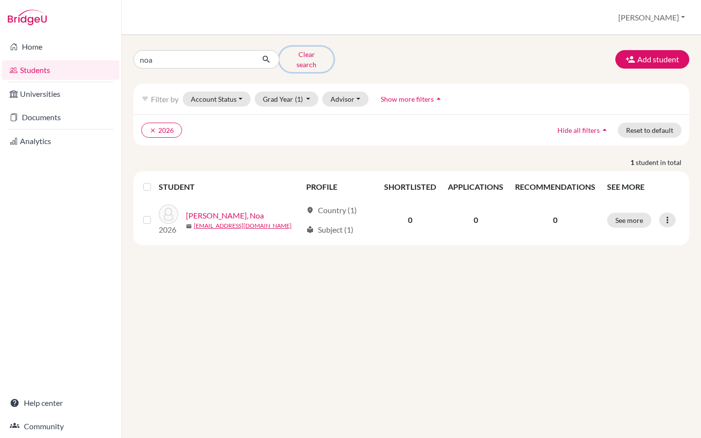
click at [303, 56] on button "Clear search" at bounding box center [306, 59] width 54 height 25
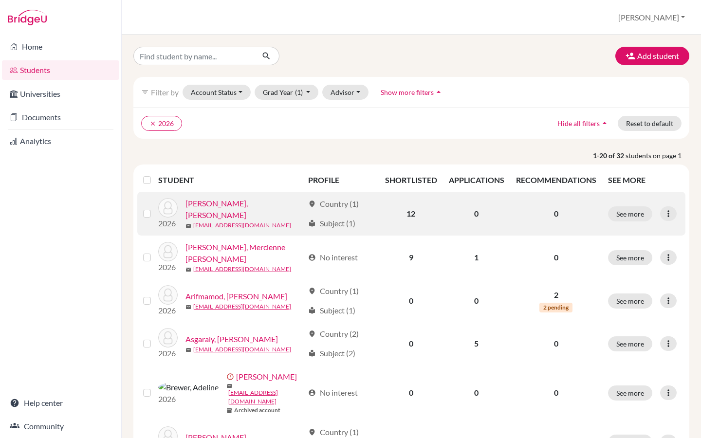
click at [233, 206] on link "[PERSON_NAME], [PERSON_NAME]" at bounding box center [244, 209] width 118 height 23
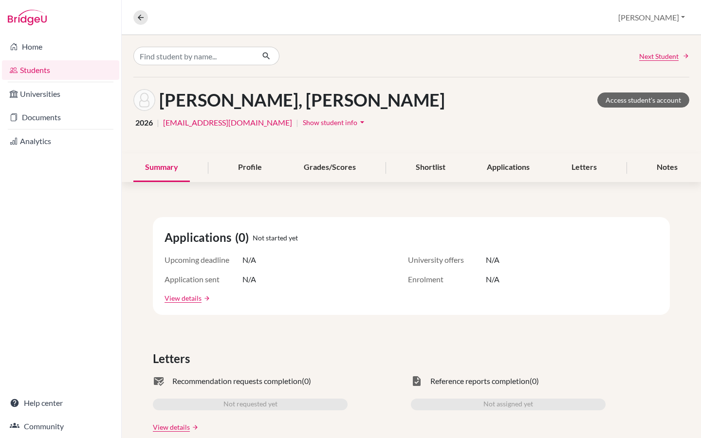
click at [357, 123] on icon "arrow_drop_down" at bounding box center [362, 122] width 10 height 10
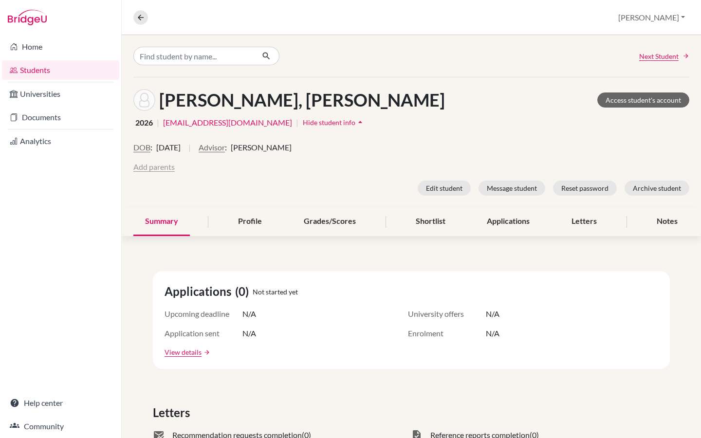
click at [161, 169] on button "Add parents" at bounding box center [153, 167] width 41 height 12
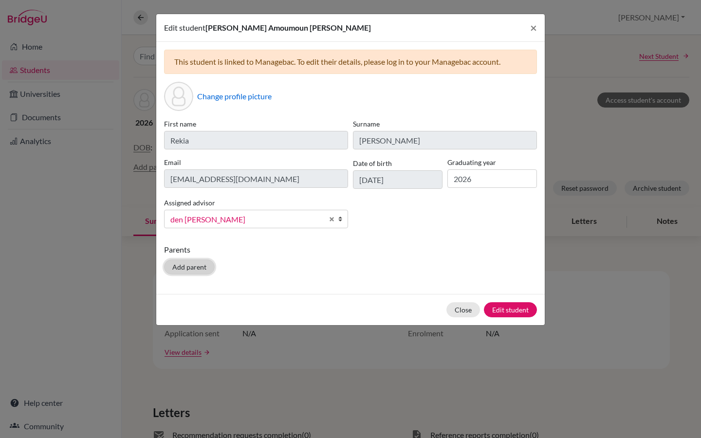
click at [183, 262] on button "Add parent" at bounding box center [189, 266] width 51 height 15
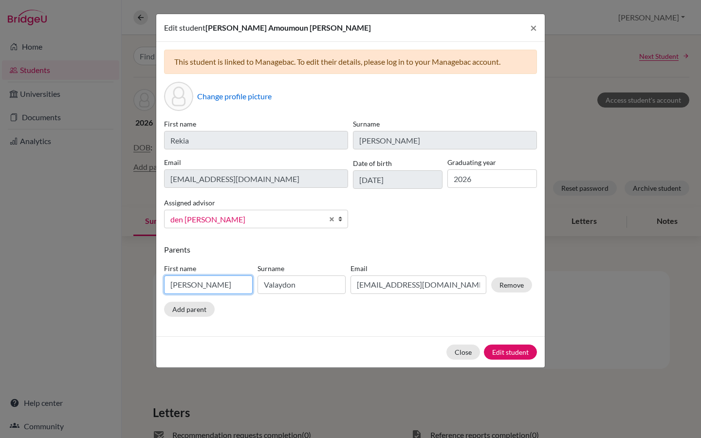
drag, startPoint x: 224, startPoint y: 281, endPoint x: 167, endPoint y: 279, distance: 57.5
click at [167, 279] on input "[PERSON_NAME]" at bounding box center [208, 284] width 89 height 18
type input "[PERSON_NAME]"
drag, startPoint x: 301, startPoint y: 285, endPoint x: 260, endPoint y: 283, distance: 40.4
click at [260, 283] on input "Valaydon" at bounding box center [301, 284] width 89 height 18
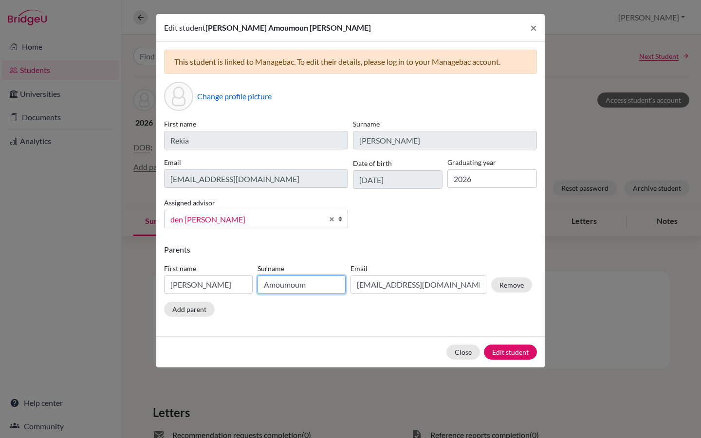
type input "Amoumoum"
drag, startPoint x: 439, startPoint y: 288, endPoint x: 356, endPoint y: 287, distance: 82.7
click at [356, 287] on input "[EMAIL_ADDRESS][DOMAIN_NAME]" at bounding box center [418, 284] width 136 height 18
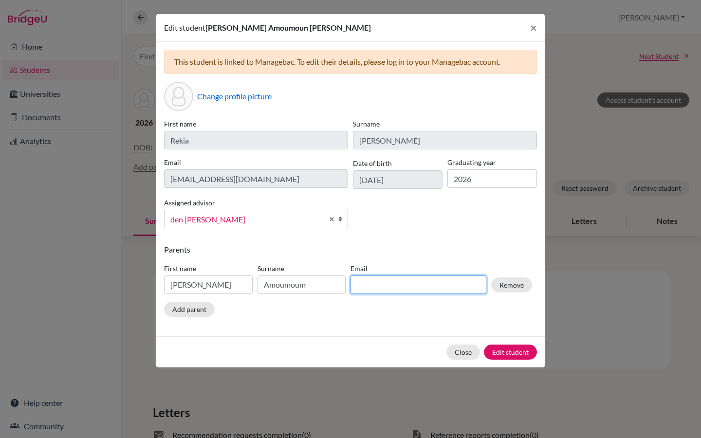
paste input "[EMAIL_ADDRESS][DOMAIN_NAME]"
type input "[EMAIL_ADDRESS][DOMAIN_NAME]"
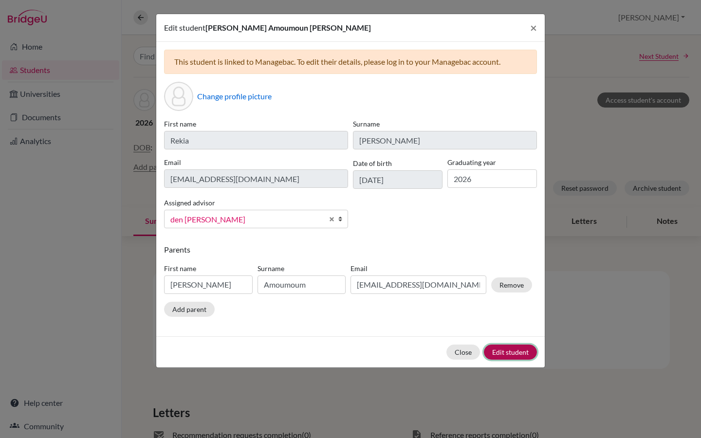
click at [512, 349] on button "Edit student" at bounding box center [510, 352] width 53 height 15
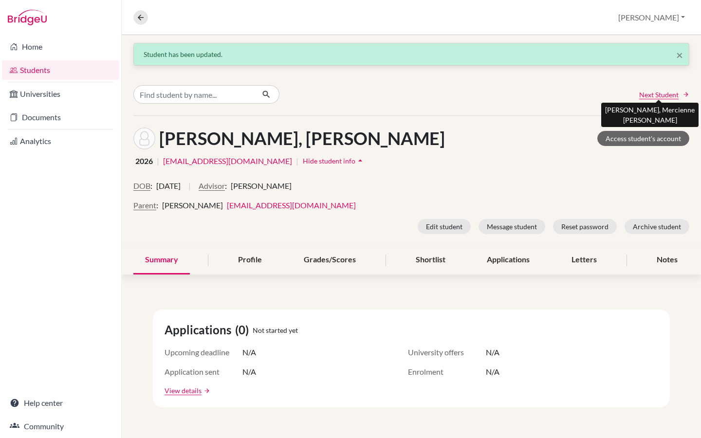
click at [664, 92] on span "Next Student" at bounding box center [658, 95] width 39 height 10
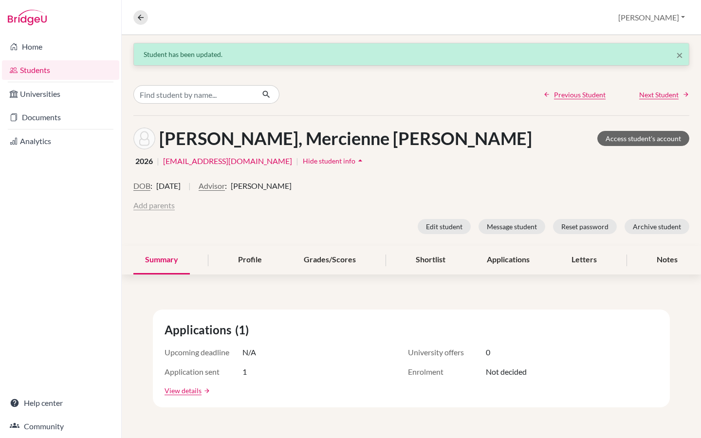
click at [151, 207] on button "Add parents" at bounding box center [153, 206] width 41 height 12
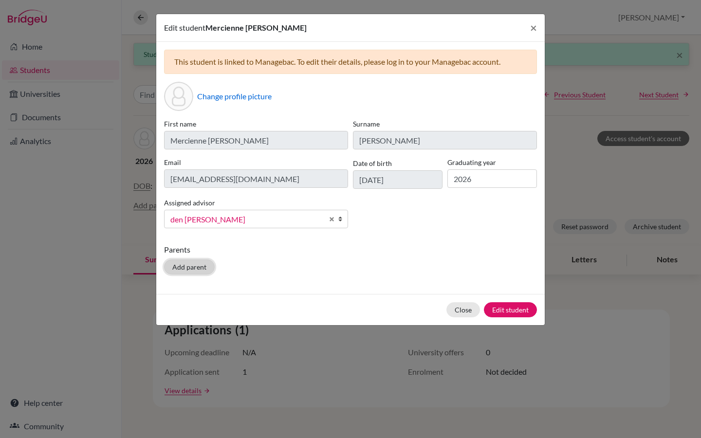
click at [200, 269] on button "Add parent" at bounding box center [189, 266] width 51 height 15
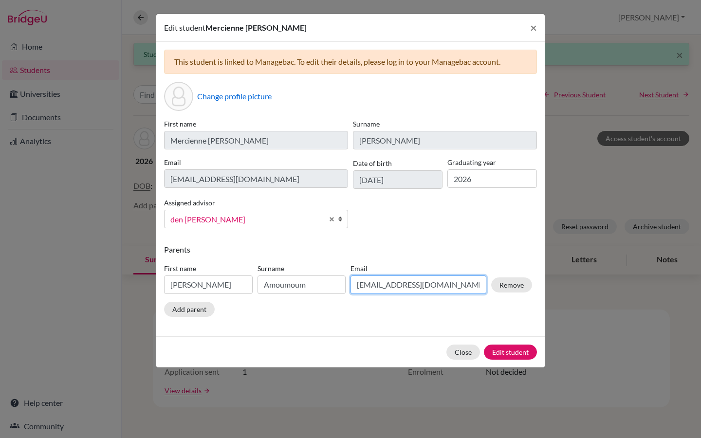
drag, startPoint x: 448, startPoint y: 290, endPoint x: 348, endPoint y: 287, distance: 99.8
click at [348, 287] on div "Email [EMAIL_ADDRESS][DOMAIN_NAME]" at bounding box center [418, 278] width 141 height 31
paste input "[EMAIL_ADDRESS][DOMAIN_NAME]"
type input "[EMAIL_ADDRESS][DOMAIN_NAME]"
drag, startPoint x: 234, startPoint y: 285, endPoint x: 159, endPoint y: 285, distance: 75.0
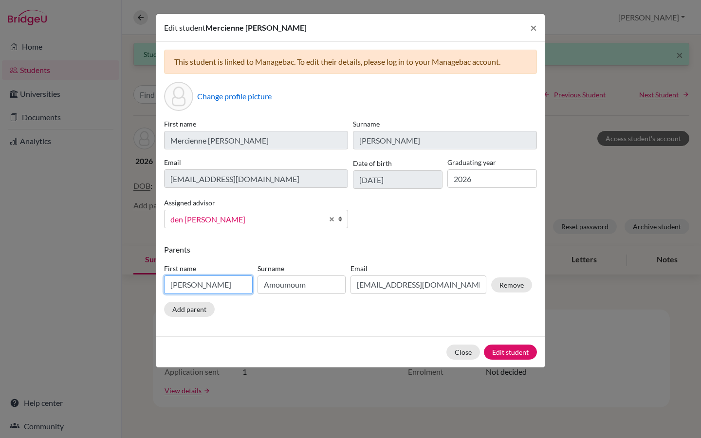
click at [159, 285] on div "This student is linked to Managebac. To edit their details, please log in to yo…" at bounding box center [350, 189] width 388 height 294
paste input "Lenine Verenako"
type input "Lenine Verenako"
drag, startPoint x: 311, startPoint y: 283, endPoint x: 265, endPoint y: 283, distance: 45.8
click at [265, 283] on input "Amoumoum" at bounding box center [301, 284] width 89 height 18
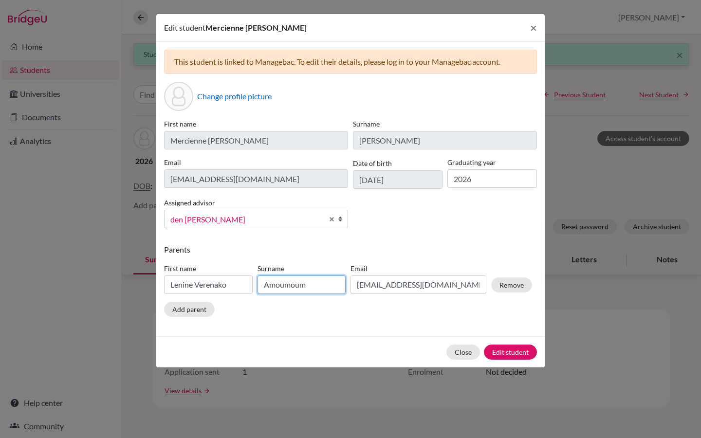
paste input "Razafindramanga"
type input "Razafindramanga"
click at [515, 350] on button "Edit student" at bounding box center [510, 352] width 53 height 15
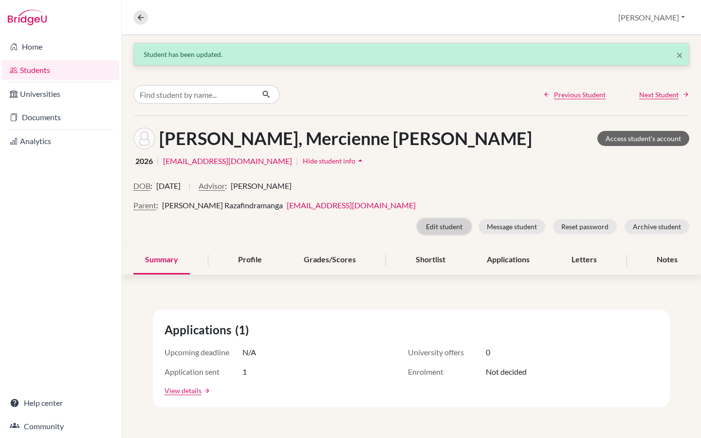
click at [446, 224] on button "Edit student" at bounding box center [444, 226] width 53 height 15
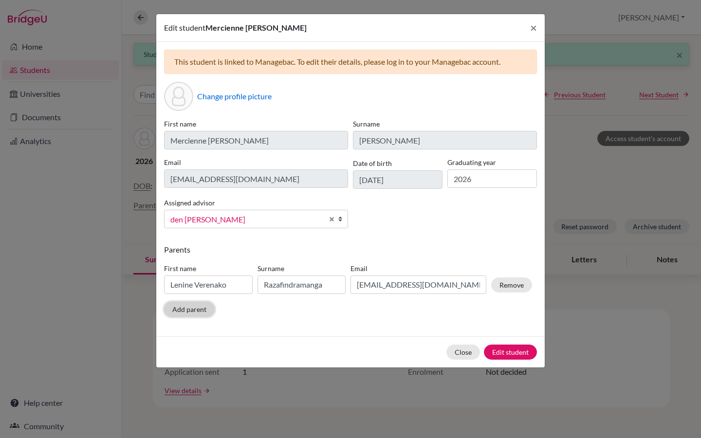
click at [199, 307] on button "Add parent" at bounding box center [189, 309] width 51 height 15
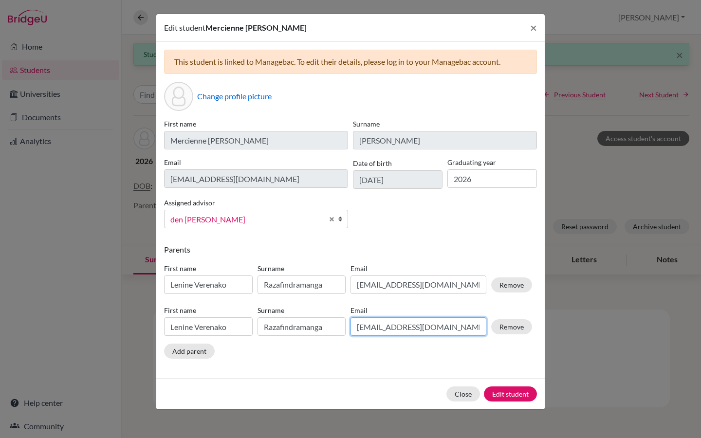
drag, startPoint x: 464, startPoint y: 328, endPoint x: 357, endPoint y: 329, distance: 107.1
click at [357, 329] on input "[EMAIL_ADDRESS][DOMAIN_NAME]" at bounding box center [418, 326] width 136 height 18
paste input "[PERSON_NAME][EMAIL_ADDRESS][DOMAIN_NAME]"
type input "[PERSON_NAME][EMAIL_ADDRESS][DOMAIN_NAME]"
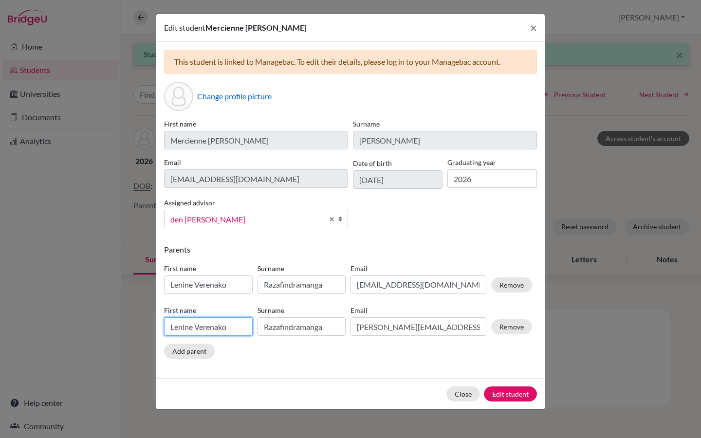
drag, startPoint x: 234, startPoint y: 327, endPoint x: 162, endPoint y: 326, distance: 72.5
click at [162, 326] on div "First name [PERSON_NAME]" at bounding box center [208, 320] width 93 height 31
type input "Lova"
drag, startPoint x: 328, startPoint y: 329, endPoint x: 248, endPoint y: 330, distance: 79.8
click at [248, 330] on div "First name Lova Surname [PERSON_NAME] [PERSON_NAME] [PERSON_NAME][EMAIL_ADDRESS…" at bounding box center [348, 323] width 373 height 42
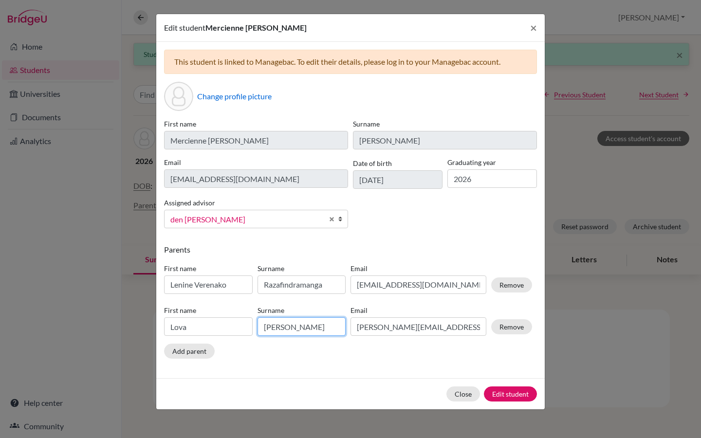
drag, startPoint x: 286, startPoint y: 330, endPoint x: 257, endPoint y: 329, distance: 28.2
click at [257, 329] on input "[PERSON_NAME]" at bounding box center [301, 326] width 89 height 18
type input "Alaoy"
click at [513, 398] on button "Edit student" at bounding box center [510, 393] width 53 height 15
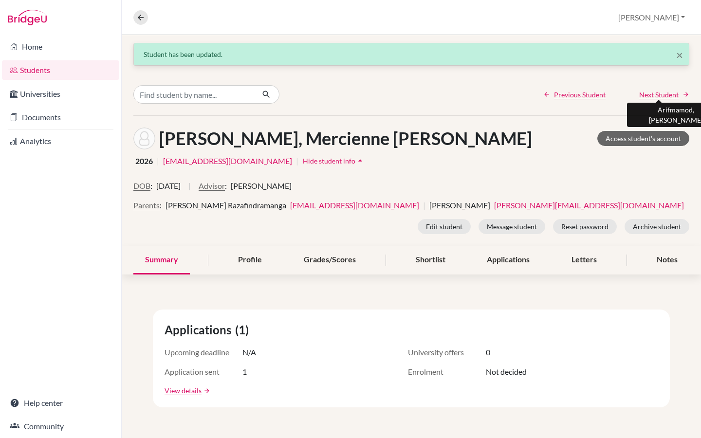
click at [657, 91] on span "Next Student" at bounding box center [658, 95] width 39 height 10
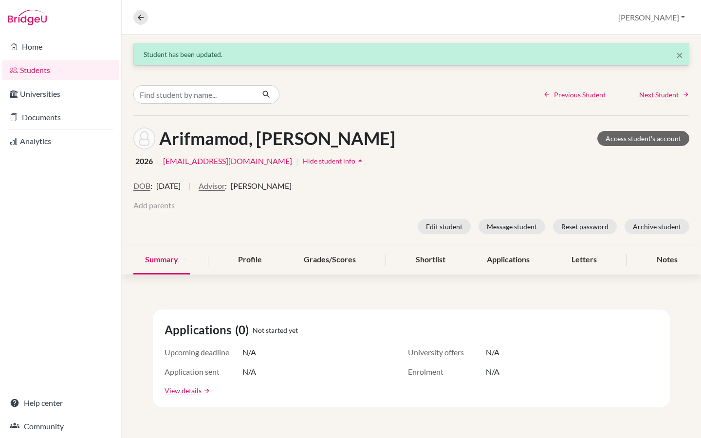
click at [152, 206] on button "Add parents" at bounding box center [153, 206] width 41 height 12
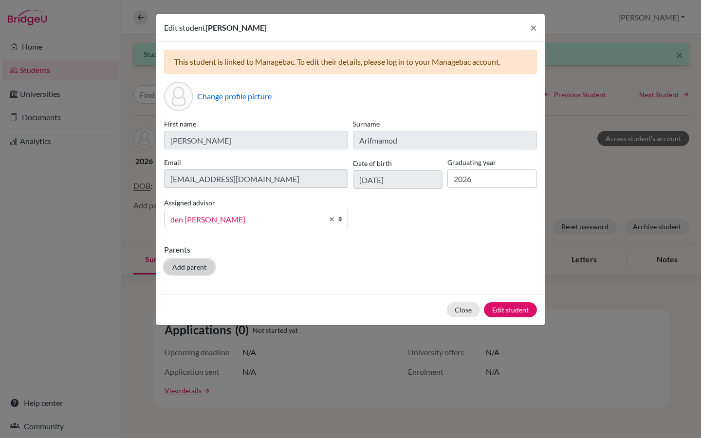
click at [194, 265] on button "Add parent" at bounding box center [189, 266] width 51 height 15
